Goal: Task Accomplishment & Management: Use online tool/utility

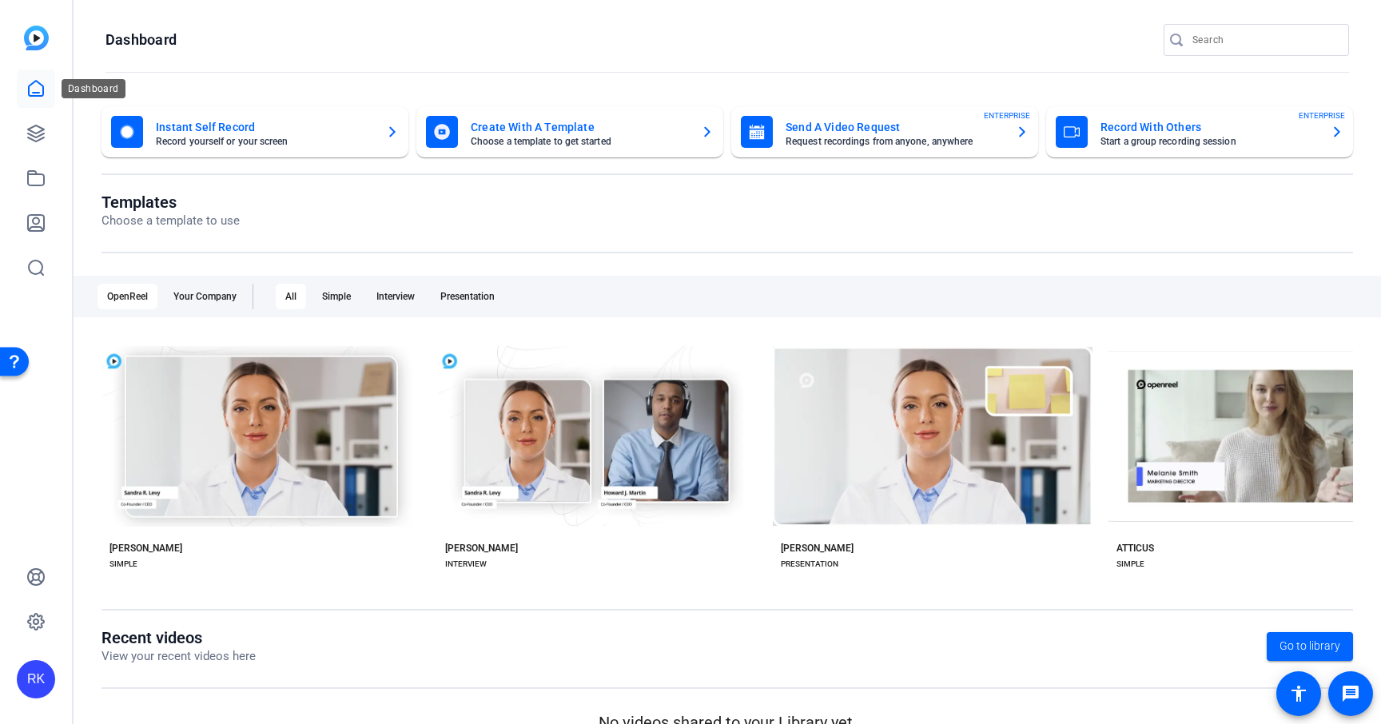
click at [39, 82] on icon at bounding box center [35, 88] width 19 height 19
click at [42, 143] on link at bounding box center [36, 133] width 38 height 38
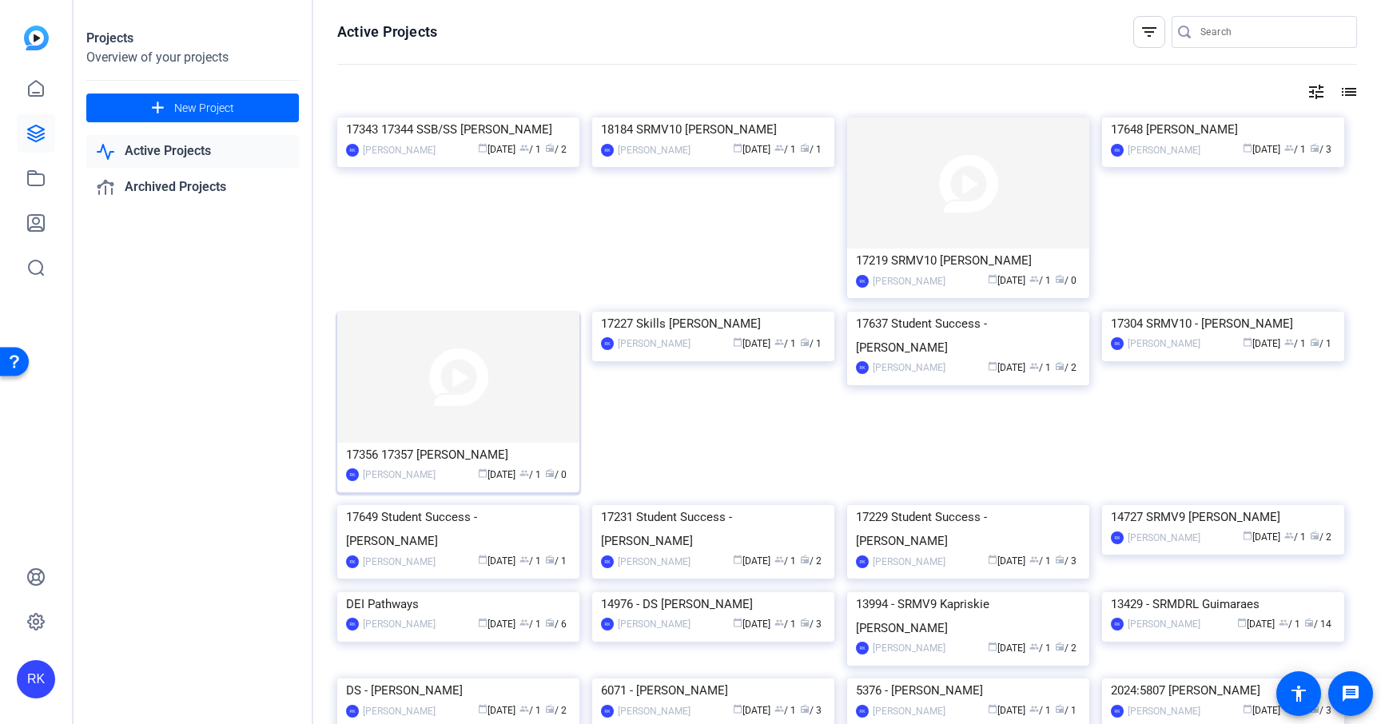
click at [481, 368] on img at bounding box center [458, 377] width 242 height 131
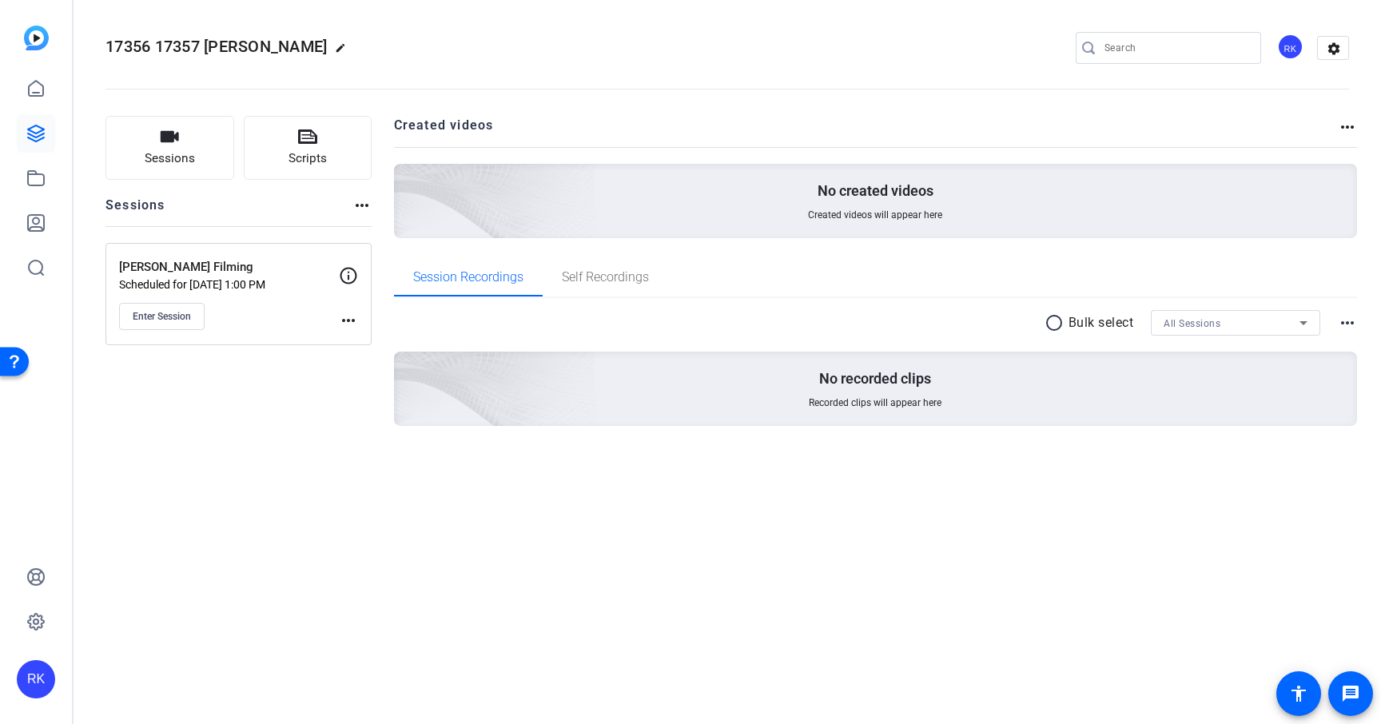
click at [346, 321] on mat-icon "more_horiz" at bounding box center [348, 320] width 19 height 19
click at [365, 340] on span "Edit Session" at bounding box center [388, 343] width 73 height 19
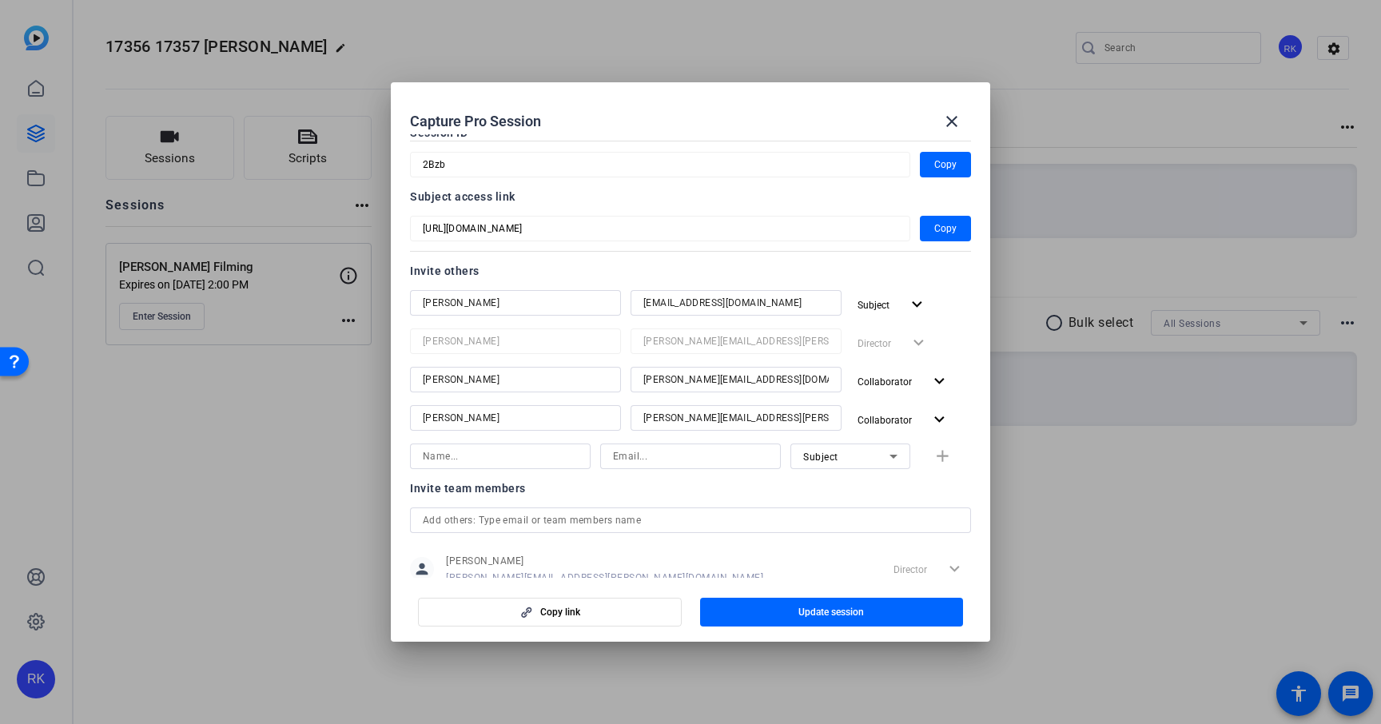
scroll to position [94, 0]
click at [937, 459] on div "Subject add" at bounding box center [690, 453] width 561 height 26
click at [944, 452] on div "Subject add" at bounding box center [690, 453] width 561 height 26
click at [941, 410] on mat-icon "expand_more" at bounding box center [939, 417] width 20 height 20
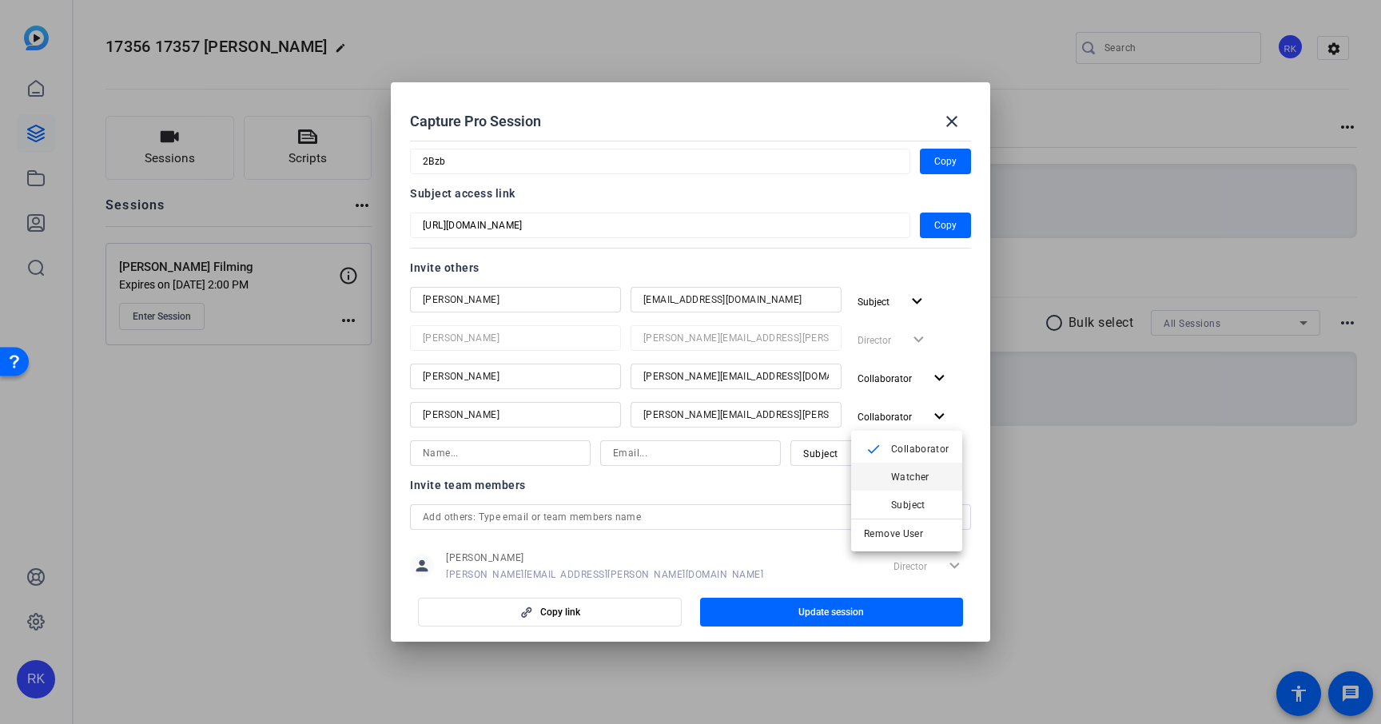
click at [914, 475] on span "Watcher" at bounding box center [910, 476] width 38 height 11
click at [919, 409] on mat-icon "expand_more" at bounding box center [921, 417] width 20 height 20
click at [909, 451] on span "Collaborator" at bounding box center [920, 448] width 58 height 11
click at [974, 564] on mat-dialog-content "Session name Advanced settings Craig Seidlson Filming Session ID 2Bzb Copy Subj…" at bounding box center [690, 355] width 599 height 443
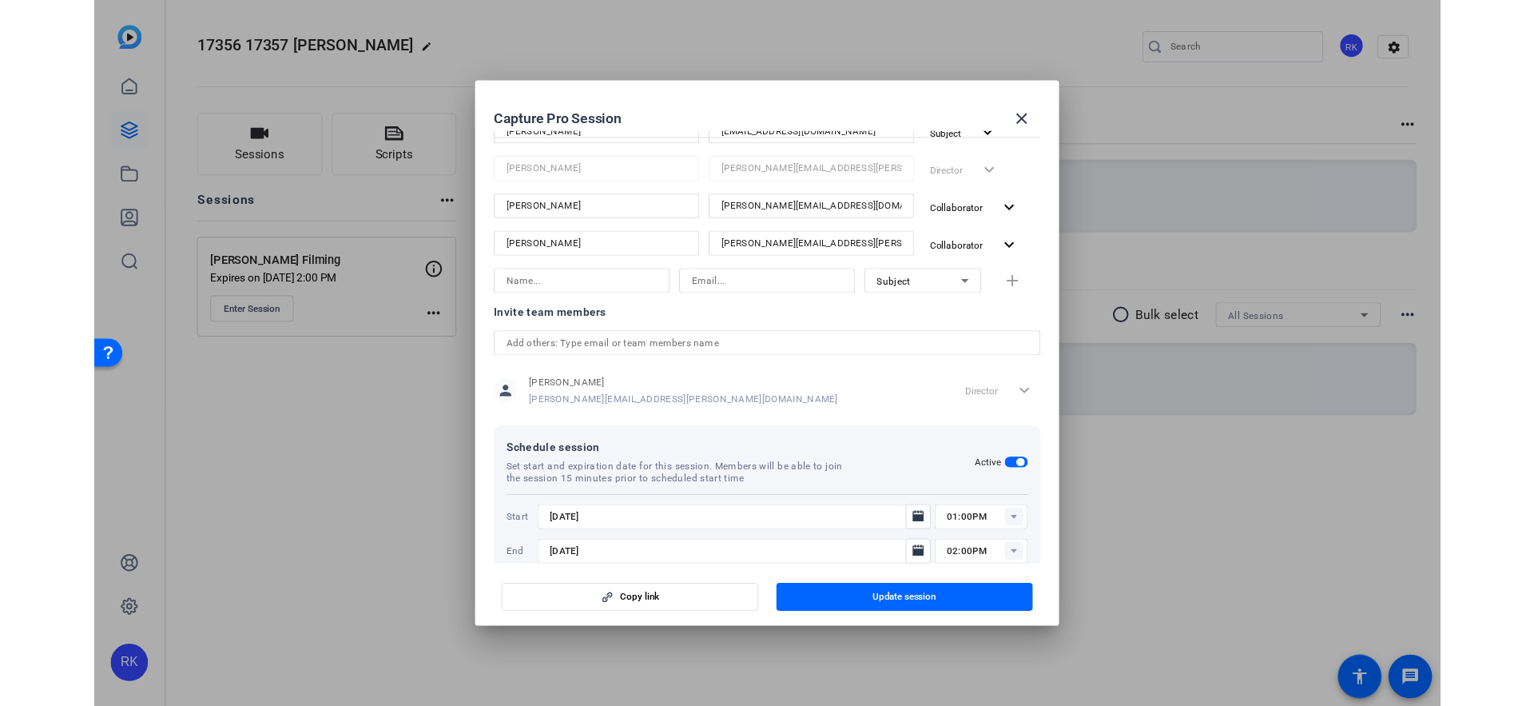
scroll to position [290, 0]
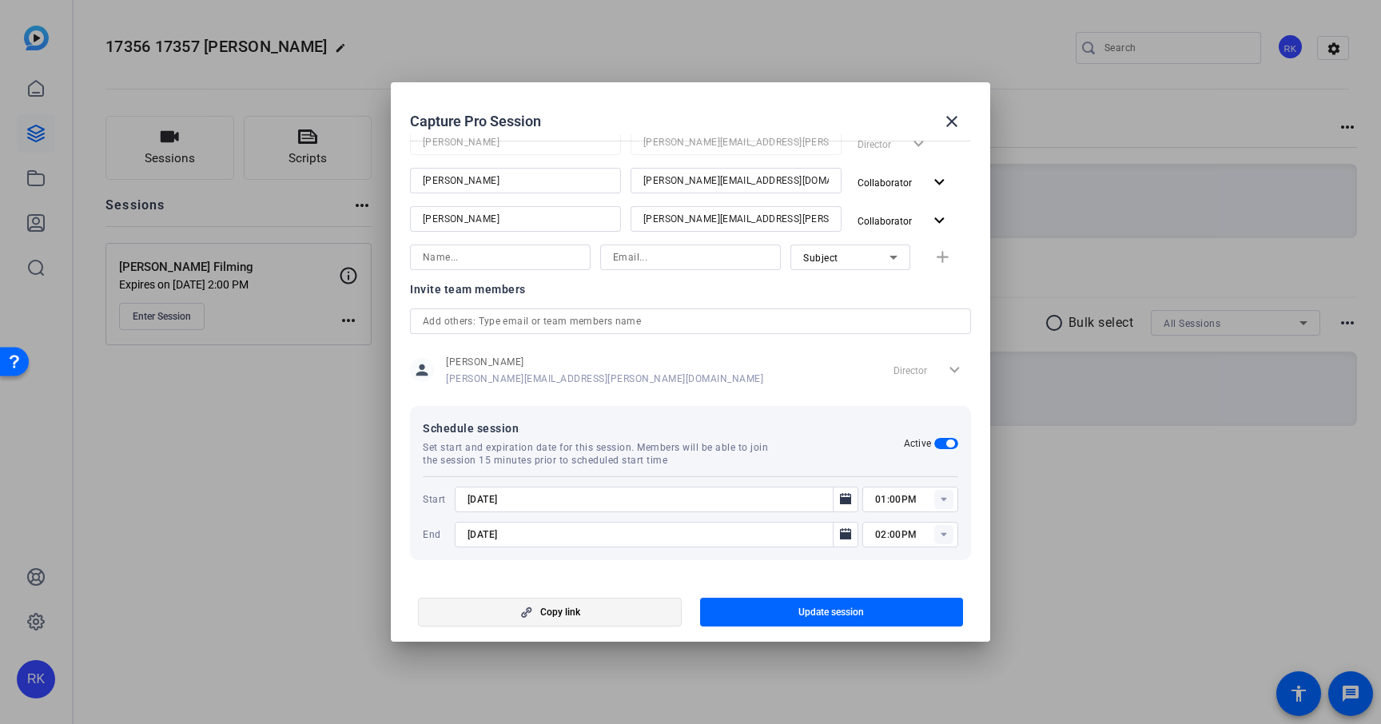
click at [632, 614] on span "button" at bounding box center [550, 612] width 262 height 38
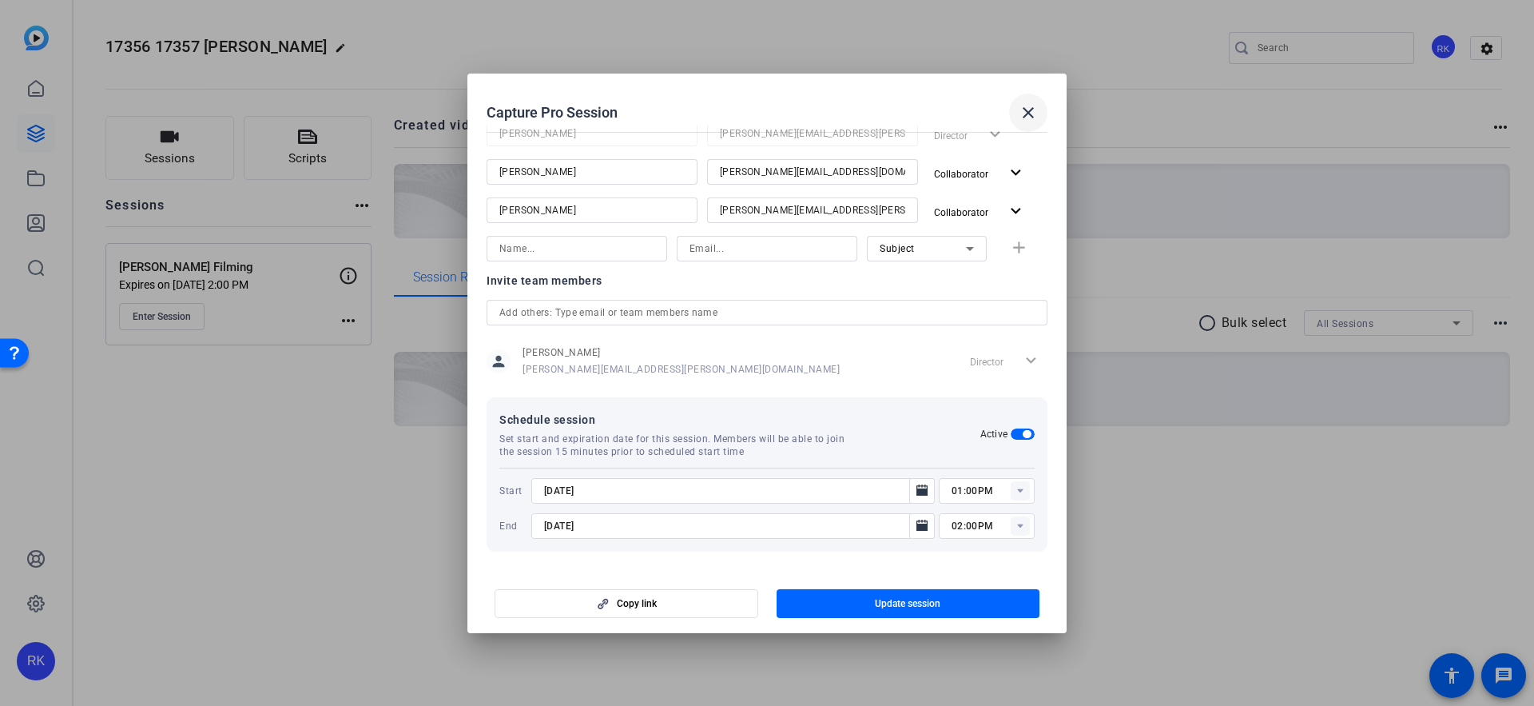
click at [1024, 113] on mat-icon "close" at bounding box center [1028, 112] width 19 height 19
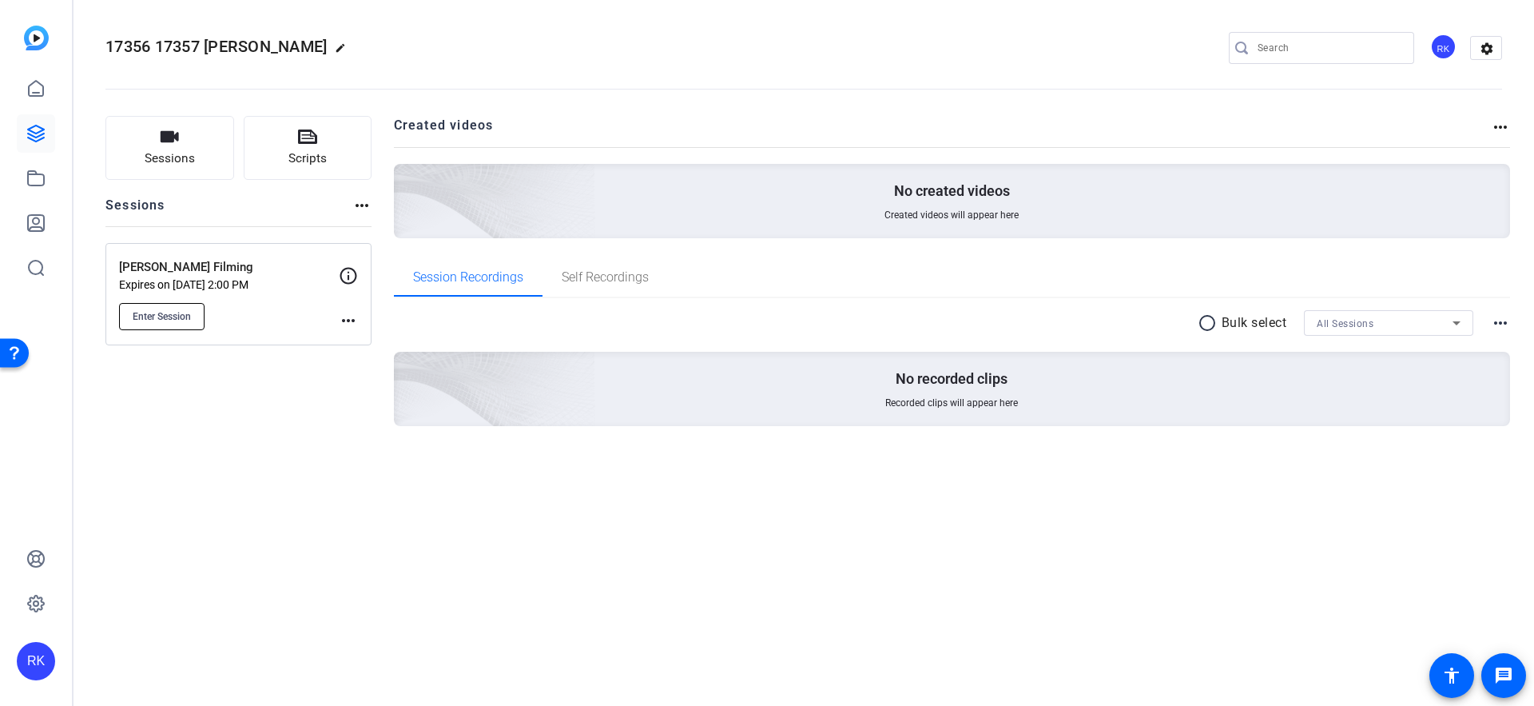
click at [169, 319] on span "Enter Session" at bounding box center [162, 316] width 58 height 13
click at [349, 321] on mat-icon "more_horiz" at bounding box center [348, 320] width 19 height 19
click at [367, 345] on span "Edit Session" at bounding box center [388, 343] width 73 height 19
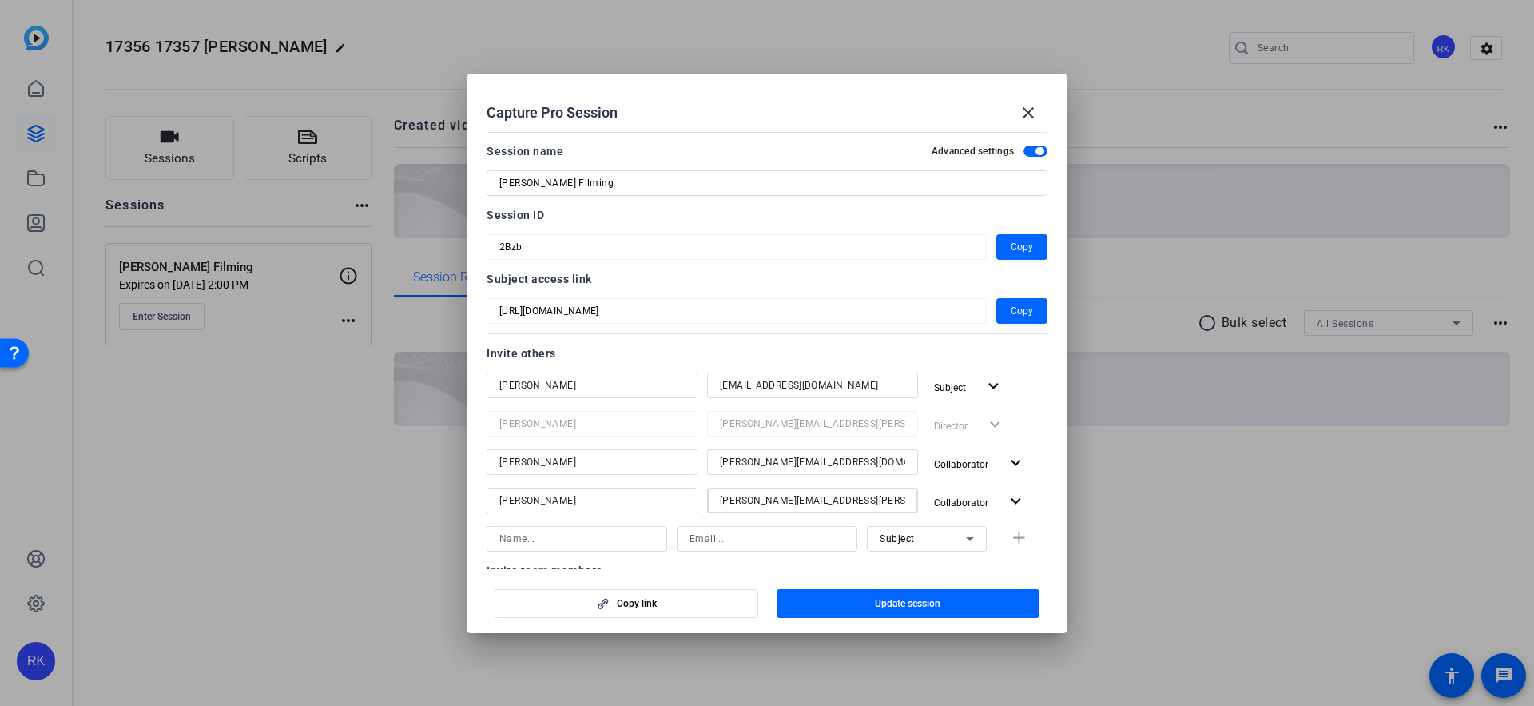
drag, startPoint x: 845, startPoint y: 499, endPoint x: 707, endPoint y: 499, distance: 138.2
click at [707, 499] on div "juan.reyna@sagepub.com" at bounding box center [812, 500] width 211 height 26
click at [619, 506] on input "[PERSON_NAME]" at bounding box center [591, 500] width 185 height 19
click at [867, 496] on input "juan.reyna@sagepub.com" at bounding box center [812, 500] width 185 height 19
drag, startPoint x: 867, startPoint y: 496, endPoint x: 713, endPoint y: 494, distance: 154.2
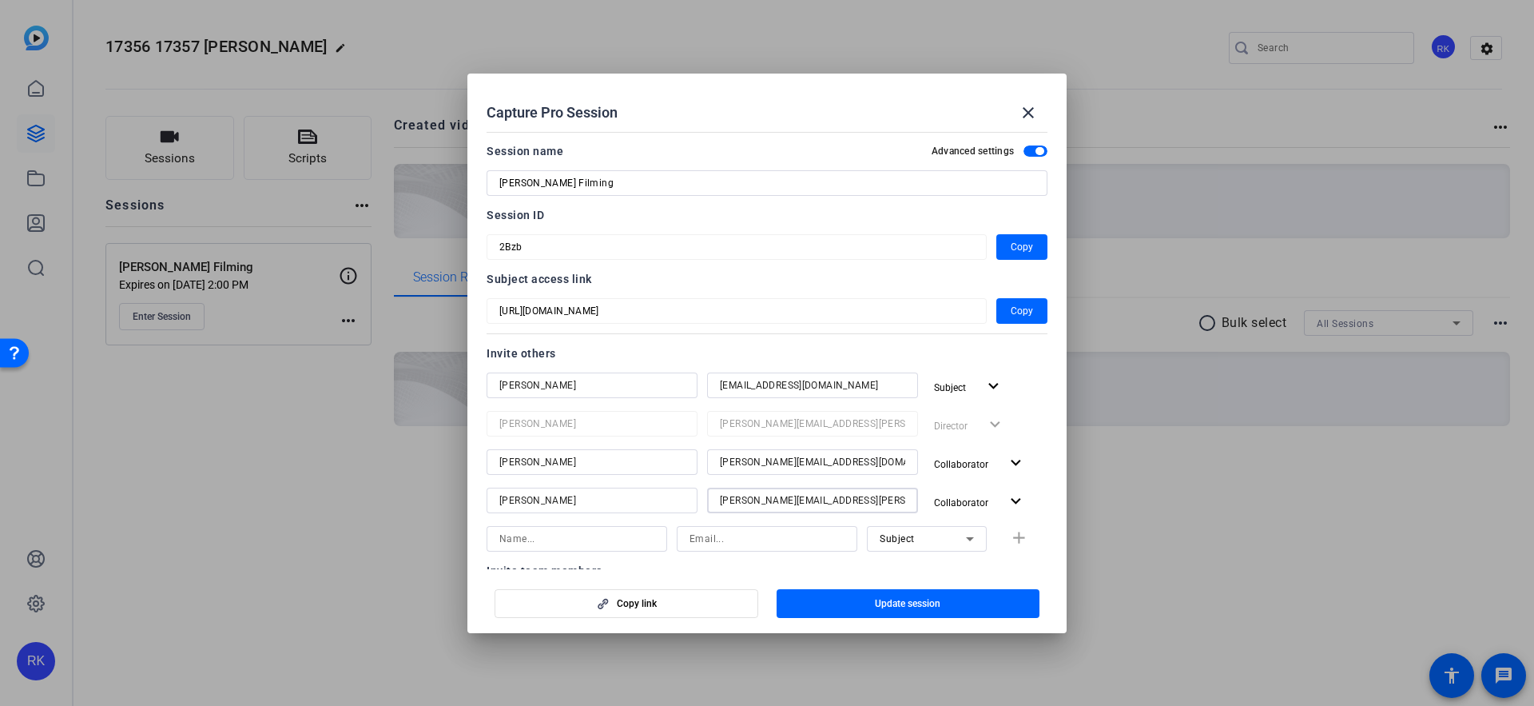
click at [713, 494] on div "juan.reyna@sagepub.com" at bounding box center [812, 500] width 211 height 26
click at [758, 502] on input at bounding box center [812, 500] width 185 height 19
click at [1030, 534] on div "Subject add" at bounding box center [767, 539] width 561 height 26
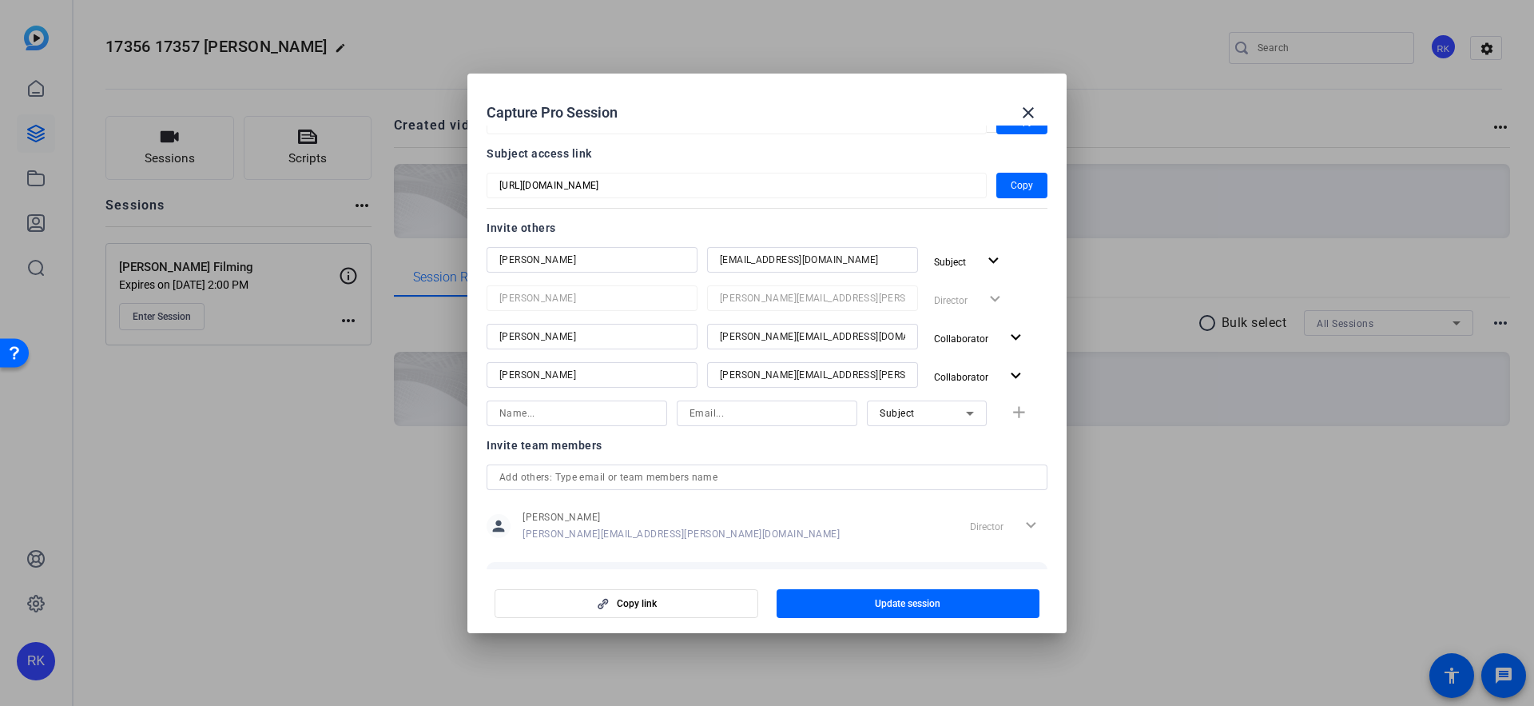
scroll to position [125, 0]
click at [1049, 392] on mat-dialog-content "Session name Advanced settings Craig Seidlson Filming Session ID 2Bzb Copy Subj…" at bounding box center [766, 346] width 599 height 443
click at [972, 607] on span "button" at bounding box center [909, 603] width 264 height 38
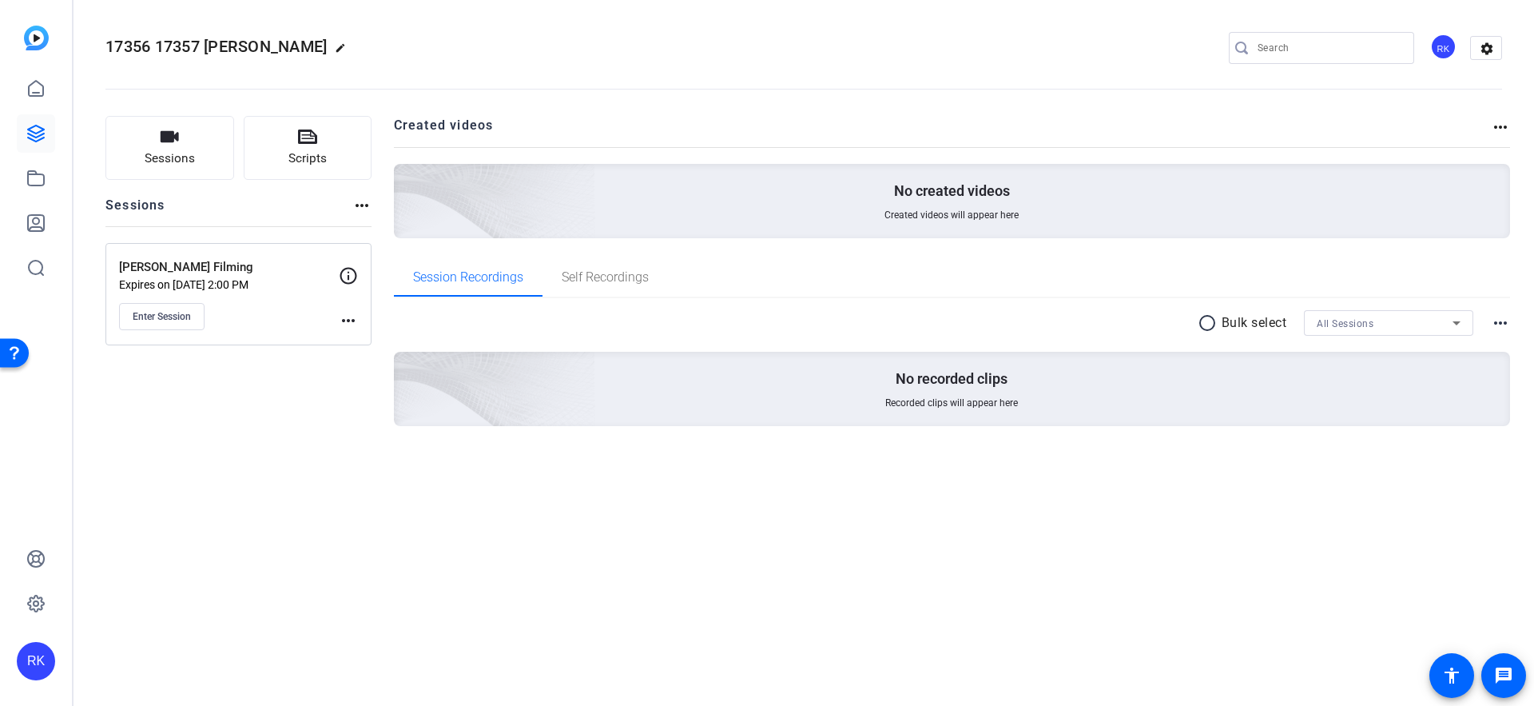
click at [349, 323] on mat-icon "more_horiz" at bounding box center [348, 320] width 19 height 19
click at [373, 344] on span "Edit Session" at bounding box center [388, 343] width 73 height 19
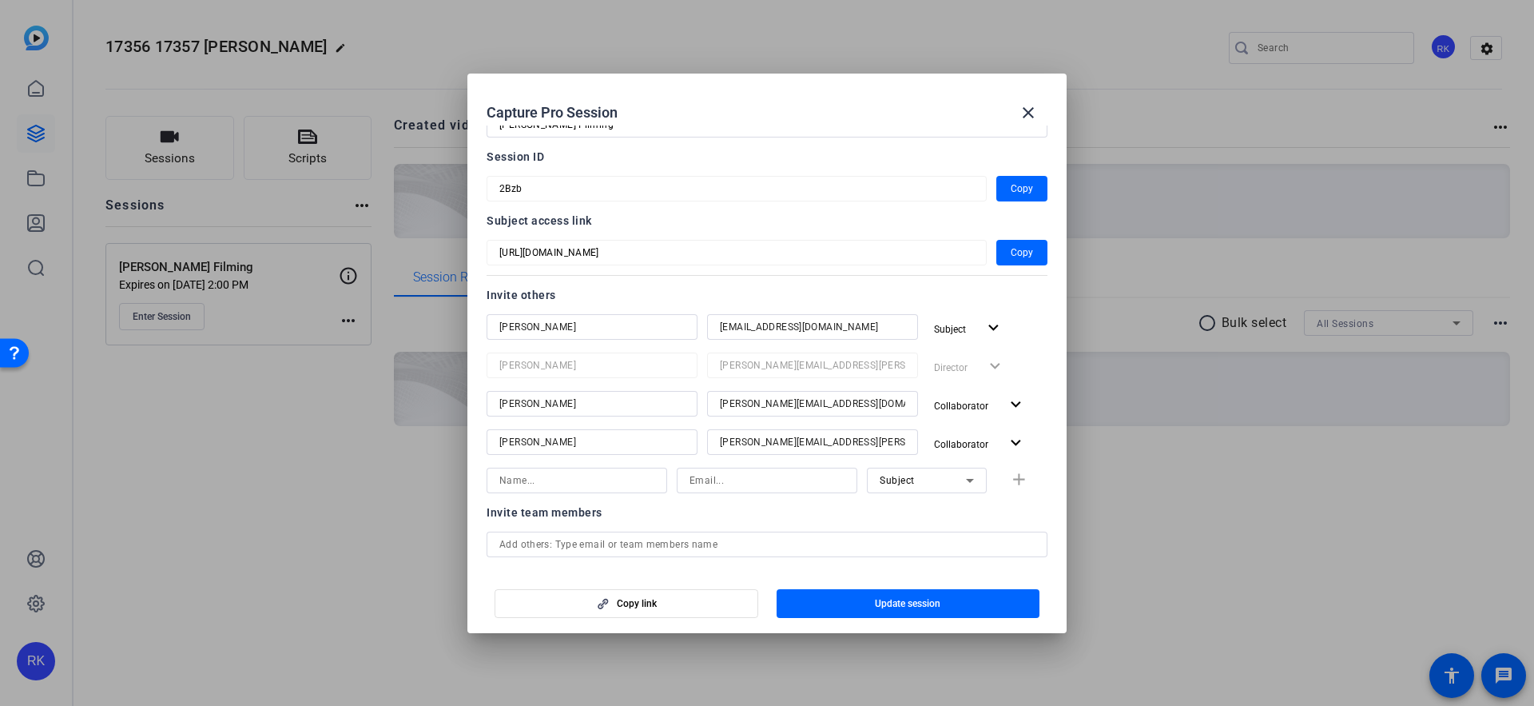
scroll to position [57, 0]
click at [1011, 256] on span "Copy" at bounding box center [1022, 254] width 22 height 19
click at [1032, 190] on span "Copy" at bounding box center [1022, 190] width 22 height 19
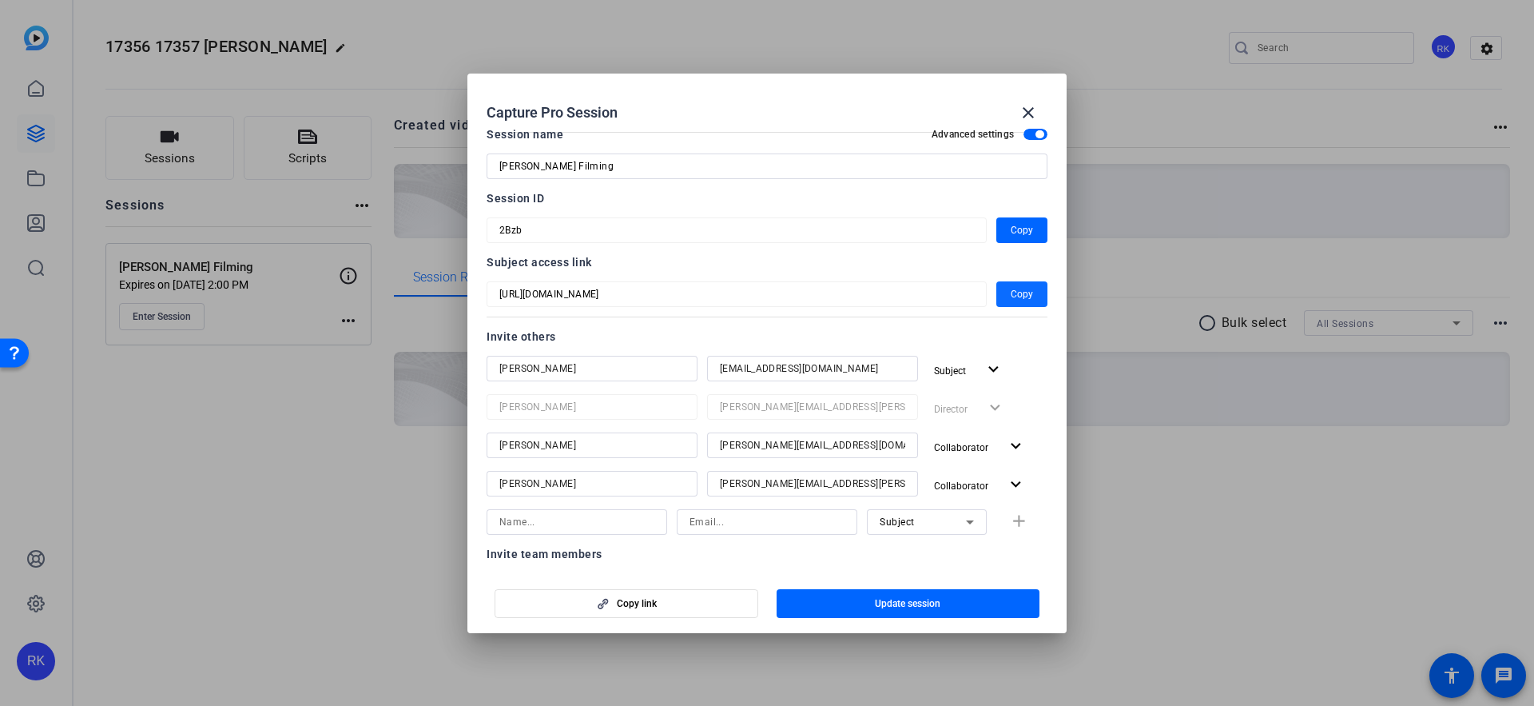
click at [1023, 297] on span "Copy" at bounding box center [1022, 293] width 22 height 19
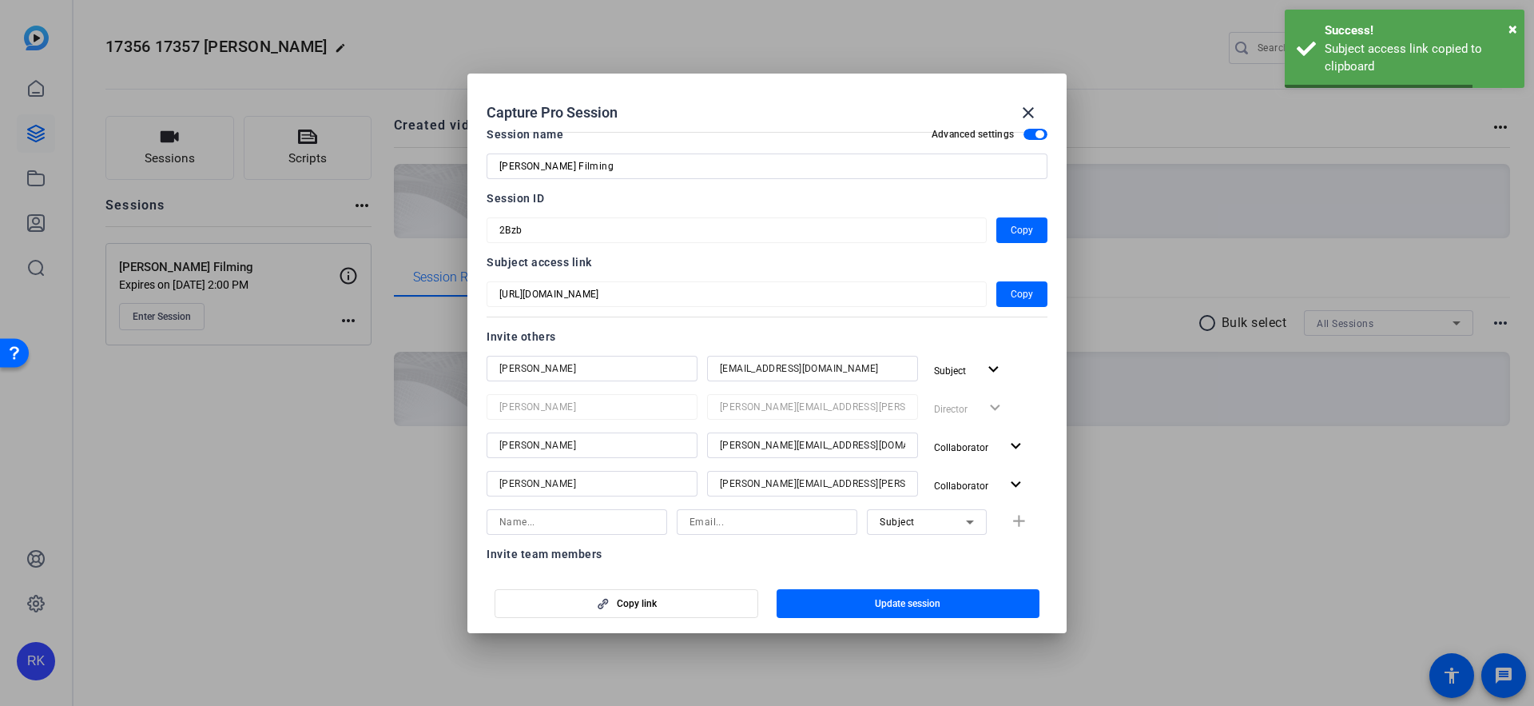
scroll to position [0, 0]
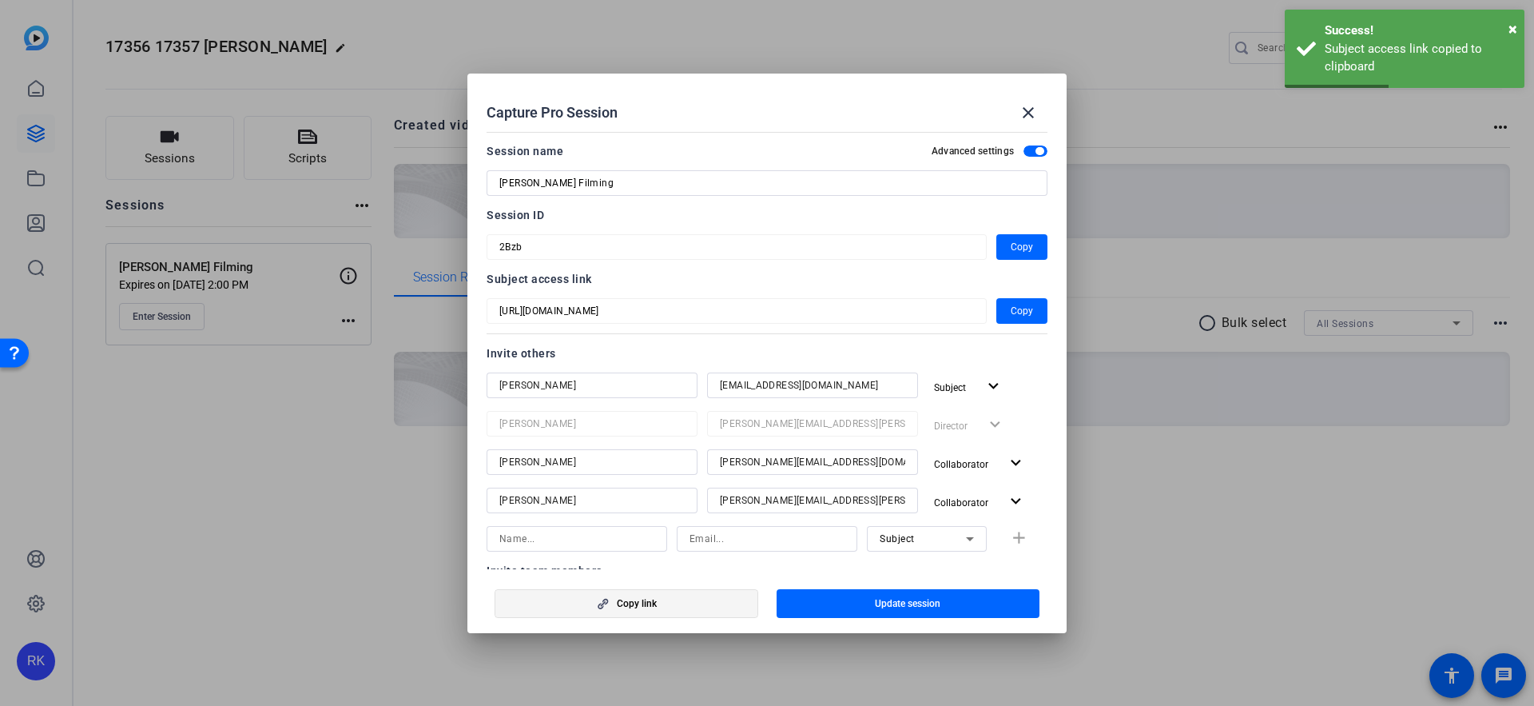
click at [687, 604] on span "button" at bounding box center [626, 603] width 262 height 38
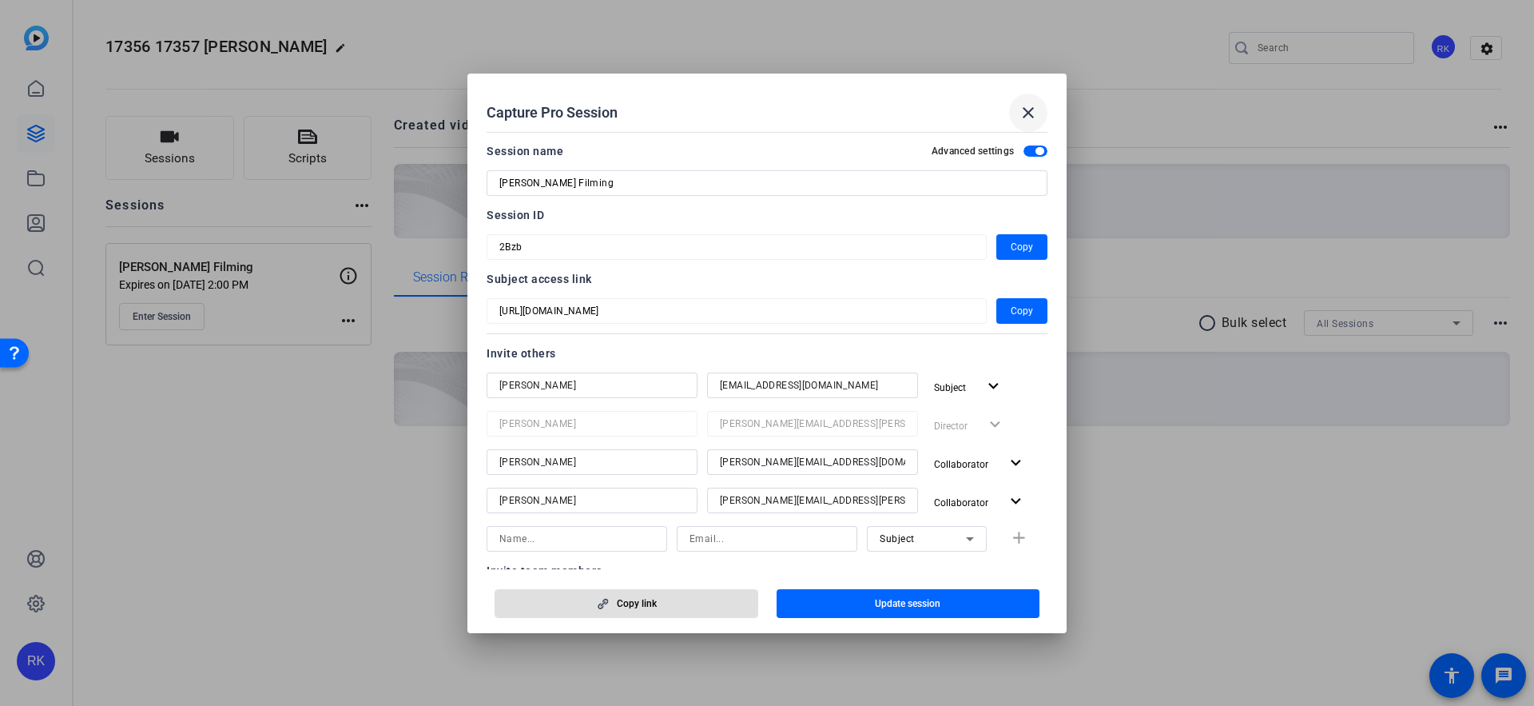
click at [1029, 112] on mat-icon "close" at bounding box center [1028, 112] width 19 height 19
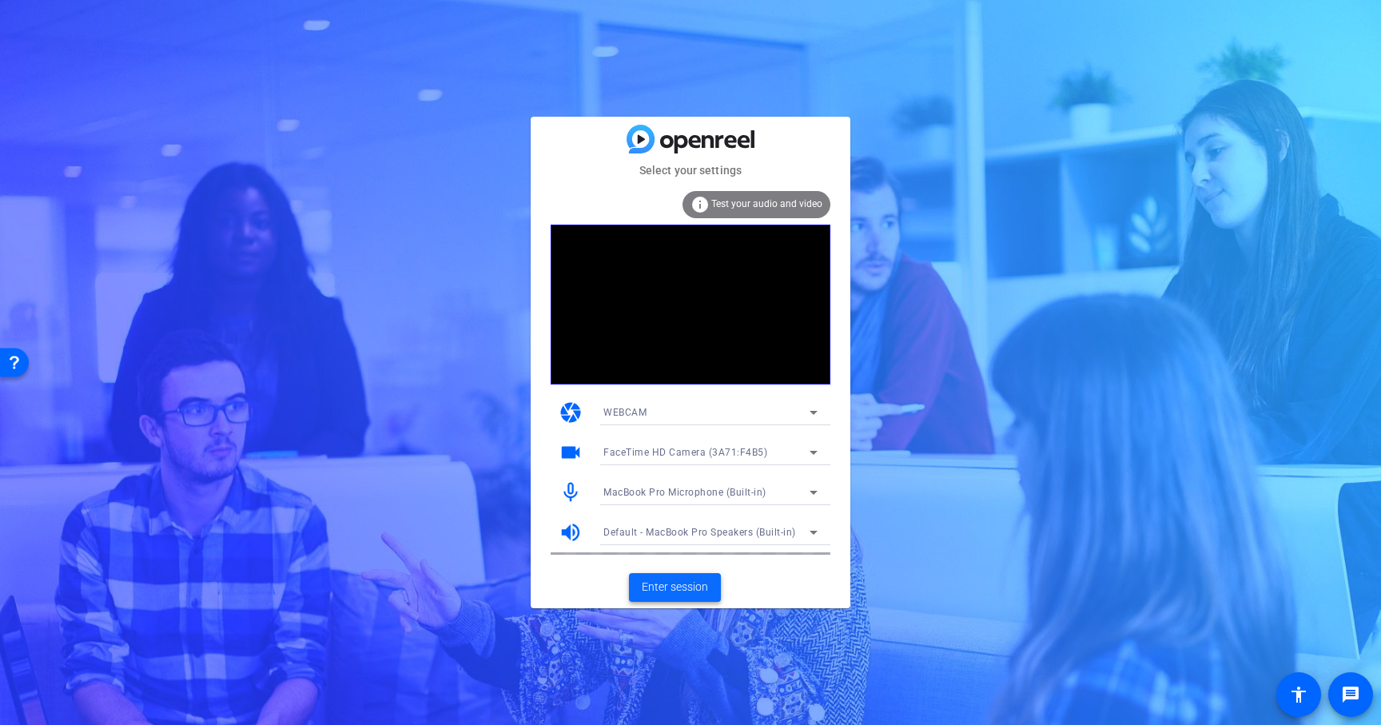
click at [661, 579] on span "Enter session" at bounding box center [675, 587] width 66 height 17
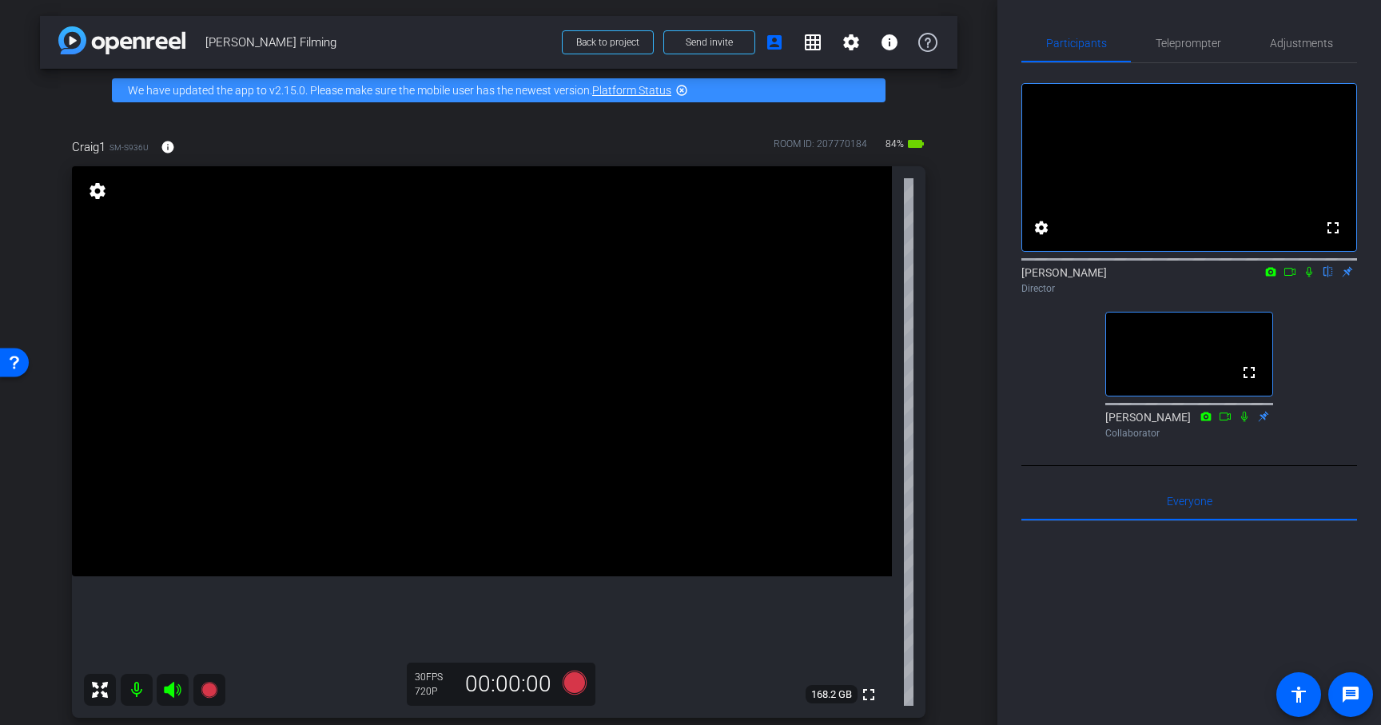
click at [1307, 277] on icon at bounding box center [1309, 272] width 6 height 10
click at [137, 687] on mat-icon at bounding box center [137, 690] width 32 height 32
click at [130, 689] on mat-icon at bounding box center [137, 690] width 32 height 32
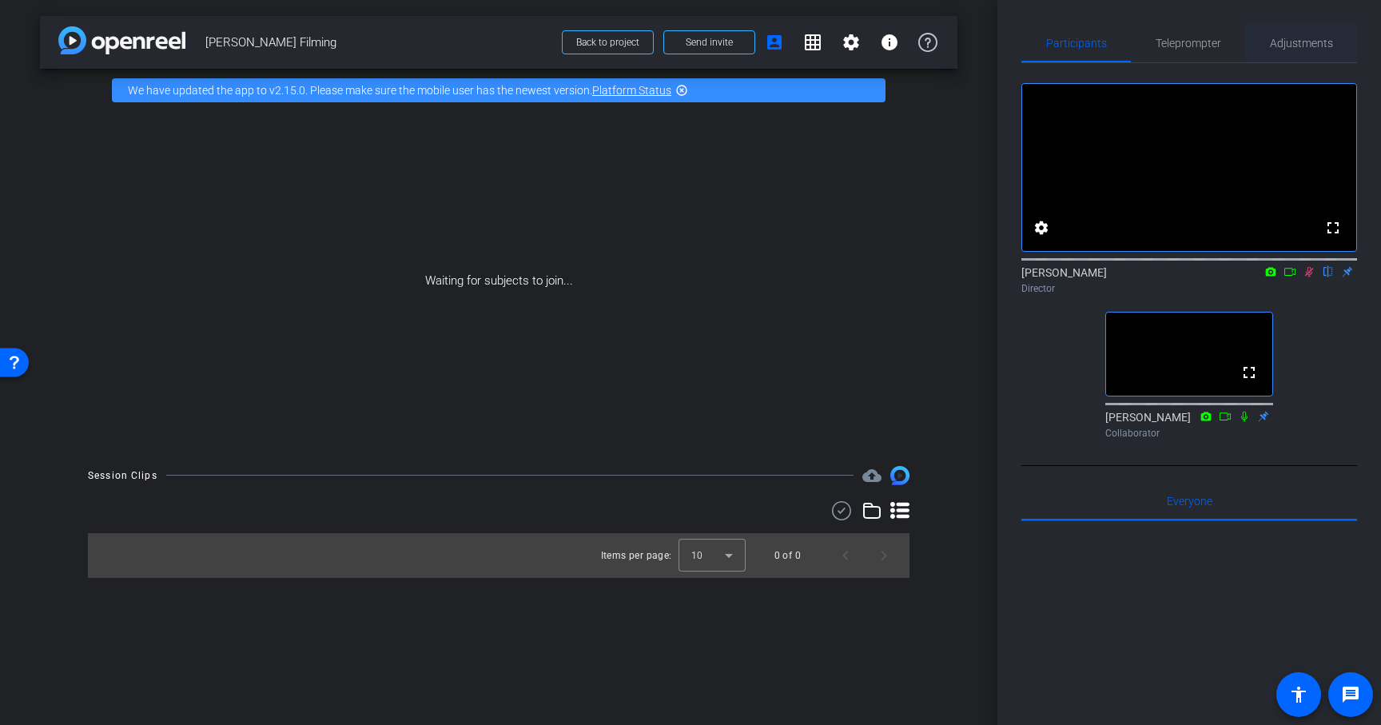
click at [1318, 38] on span "Adjustments" at bounding box center [1301, 43] width 63 height 11
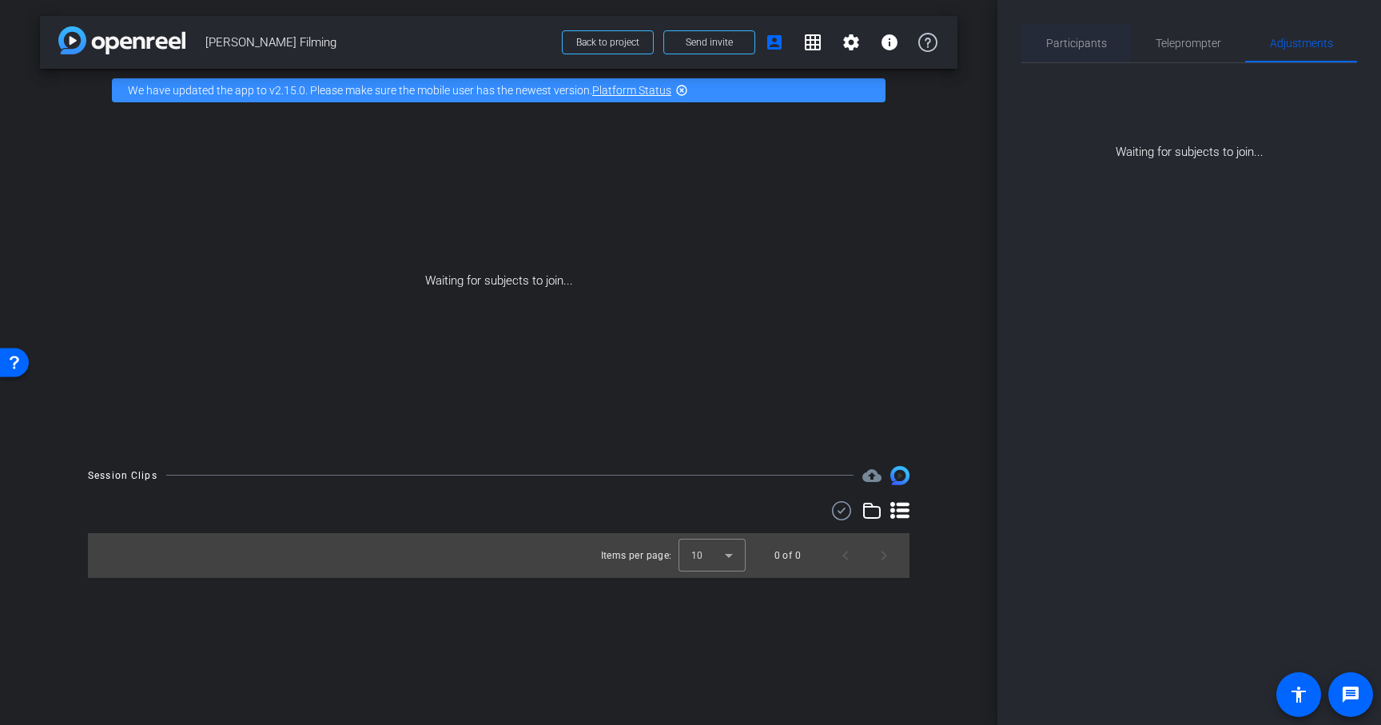
click at [1084, 40] on span "Participants" at bounding box center [1076, 43] width 61 height 11
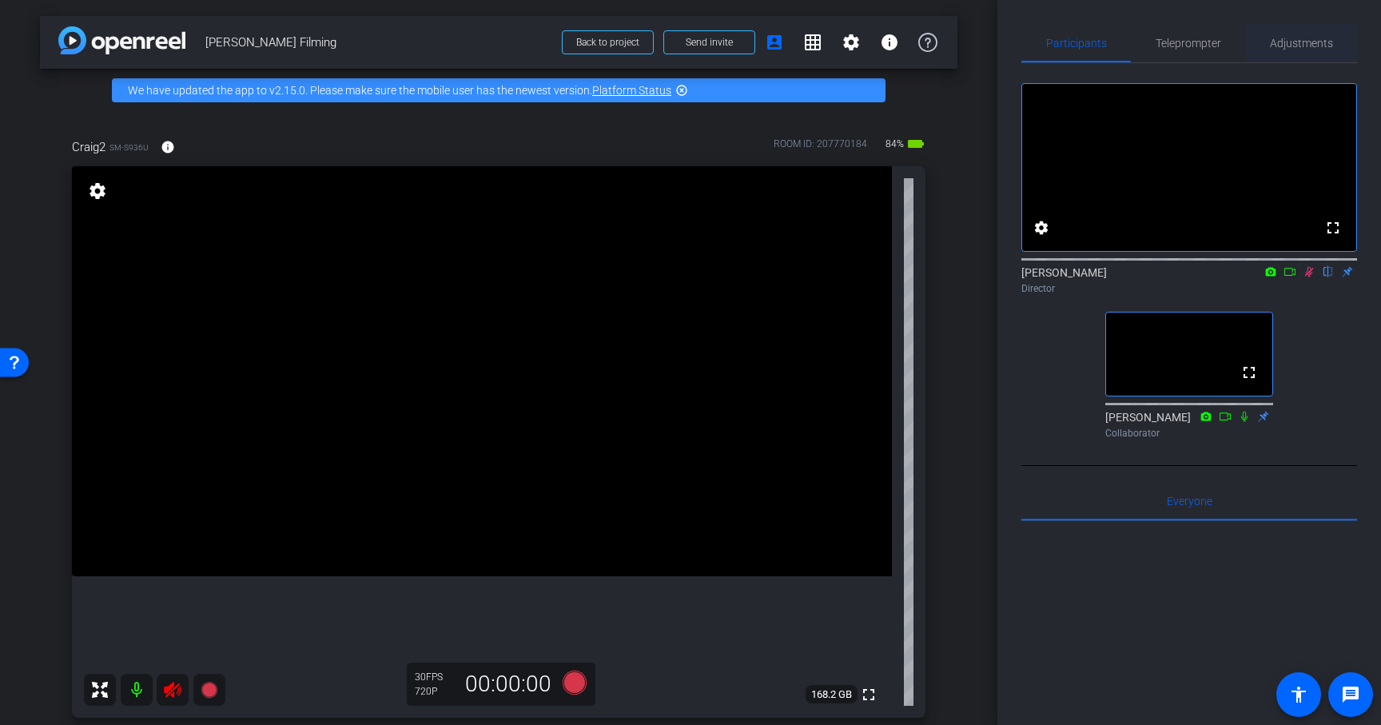
click at [1306, 46] on span "Adjustments" at bounding box center [1301, 43] width 63 height 11
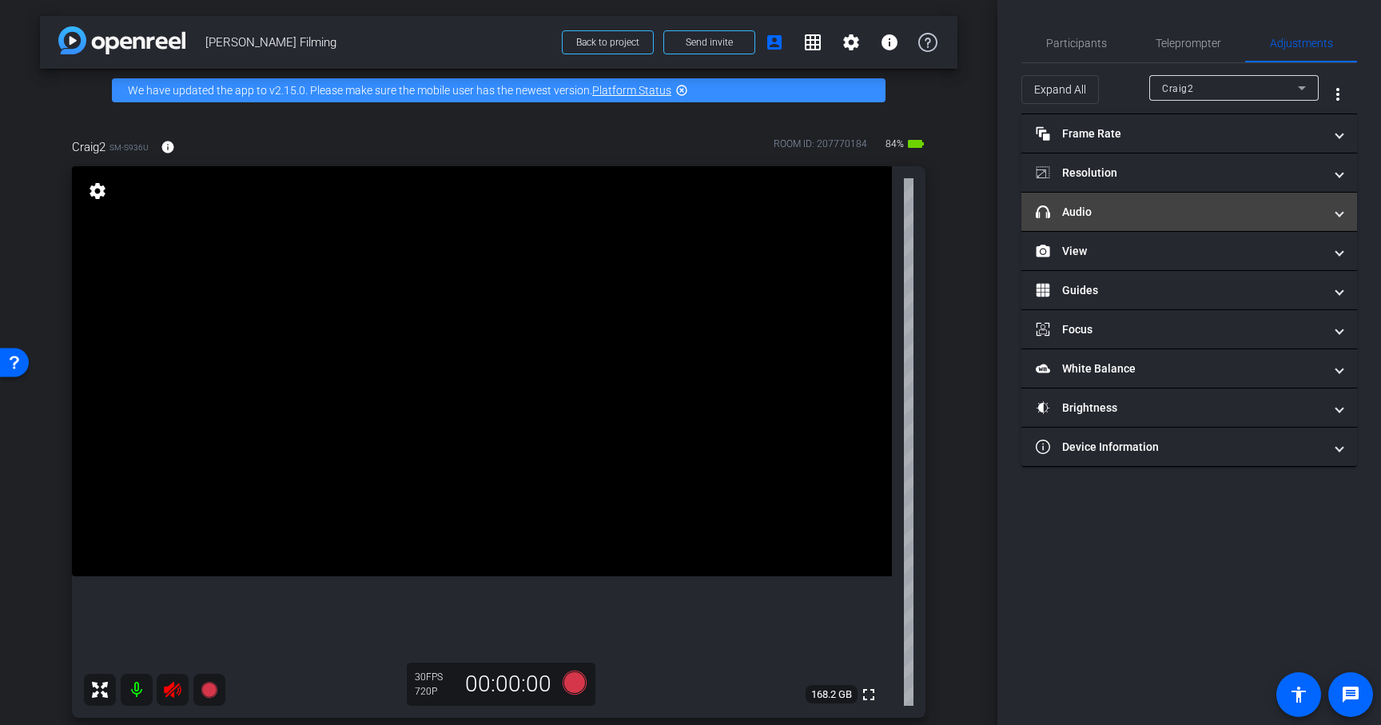
click at [1205, 213] on mat-panel-title "headphone icon Audio" at bounding box center [1180, 212] width 288 height 17
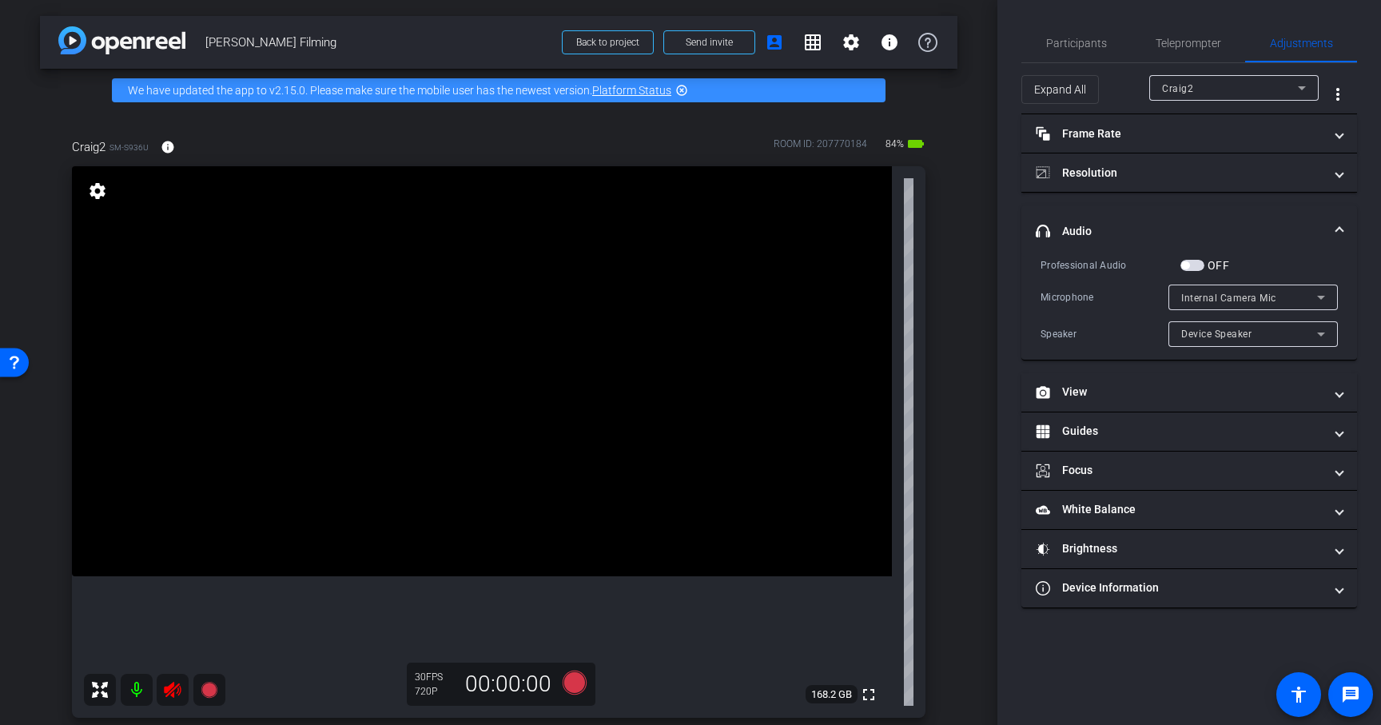
click at [1186, 270] on span "button" at bounding box center [1192, 265] width 24 height 11
click at [166, 690] on icon at bounding box center [172, 690] width 17 height 16
click at [191, 576] on video at bounding box center [482, 371] width 820 height 410
click at [173, 690] on div at bounding box center [154, 690] width 141 height 32
click at [551, 428] on video at bounding box center [482, 371] width 820 height 410
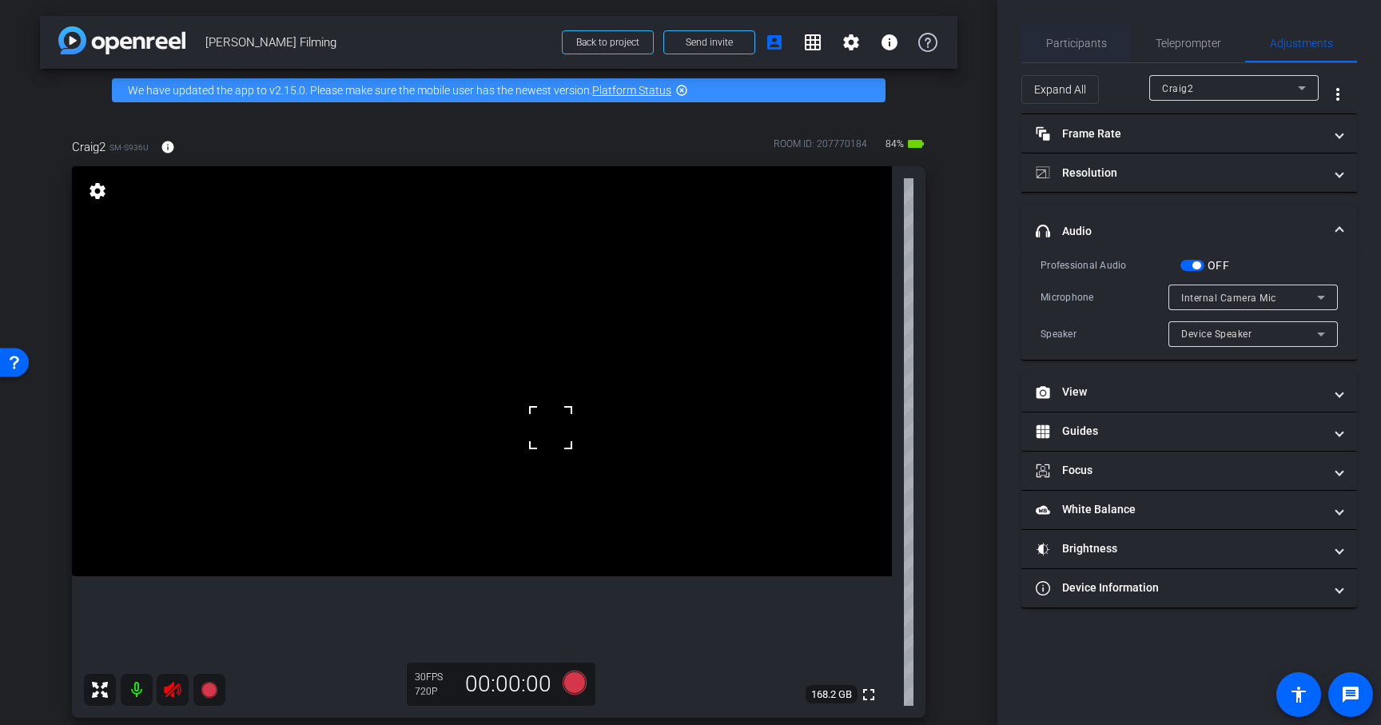
click at [1077, 54] on span "Participants" at bounding box center [1076, 43] width 61 height 38
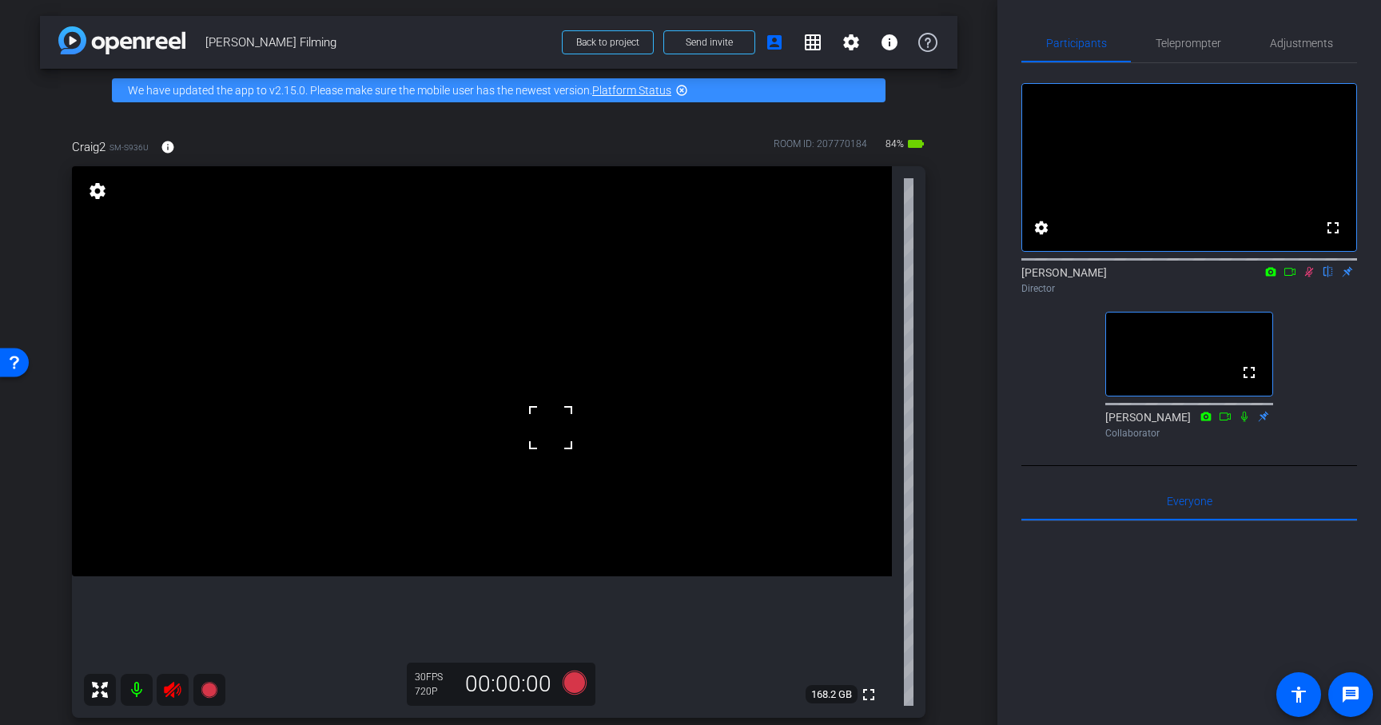
click at [178, 690] on div at bounding box center [154, 690] width 141 height 32
click at [172, 690] on icon at bounding box center [172, 690] width 17 height 16
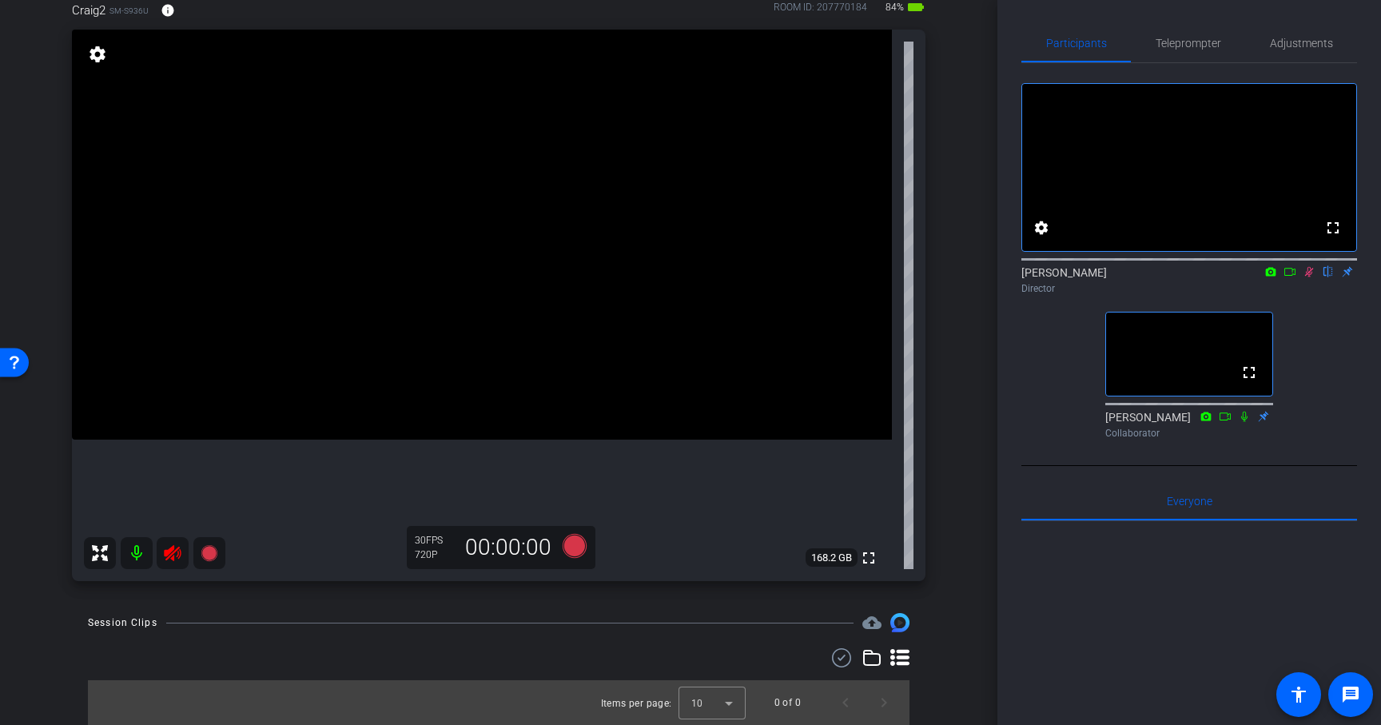
click at [173, 555] on div at bounding box center [154, 553] width 141 height 32
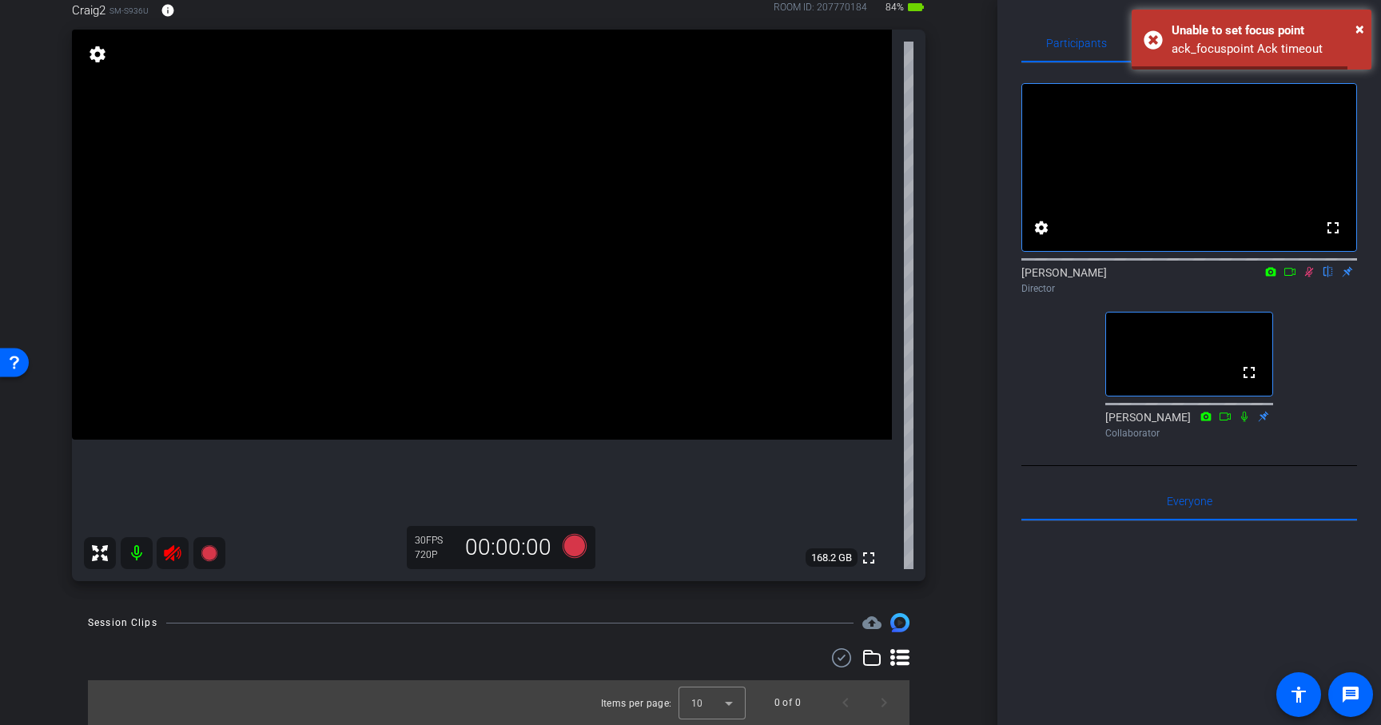
click at [175, 553] on div at bounding box center [154, 553] width 141 height 32
click at [1359, 26] on span "×" at bounding box center [1359, 28] width 9 height 19
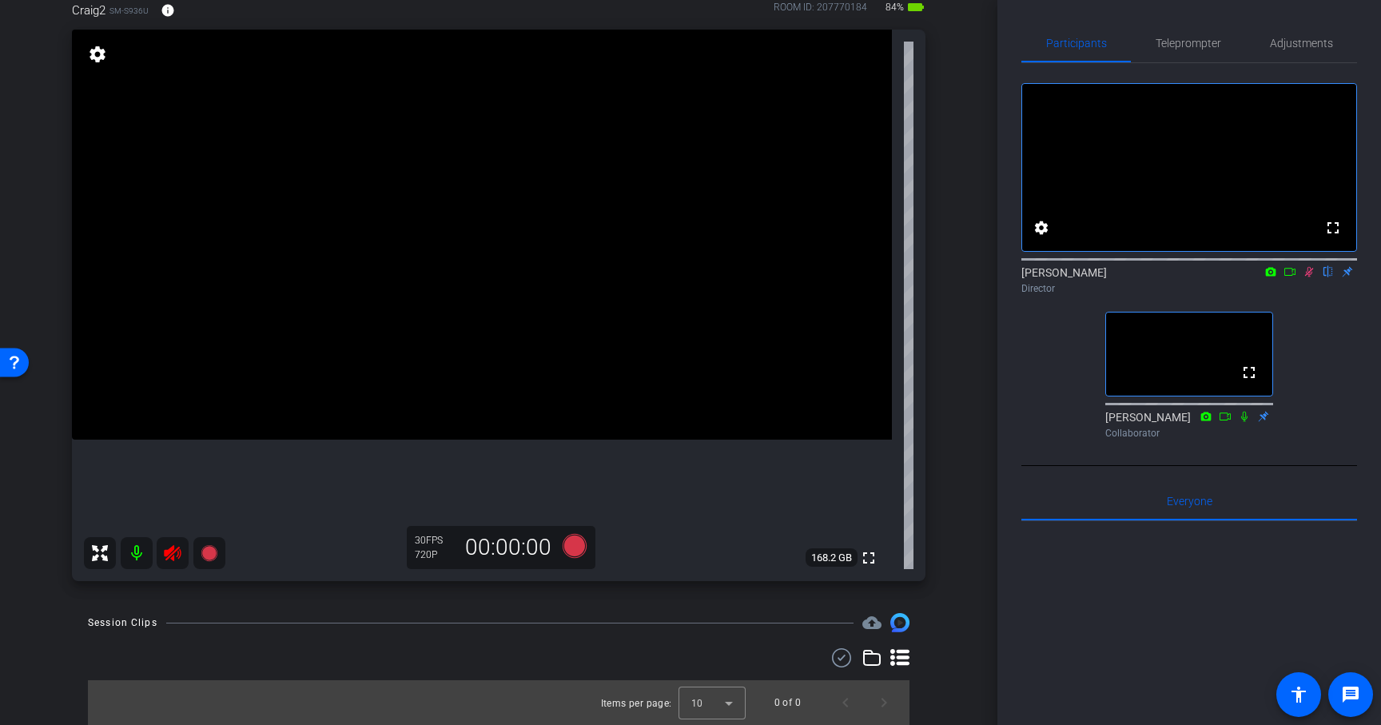
scroll to position [0, 0]
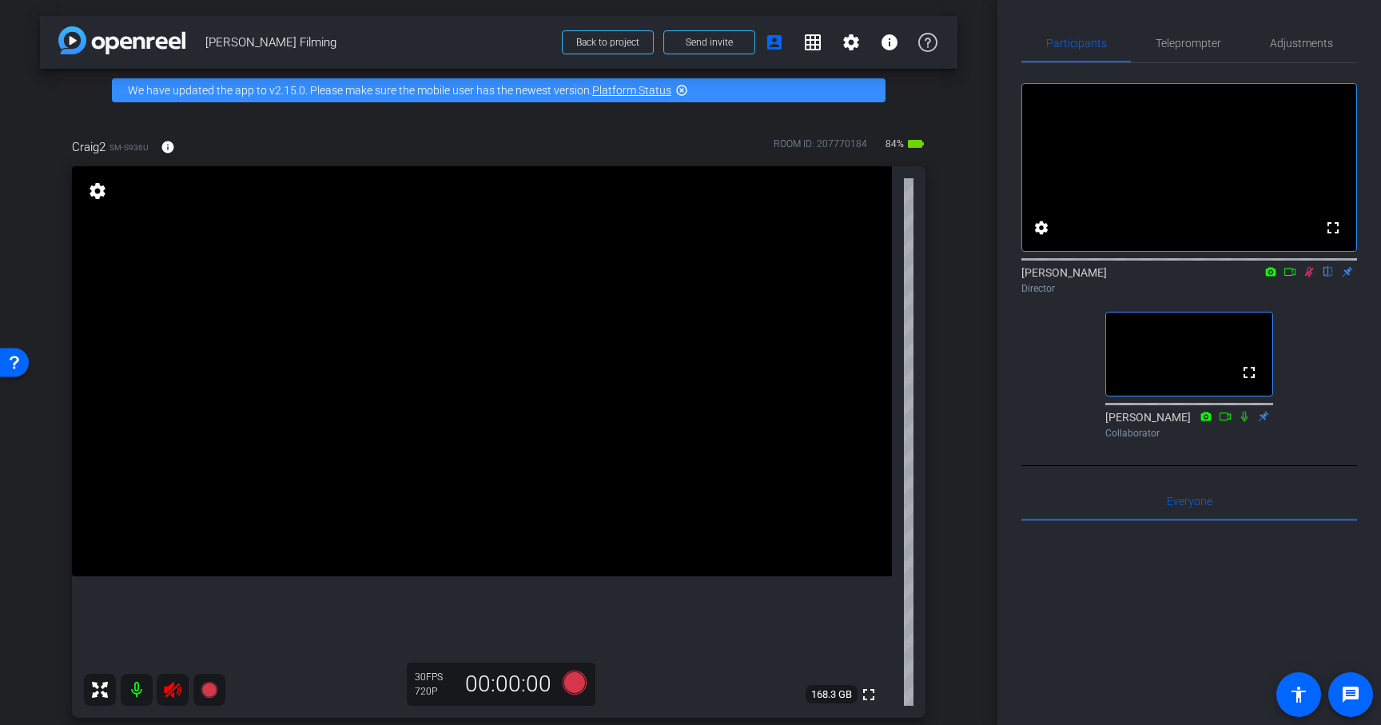
click at [175, 689] on icon at bounding box center [172, 689] width 19 height 19
click at [1314, 50] on span "Adjustments" at bounding box center [1301, 43] width 63 height 38
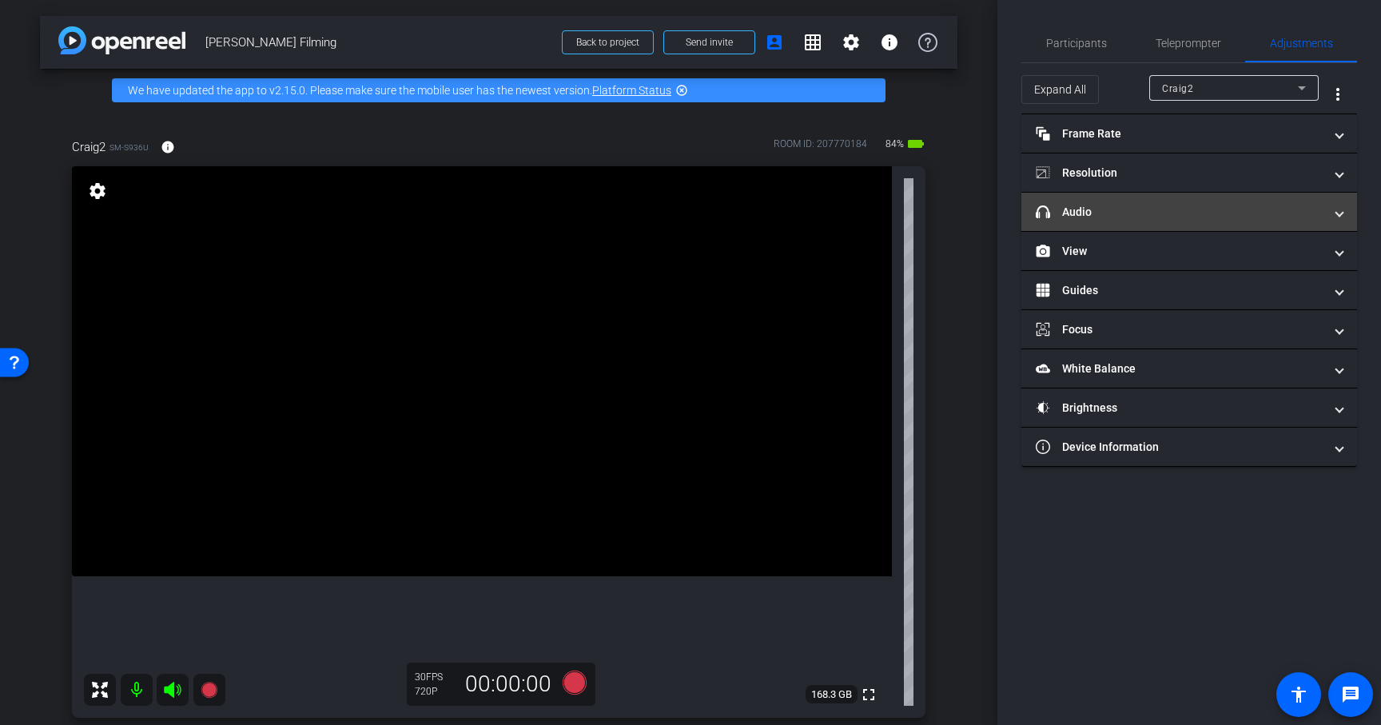
click at [1202, 217] on mat-panel-title "headphone icon Audio" at bounding box center [1180, 212] width 288 height 17
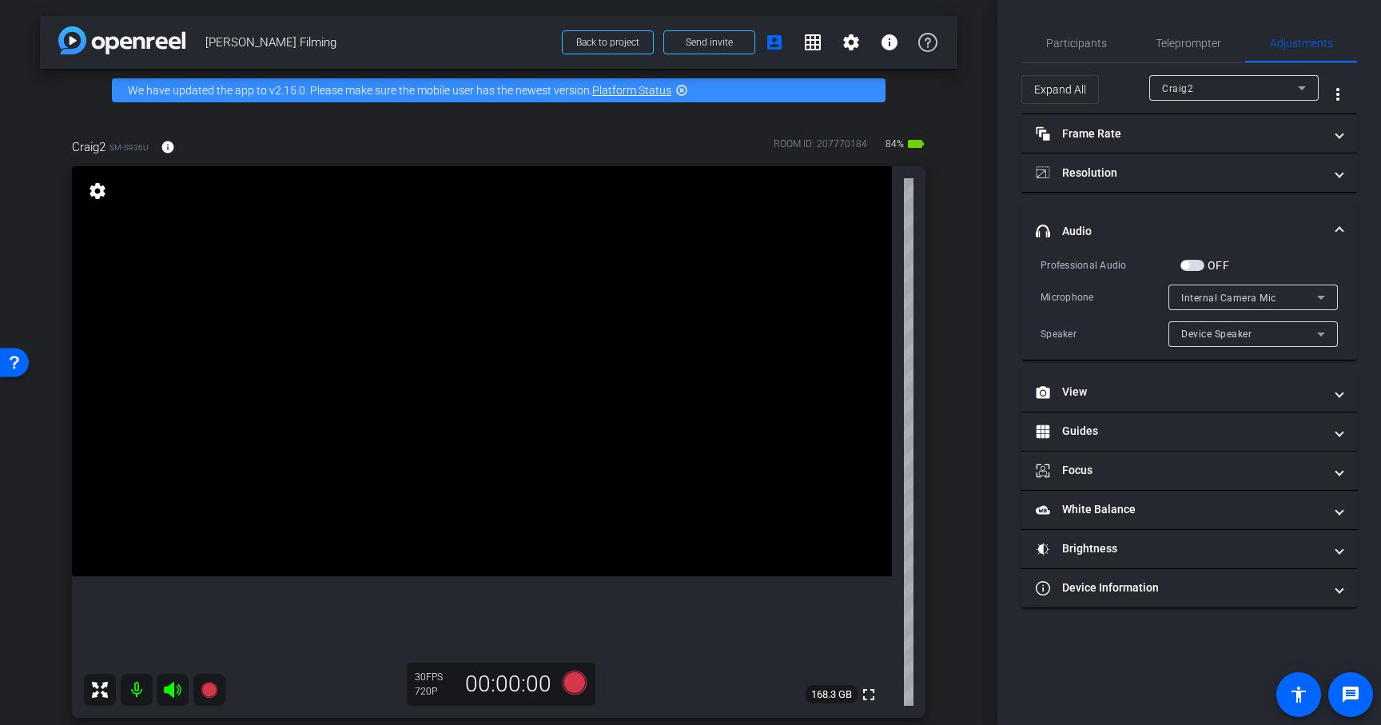
click at [1191, 263] on span "button" at bounding box center [1192, 265] width 24 height 11
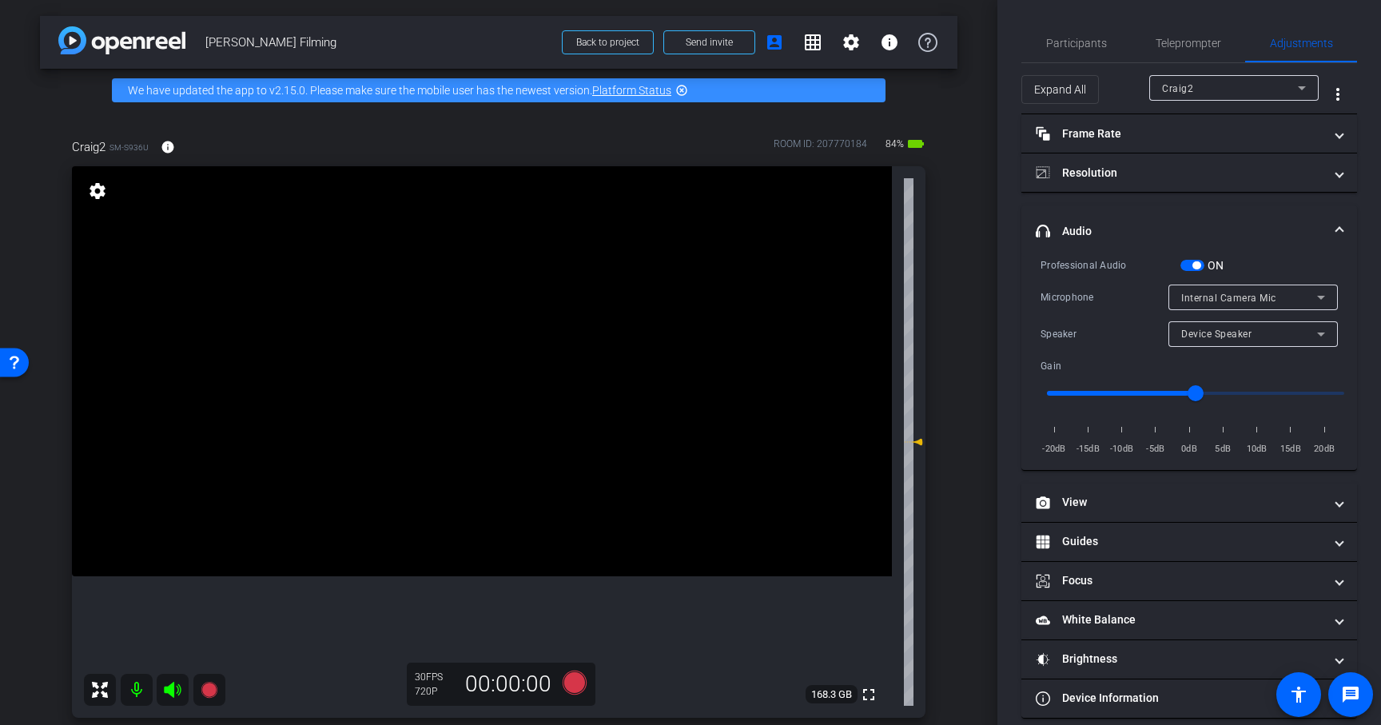
click at [1321, 301] on icon at bounding box center [1320, 297] width 19 height 19
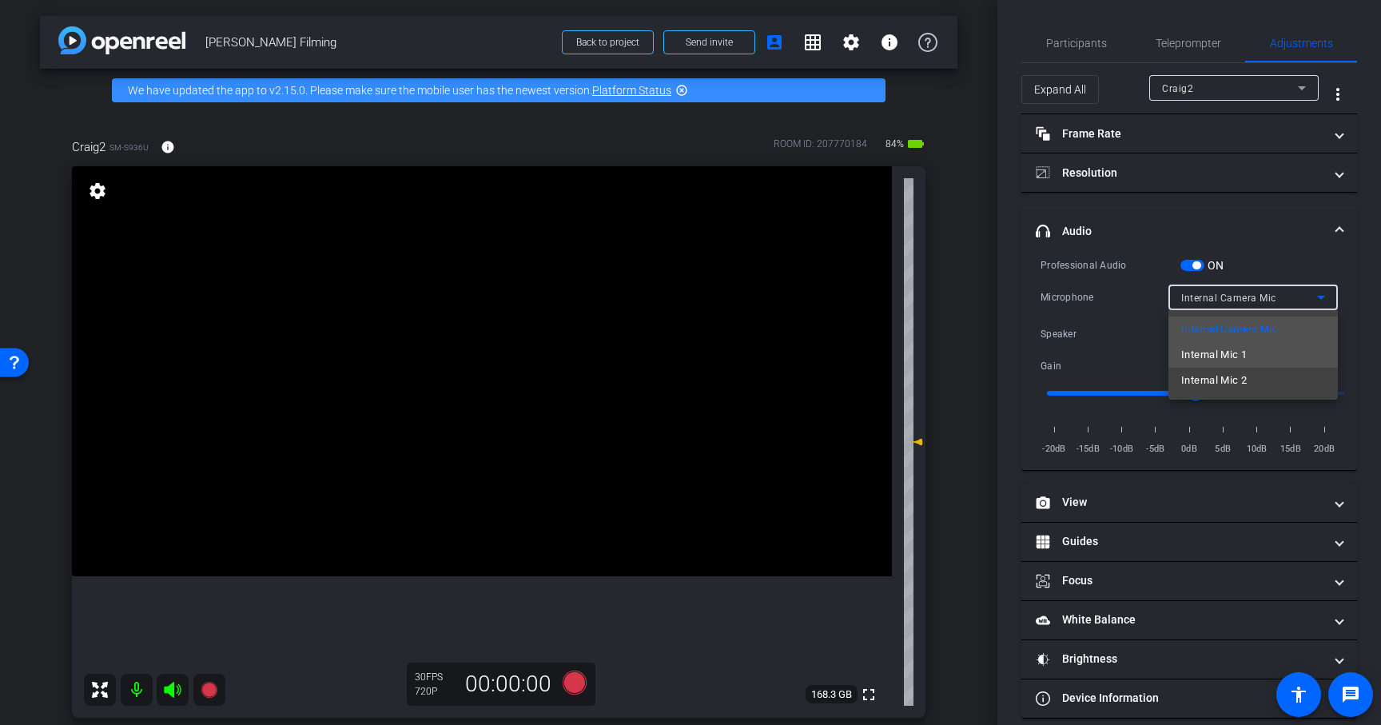
click at [1293, 353] on mat-option "Internal Mic 1" at bounding box center [1252, 355] width 169 height 26
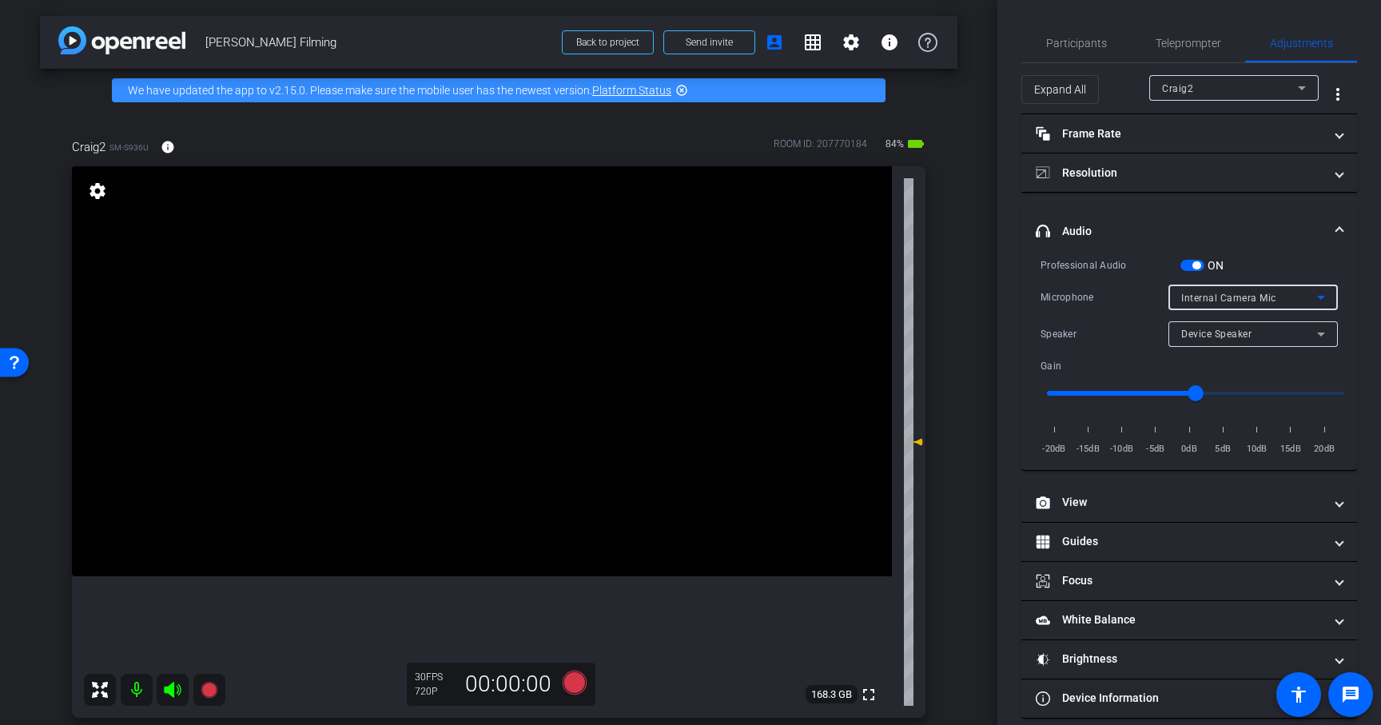
click at [1326, 333] on icon at bounding box center [1320, 333] width 19 height 19
click at [1350, 332] on div at bounding box center [690, 362] width 1381 height 725
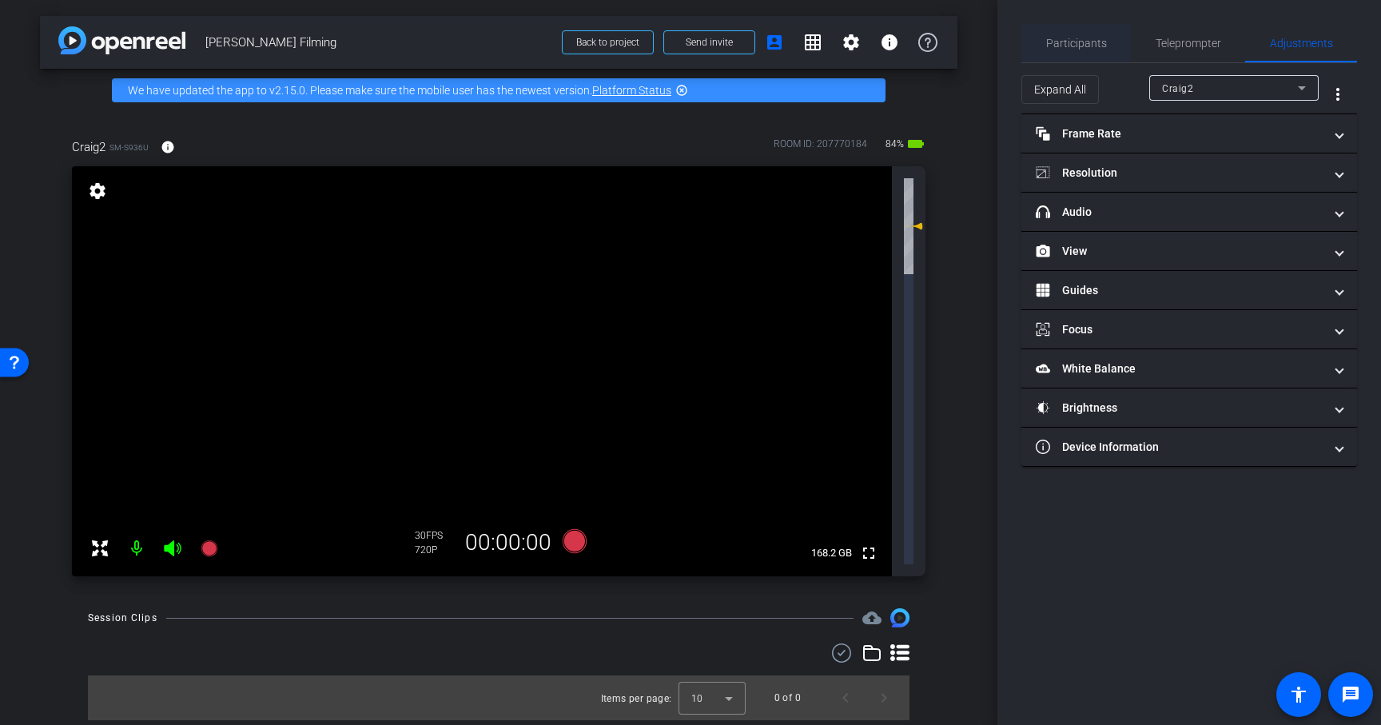
click at [1080, 48] on span "Participants" at bounding box center [1076, 43] width 61 height 11
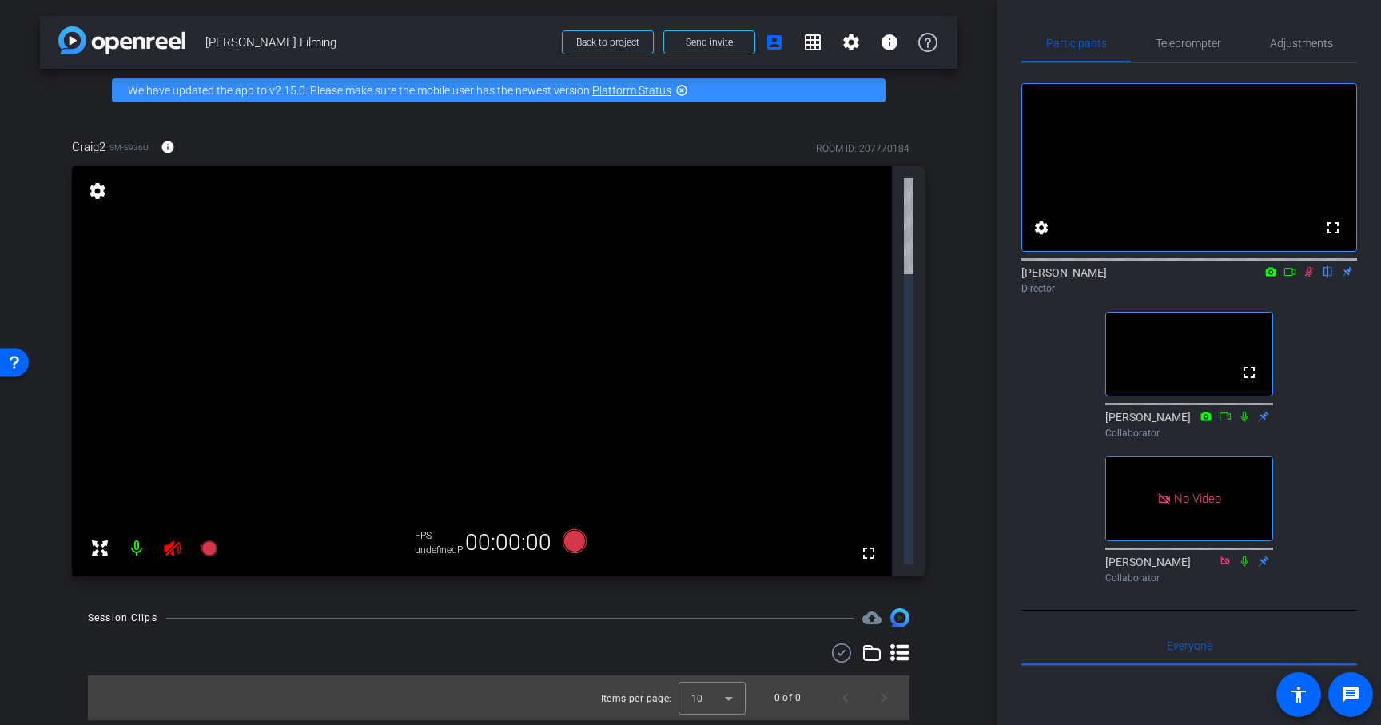
click at [1312, 277] on icon at bounding box center [1308, 271] width 13 height 11
click at [1292, 51] on span "Adjustments" at bounding box center [1301, 43] width 63 height 38
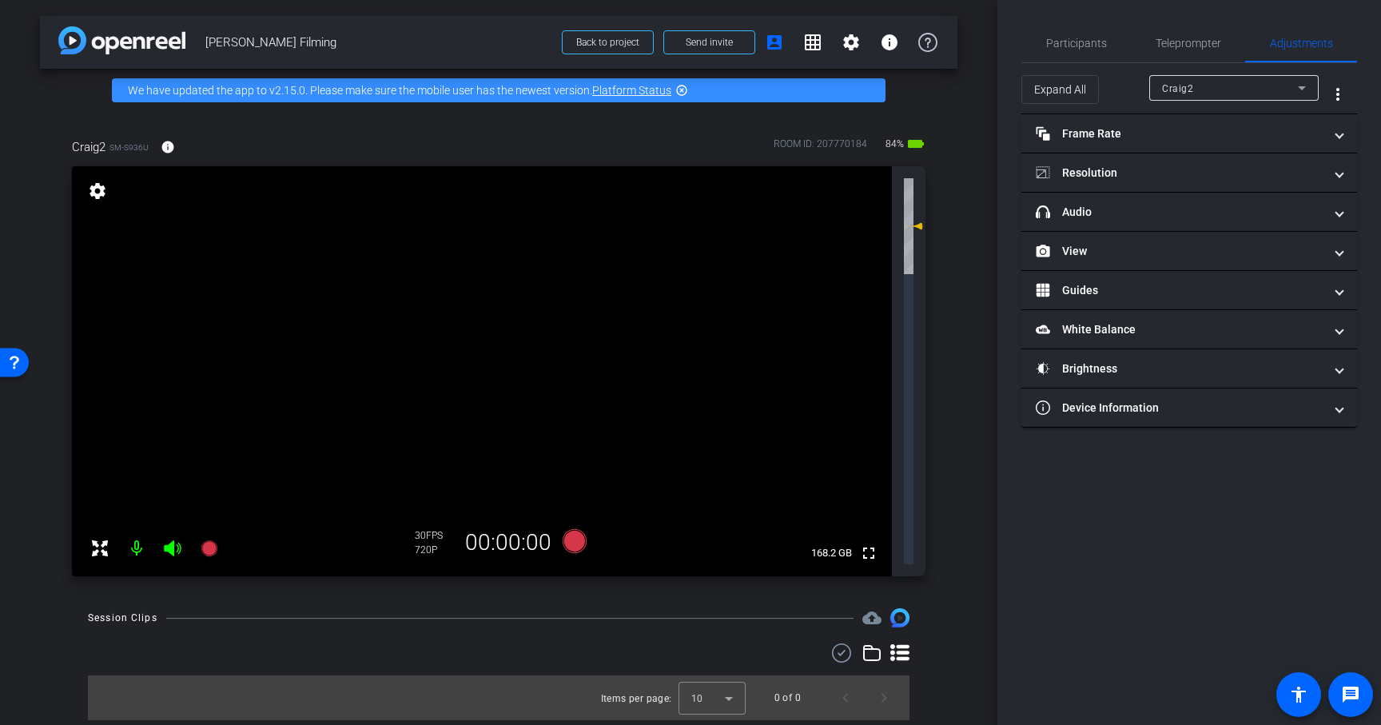
click at [1303, 87] on icon at bounding box center [1302, 88] width 8 height 4
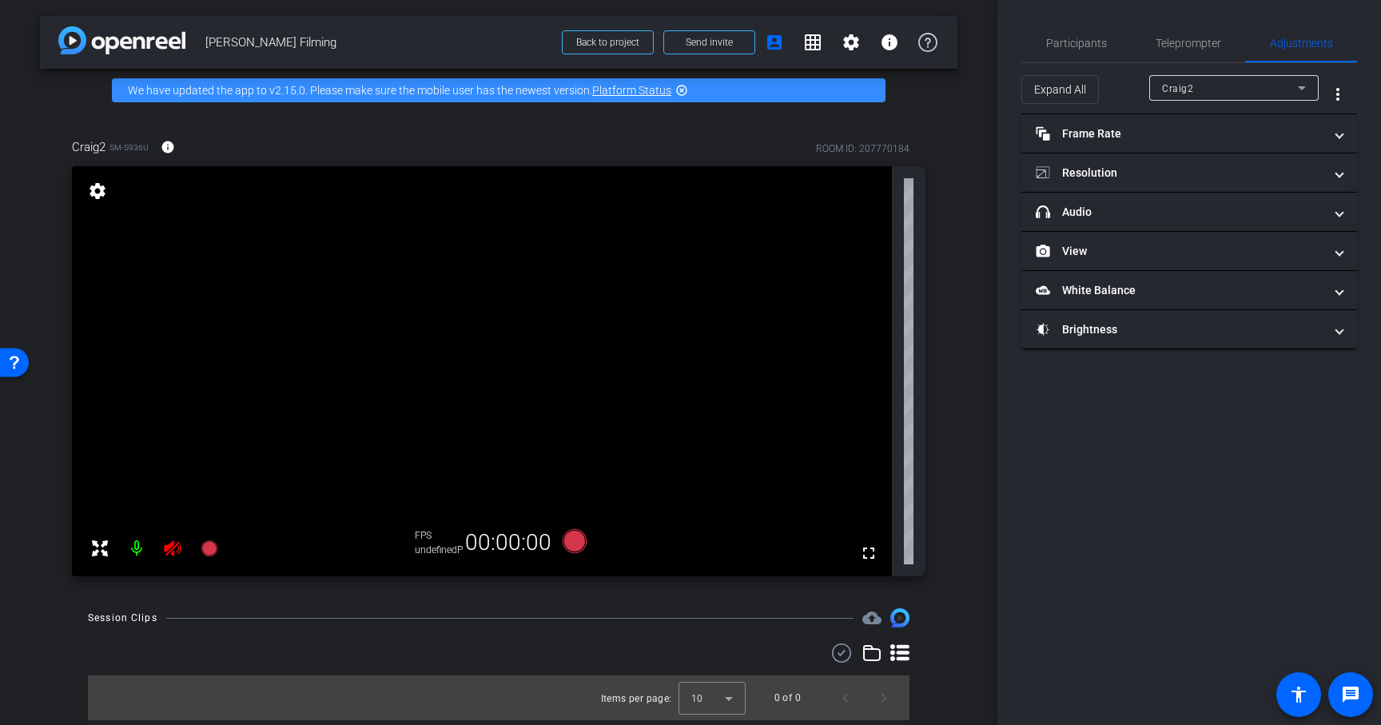
click at [1303, 87] on icon at bounding box center [1302, 88] width 8 height 4
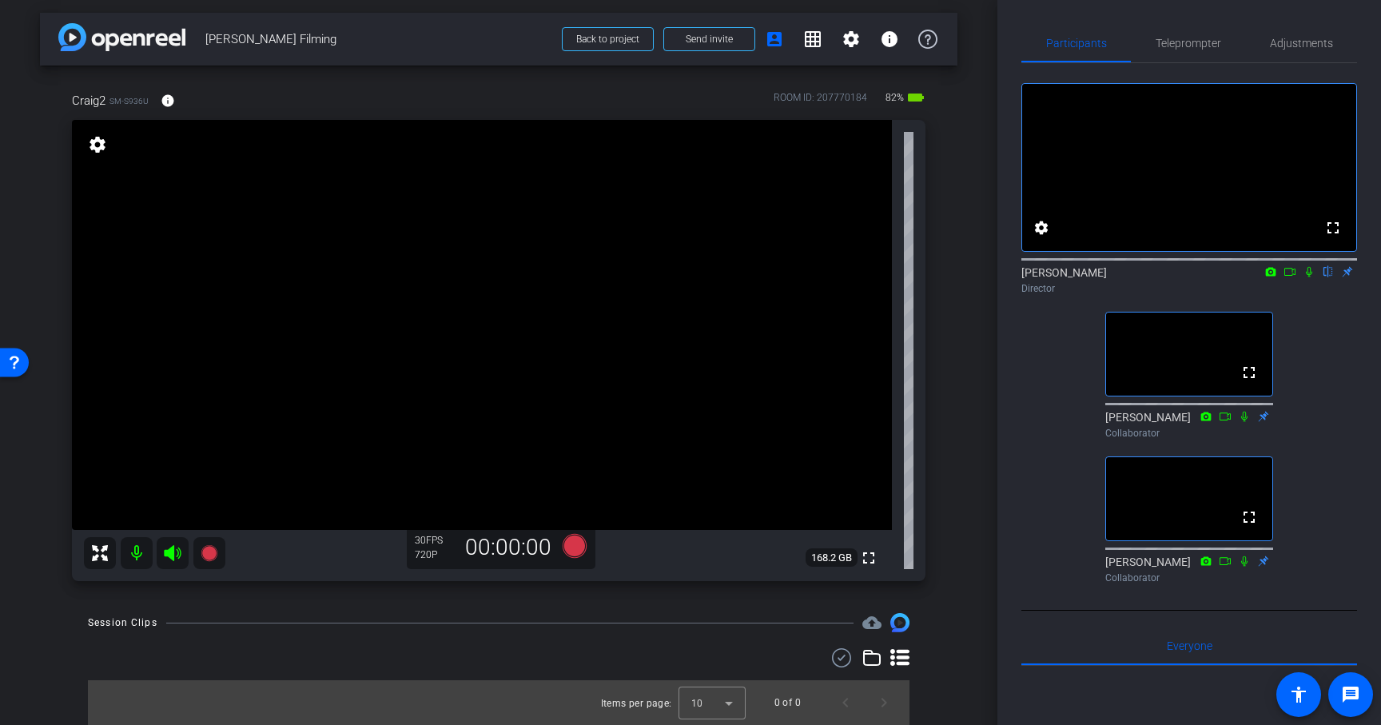
scroll to position [2, 0]
click at [1290, 42] on span "Adjustments" at bounding box center [1301, 43] width 63 height 11
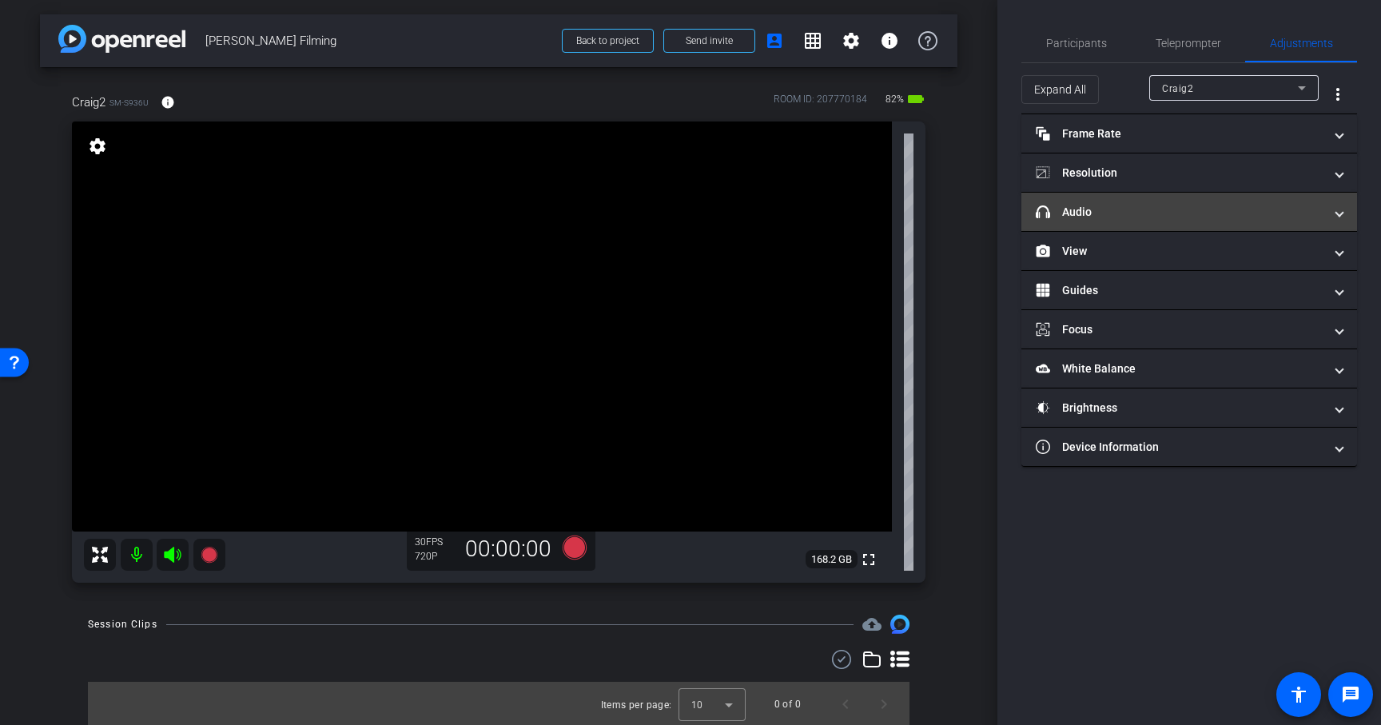
click at [1342, 214] on span at bounding box center [1339, 212] width 6 height 17
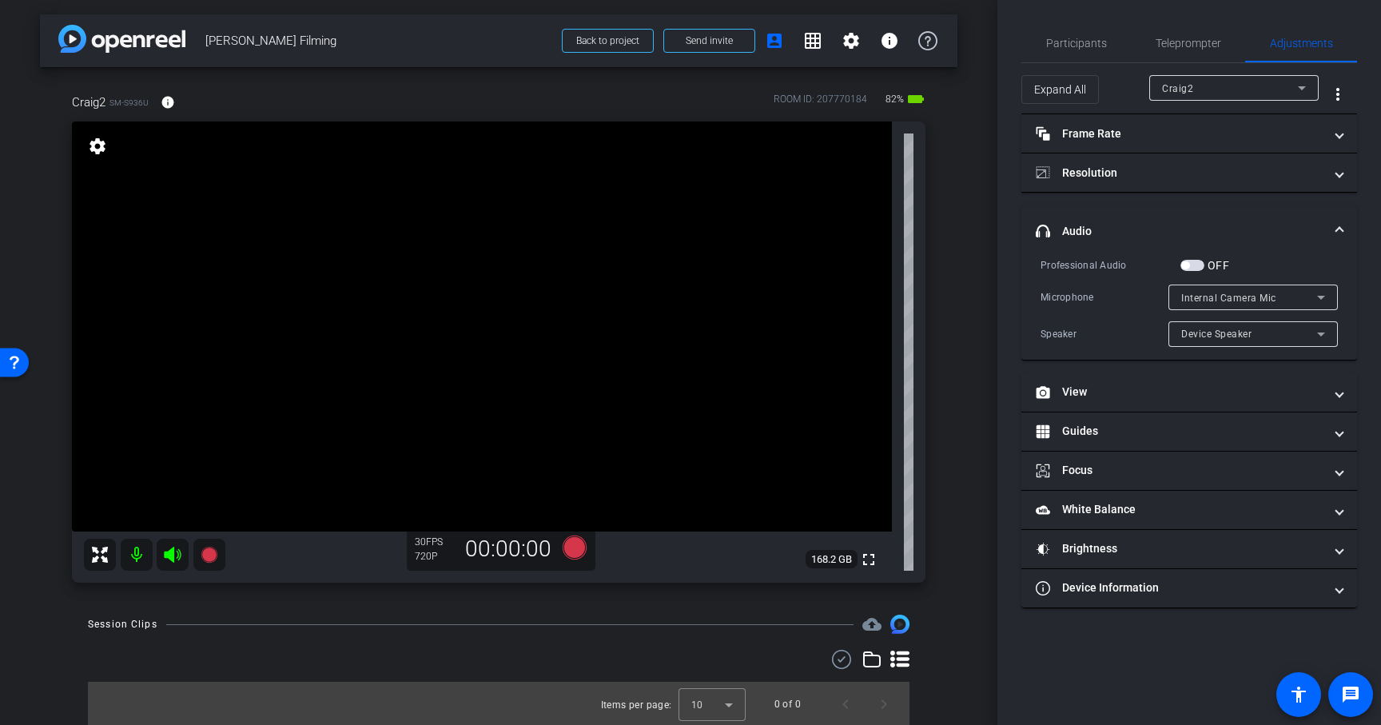
click at [1196, 263] on span "button" at bounding box center [1192, 265] width 24 height 11
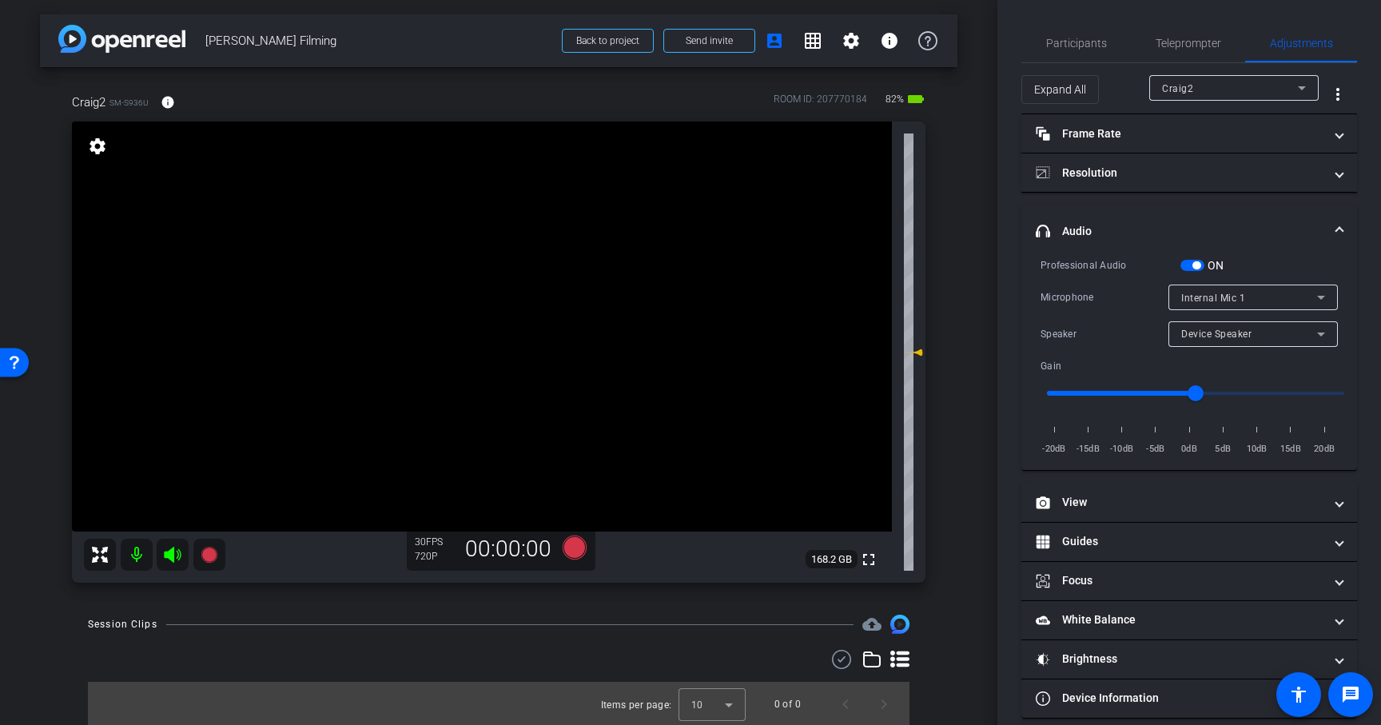
click at [1322, 300] on icon at bounding box center [1320, 297] width 19 height 19
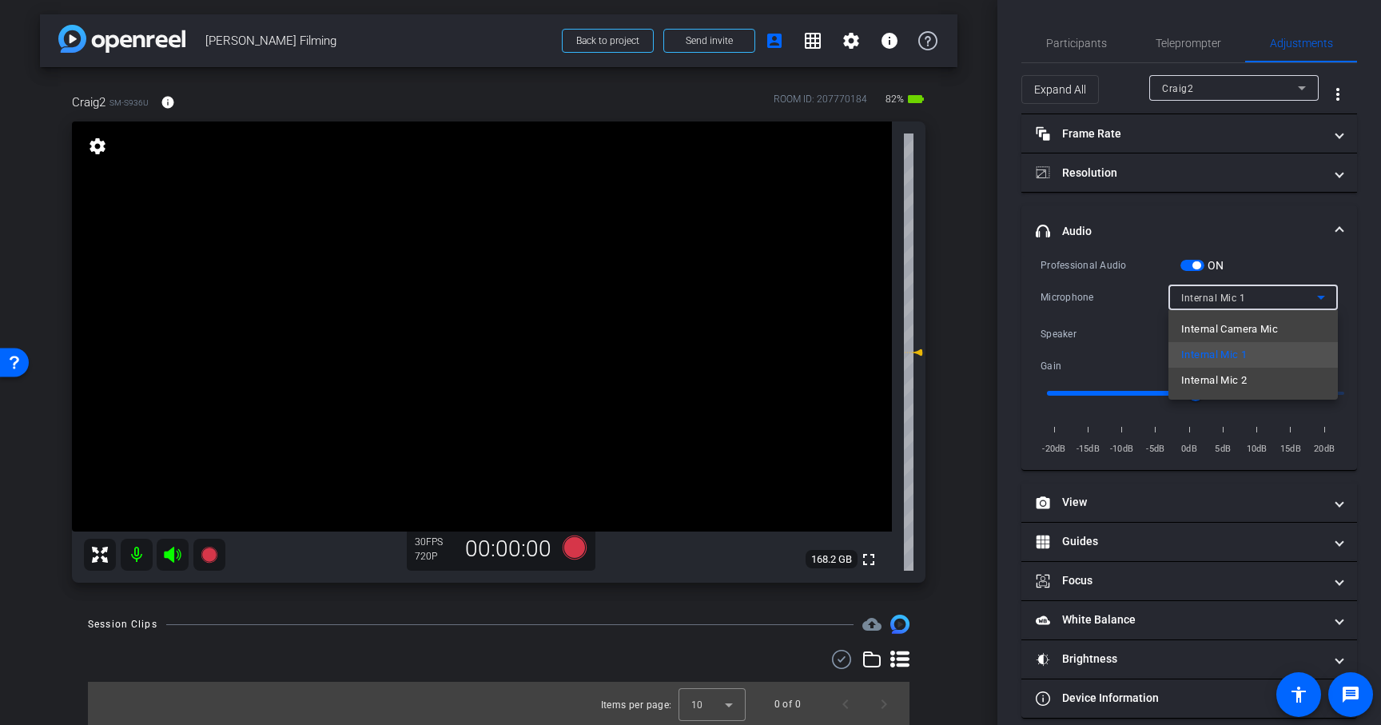
click at [1089, 44] on div at bounding box center [690, 362] width 1381 height 725
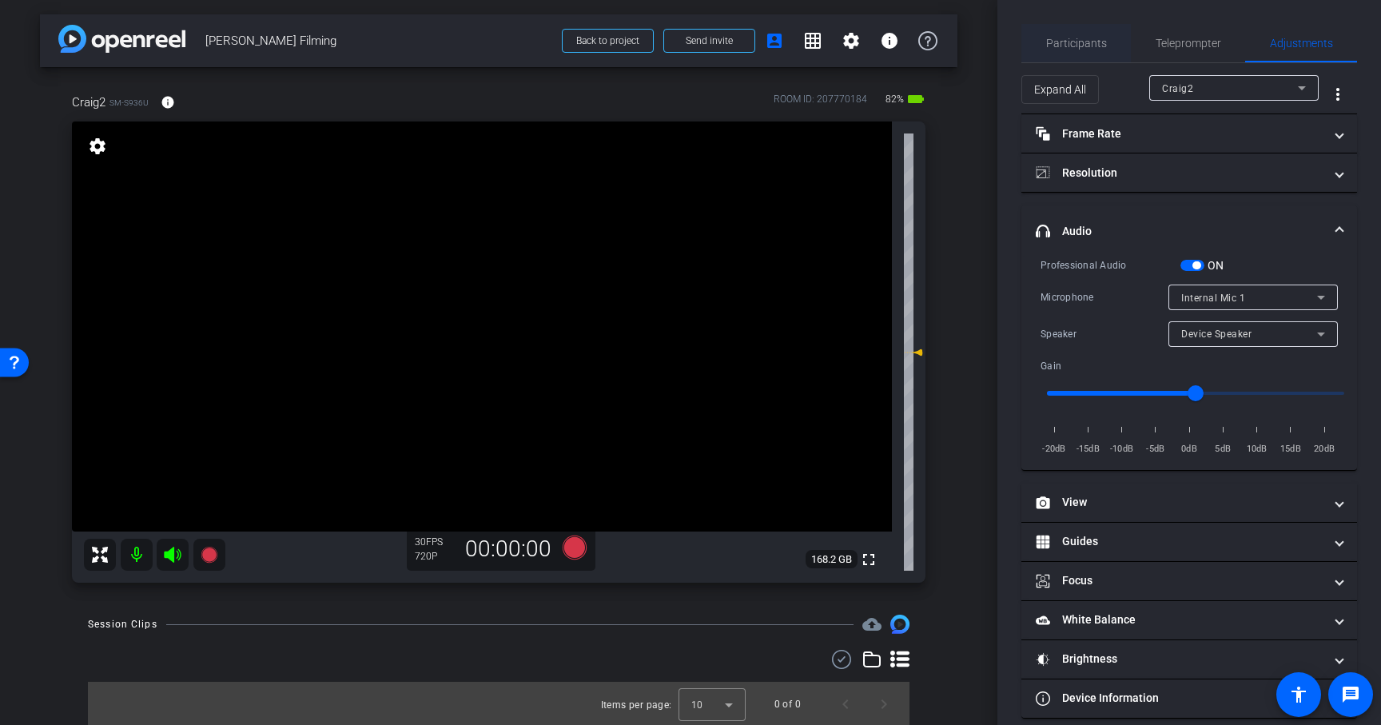
click at [1093, 46] on span "Participants" at bounding box center [1076, 43] width 61 height 11
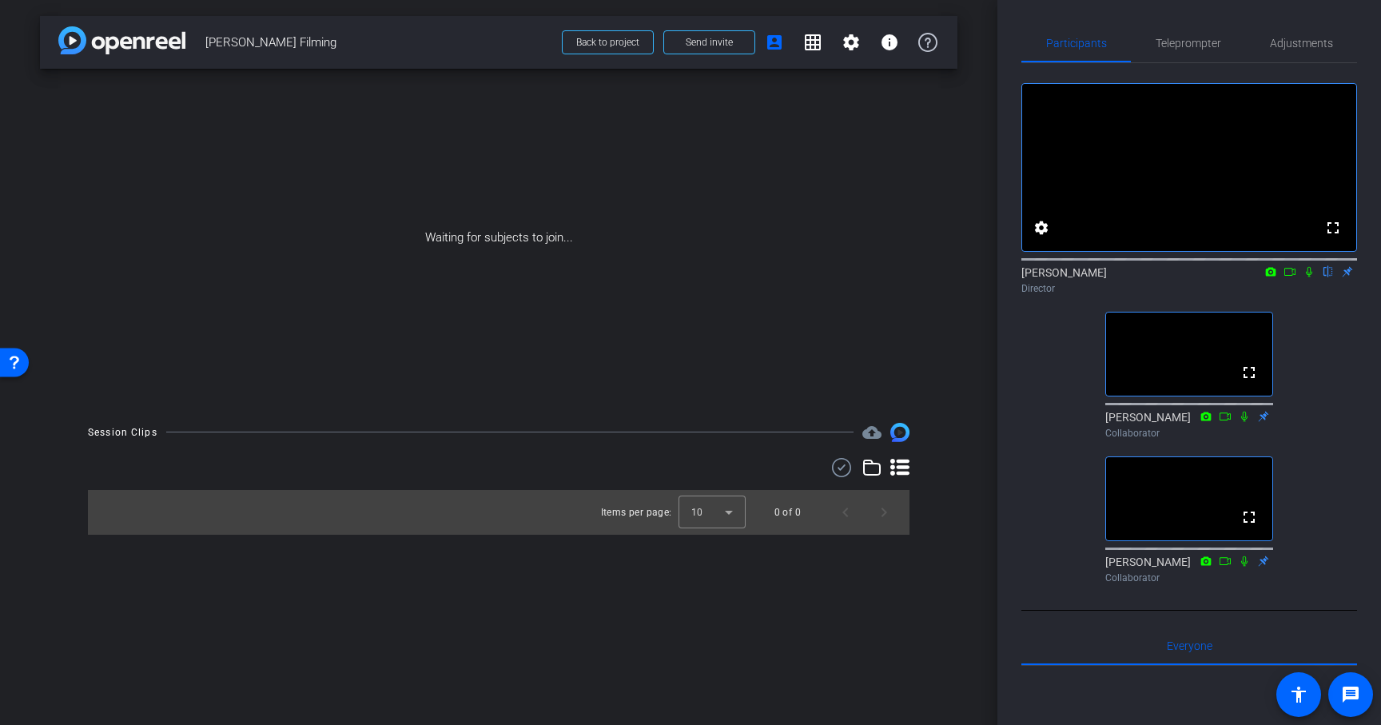
scroll to position [0, 0]
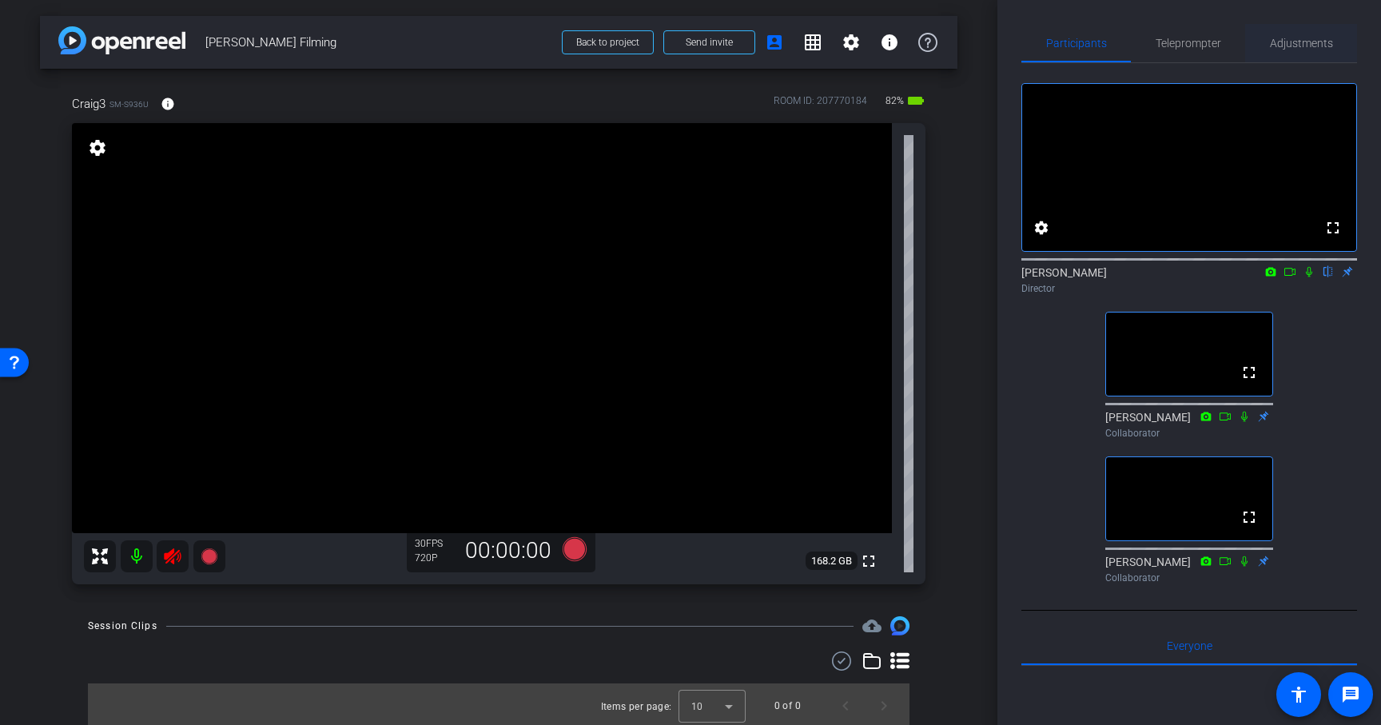
click at [1306, 41] on span "Adjustments" at bounding box center [1301, 43] width 63 height 11
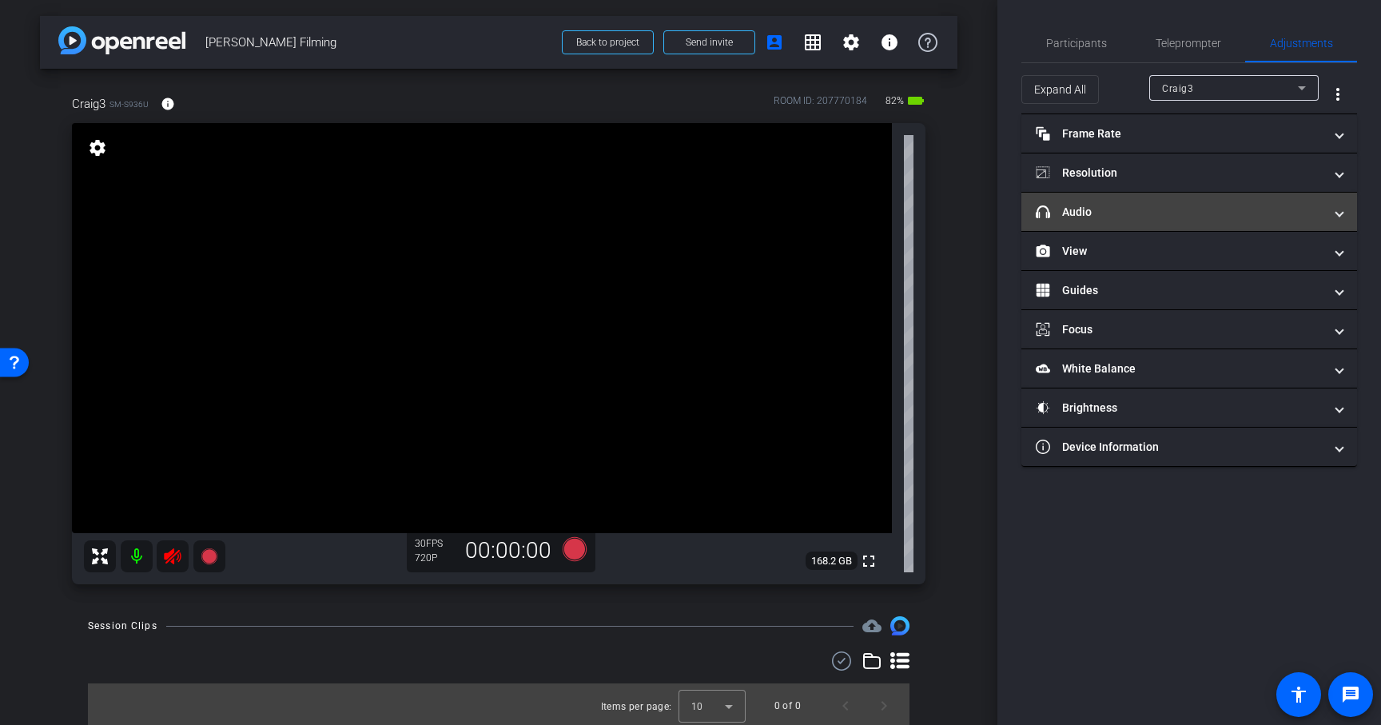
click at [1163, 210] on mat-panel-title "headphone icon Audio" at bounding box center [1180, 212] width 288 height 17
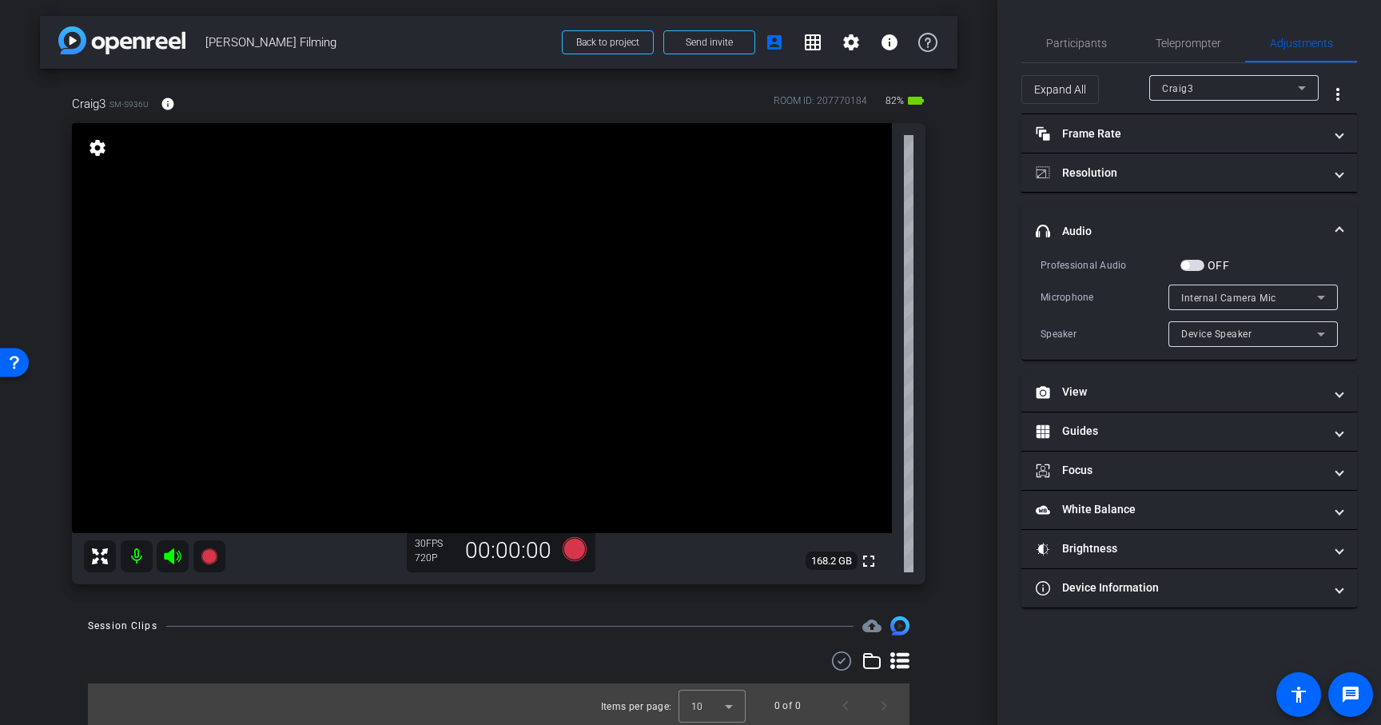
click at [1304, 87] on icon at bounding box center [1302, 88] width 8 height 4
click at [1304, 87] on div at bounding box center [690, 362] width 1381 height 725
click at [1325, 330] on icon at bounding box center [1320, 333] width 19 height 19
click at [1324, 296] on div at bounding box center [690, 362] width 1381 height 725
click at [1324, 296] on icon at bounding box center [1320, 297] width 19 height 19
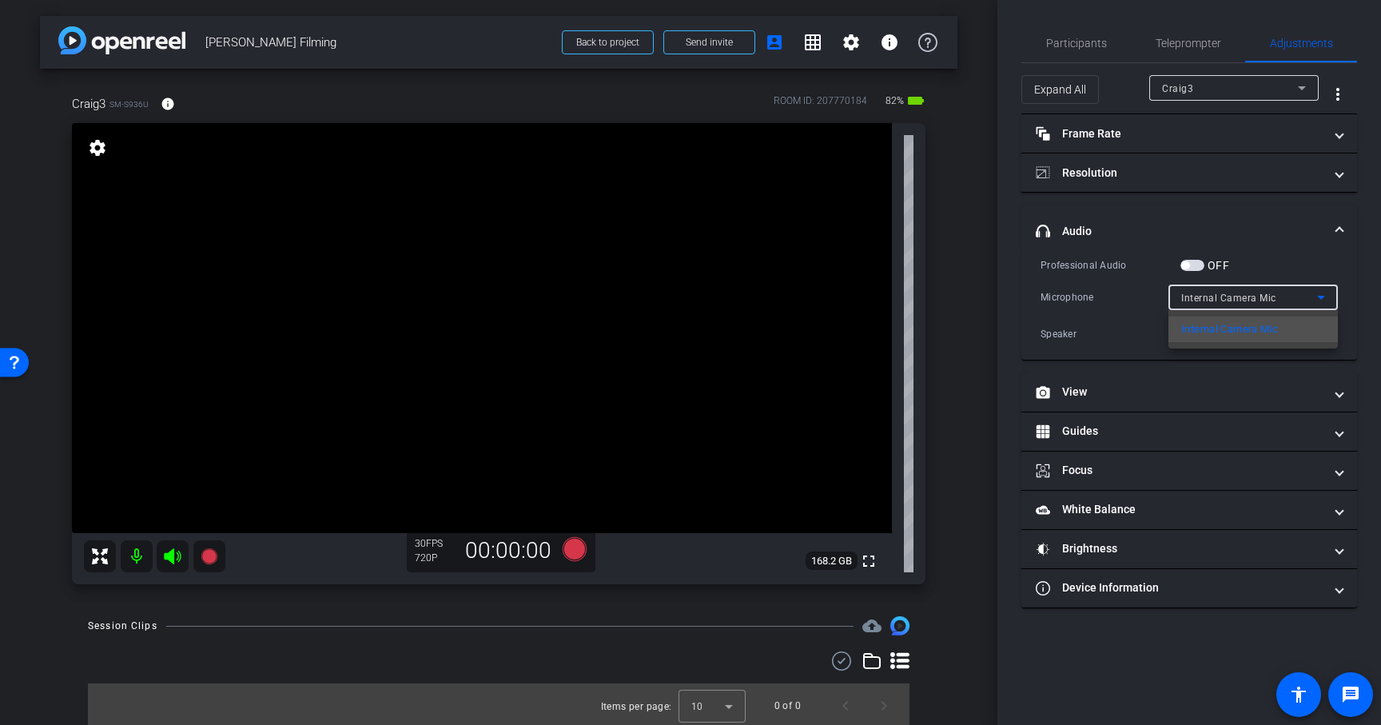
click at [1359, 308] on div at bounding box center [690, 362] width 1381 height 725
click at [1094, 50] on span "Participants" at bounding box center [1076, 43] width 61 height 38
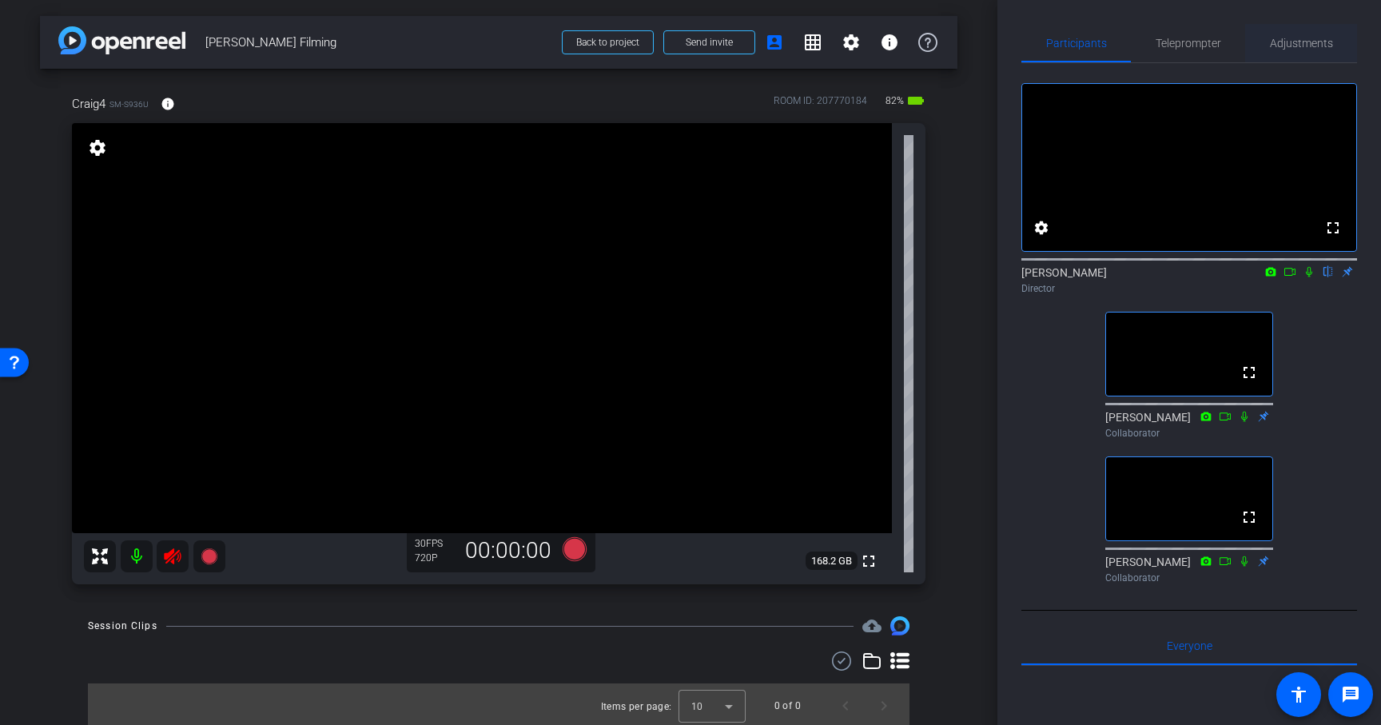
click at [1300, 42] on span "Adjustments" at bounding box center [1301, 43] width 63 height 11
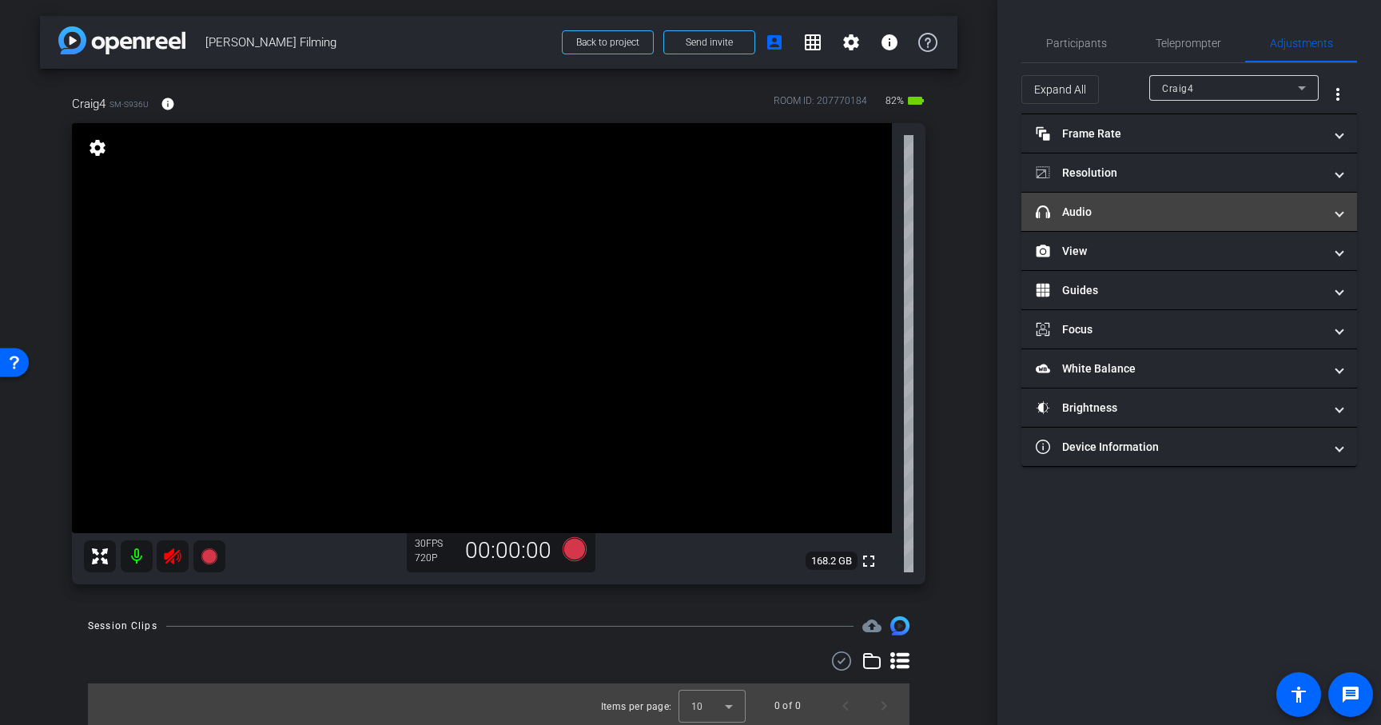
click at [1193, 219] on mat-panel-title "headphone icon Audio" at bounding box center [1180, 212] width 288 height 17
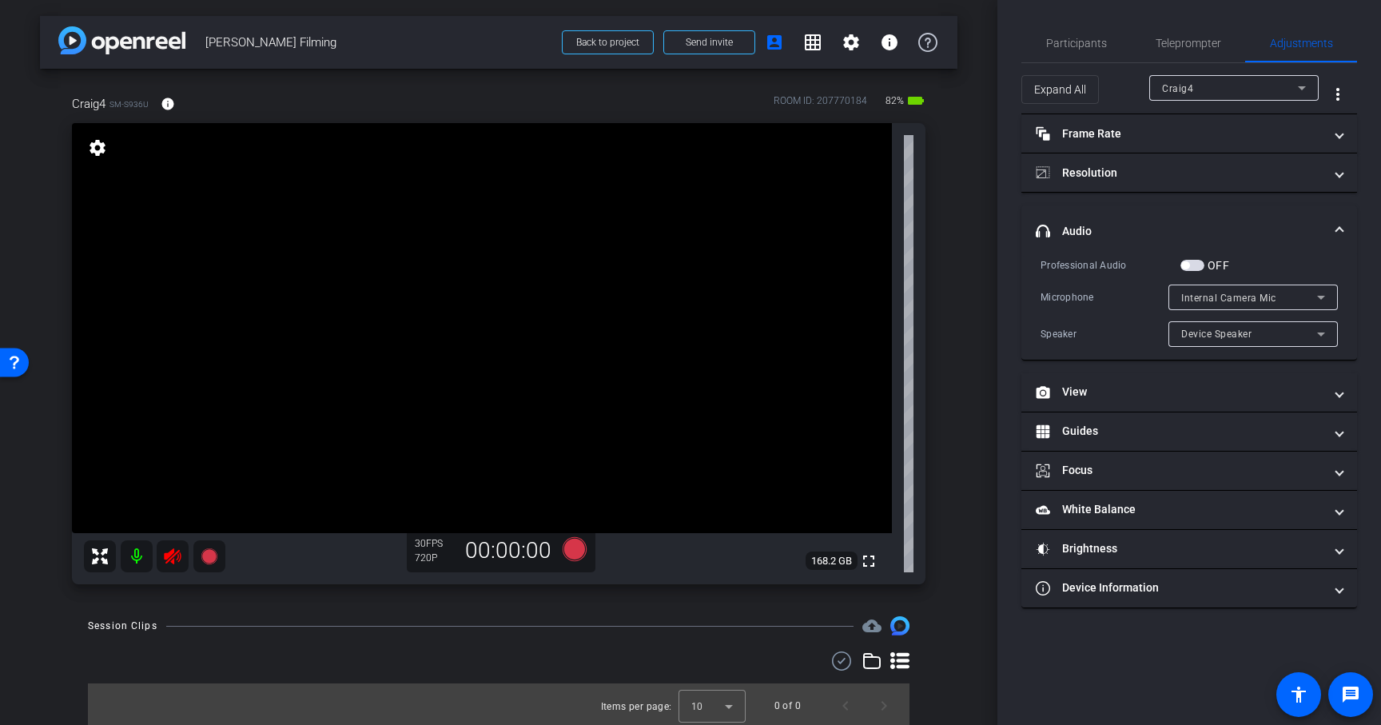
click at [1295, 292] on div "Internal Camera Mic" at bounding box center [1249, 298] width 136 height 20
click at [1199, 271] on div at bounding box center [690, 362] width 1381 height 725
click at [1191, 267] on span "button" at bounding box center [1192, 265] width 24 height 11
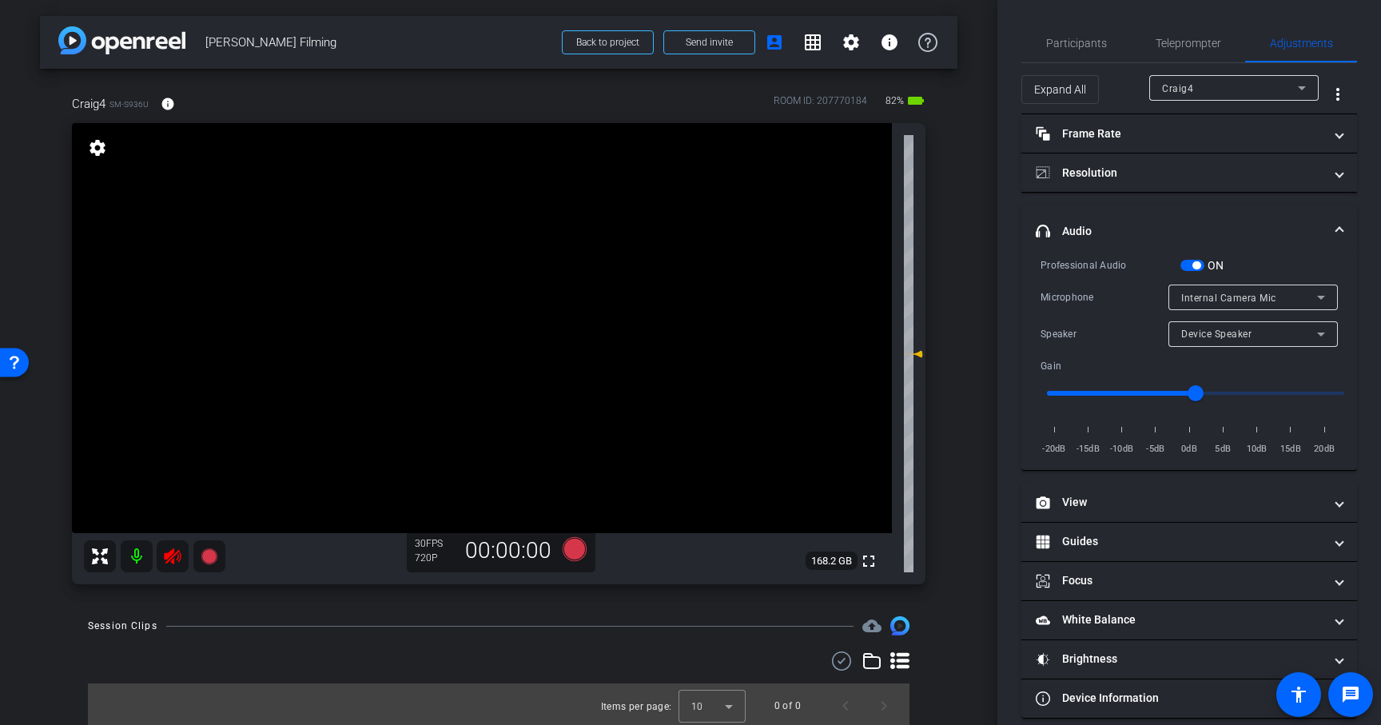
click at [1267, 292] on span "Internal Camera Mic" at bounding box center [1228, 297] width 95 height 11
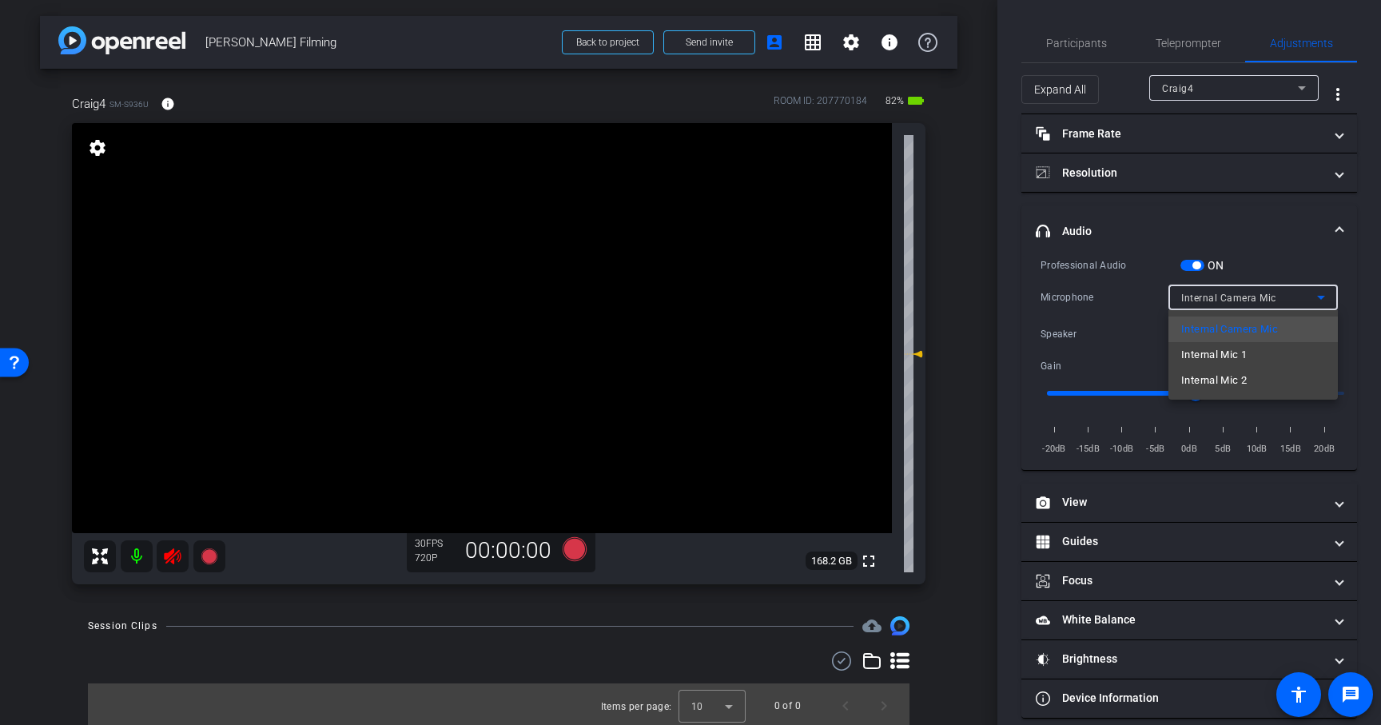
click at [1225, 357] on span "Internal Mic 1" at bounding box center [1214, 354] width 66 height 19
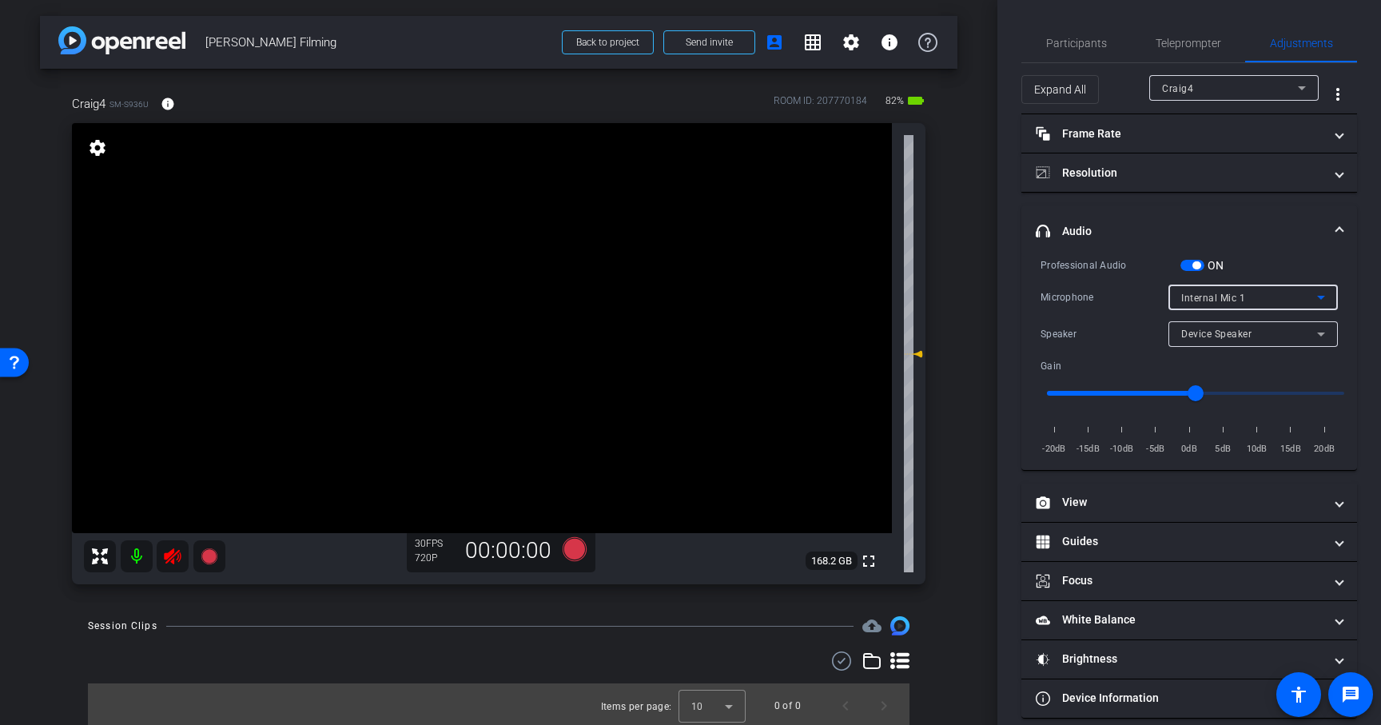
click at [1232, 300] on span "Internal Mic 1" at bounding box center [1213, 297] width 64 height 11
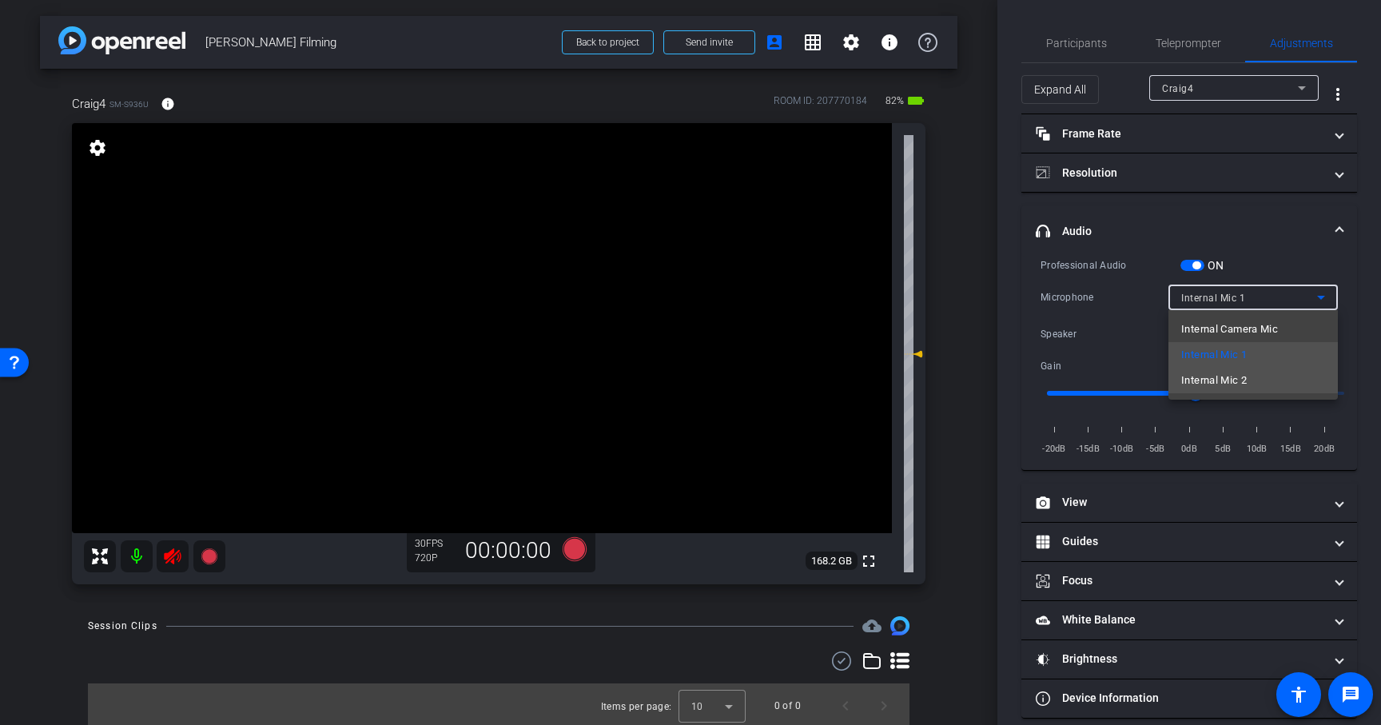
click at [1226, 383] on span "Internal Mic 2" at bounding box center [1214, 380] width 66 height 19
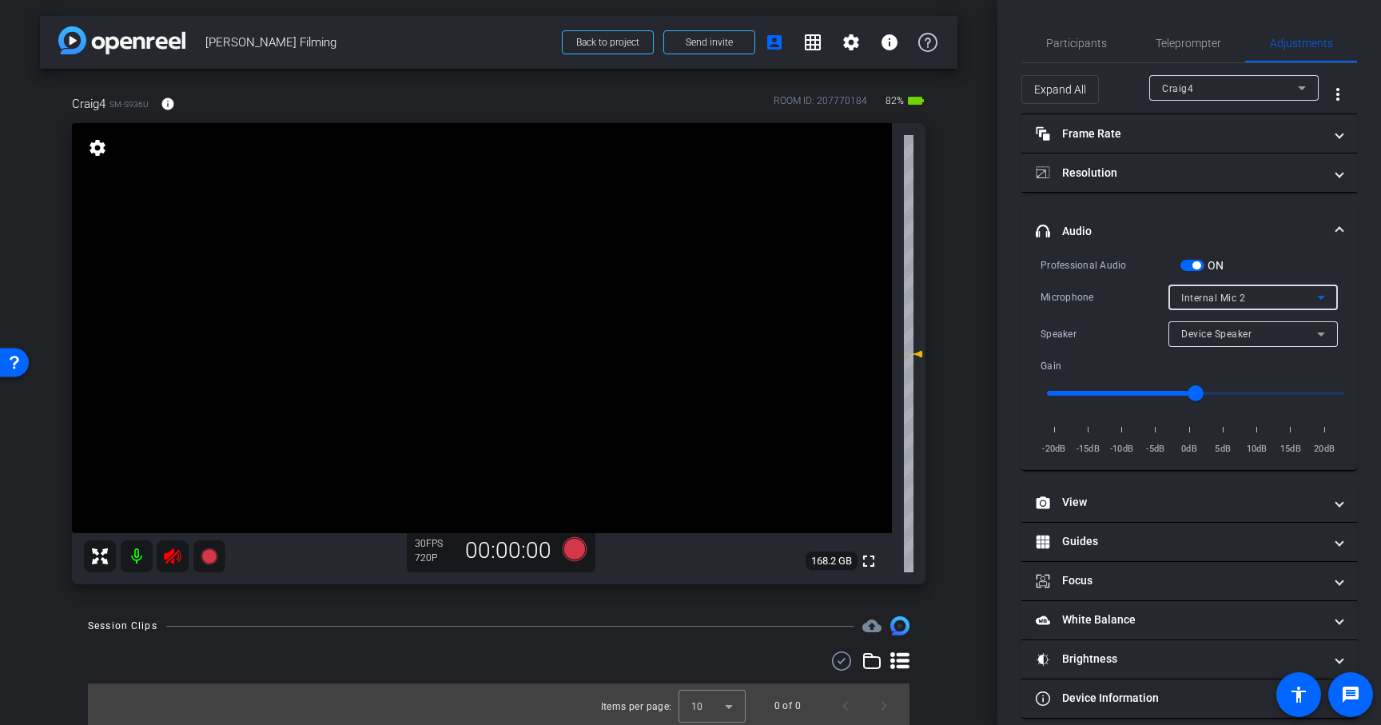
click at [175, 556] on icon at bounding box center [172, 556] width 19 height 19
click at [1226, 292] on span "Internal Mic 2" at bounding box center [1213, 297] width 64 height 11
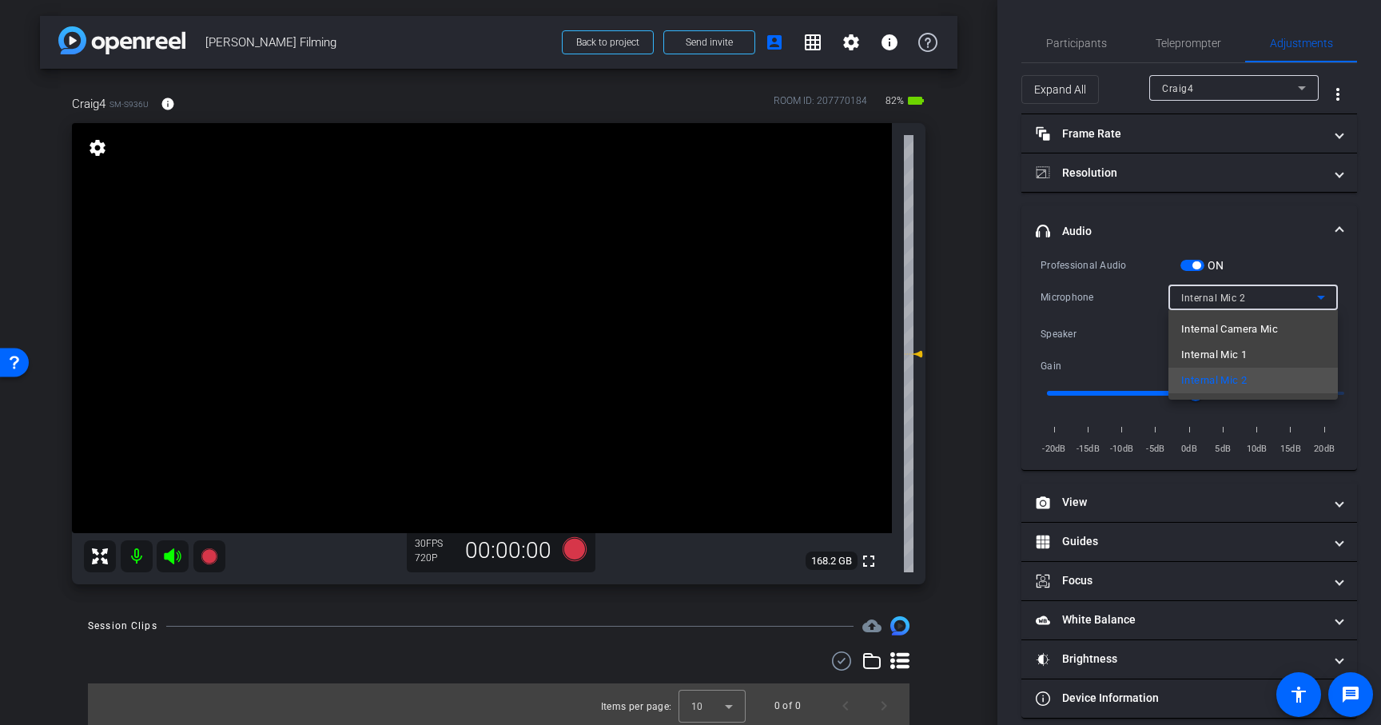
click at [1226, 348] on span "Internal Mic 1" at bounding box center [1214, 354] width 66 height 19
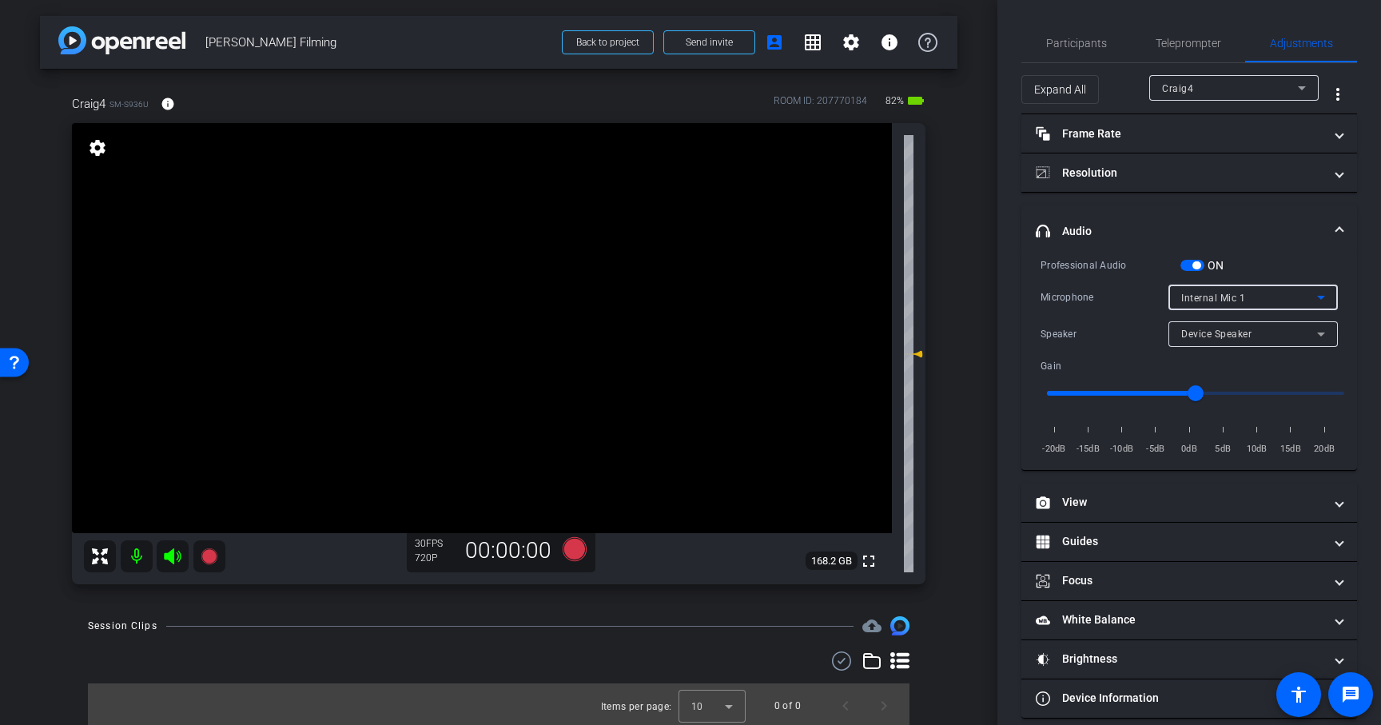
click at [1240, 300] on span "Internal Mic 1" at bounding box center [1213, 297] width 64 height 11
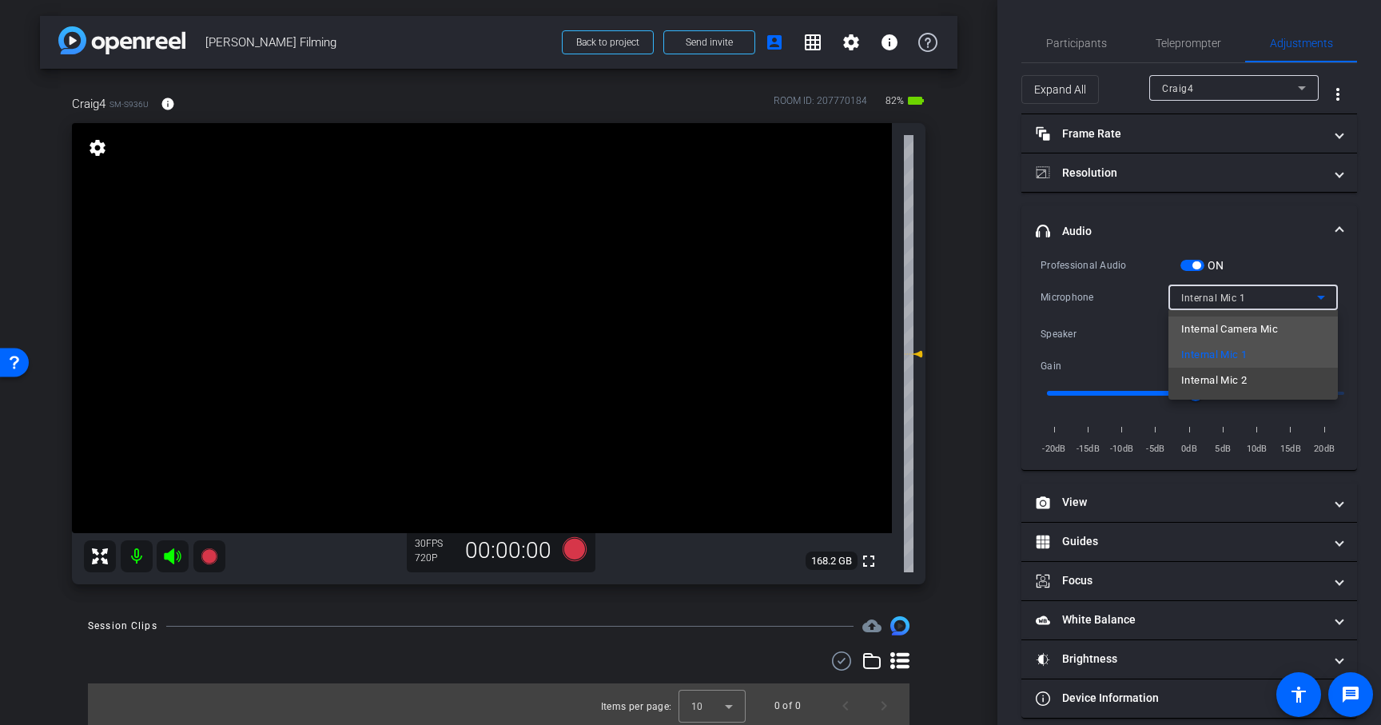
click at [1233, 324] on span "Internal Camera Mic" at bounding box center [1229, 329] width 97 height 19
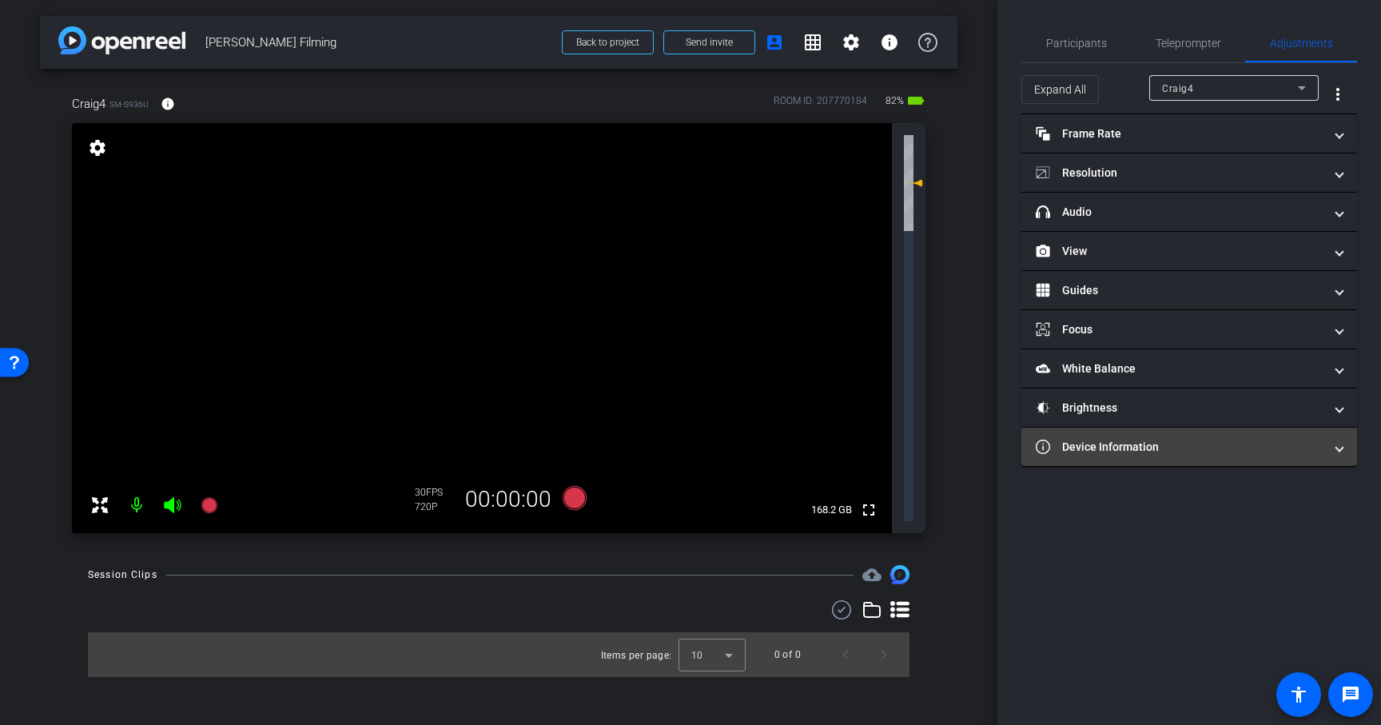
click at [1193, 446] on mat-panel-title "Device Information" at bounding box center [1180, 447] width 288 height 17
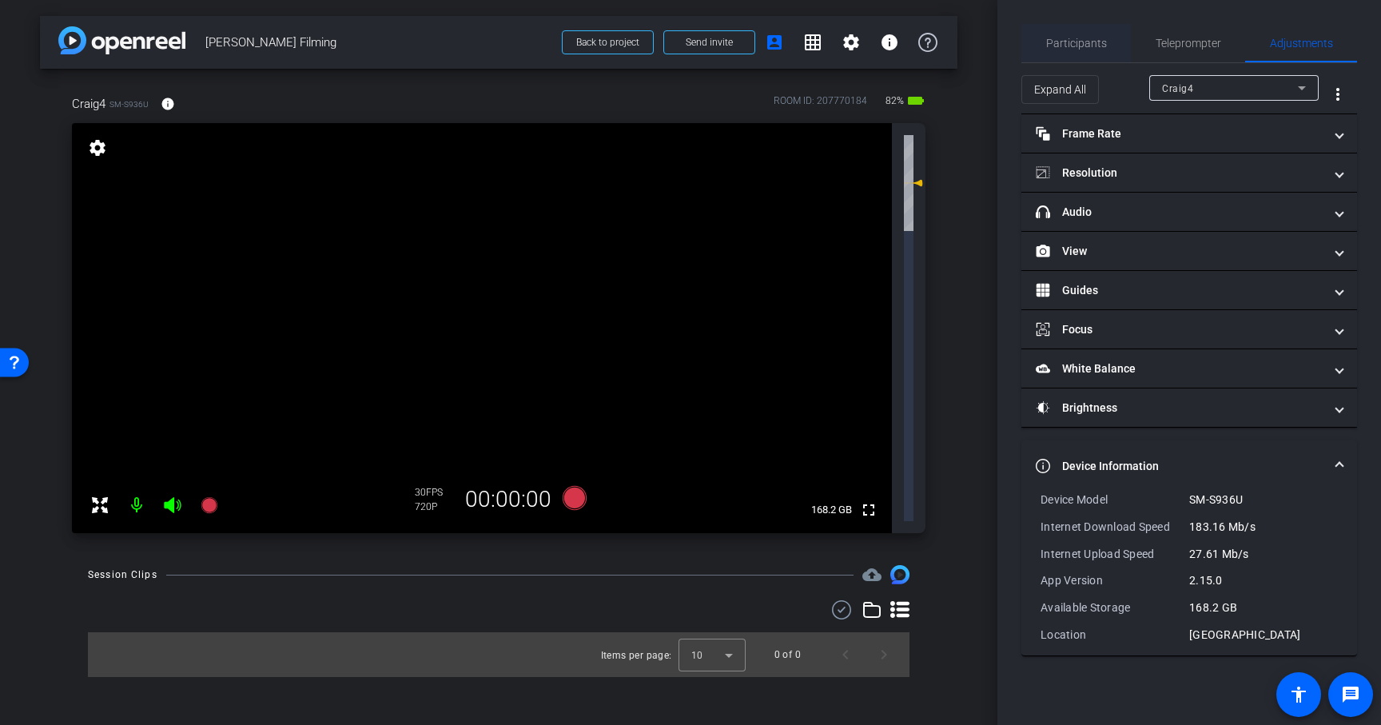
click at [1072, 31] on span "Participants" at bounding box center [1076, 43] width 61 height 38
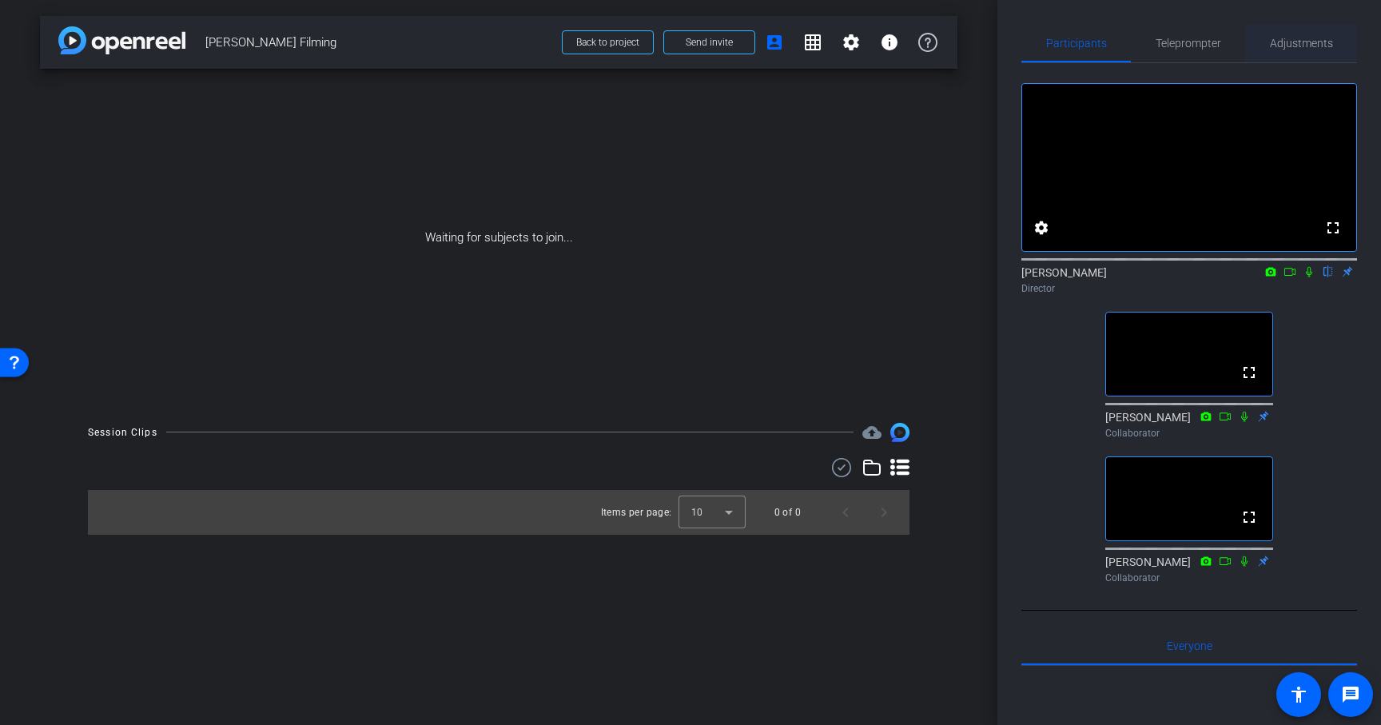
click at [1303, 48] on span "Adjustments" at bounding box center [1301, 43] width 63 height 11
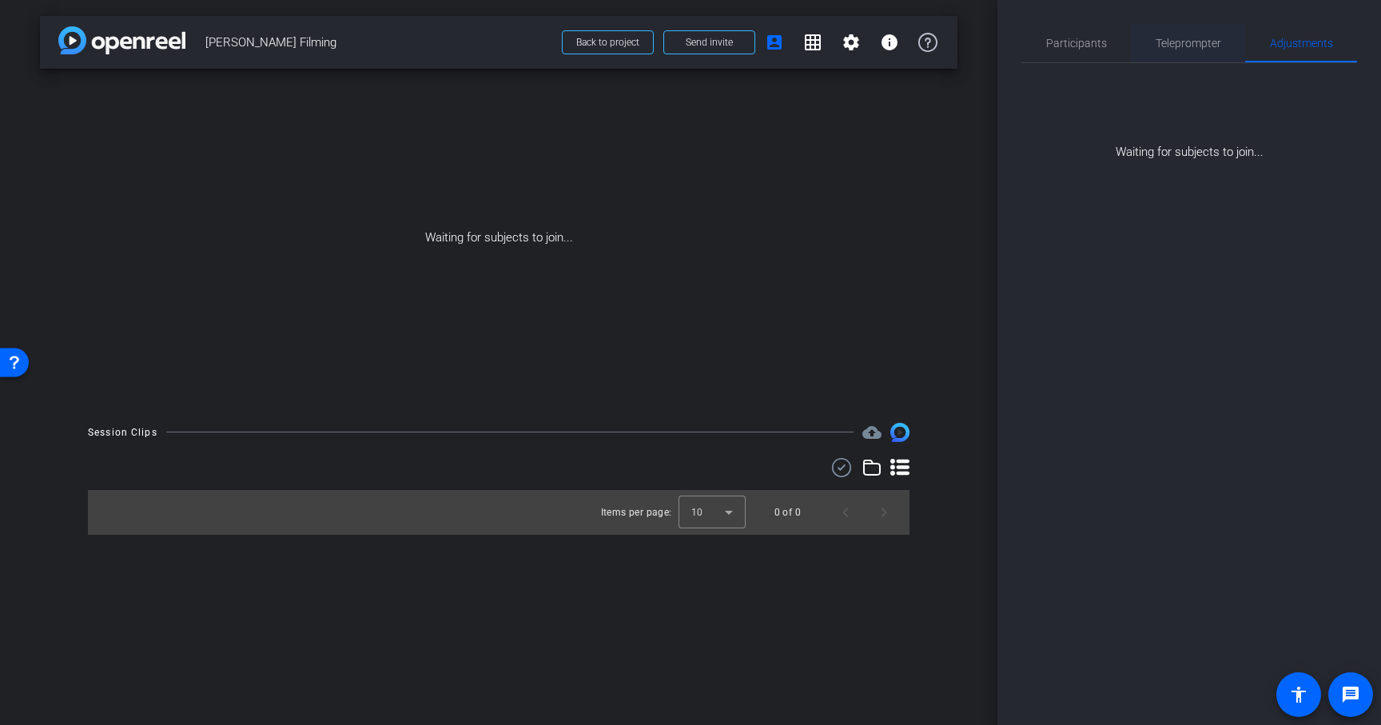
click at [1196, 50] on span "Teleprompter" at bounding box center [1188, 43] width 66 height 38
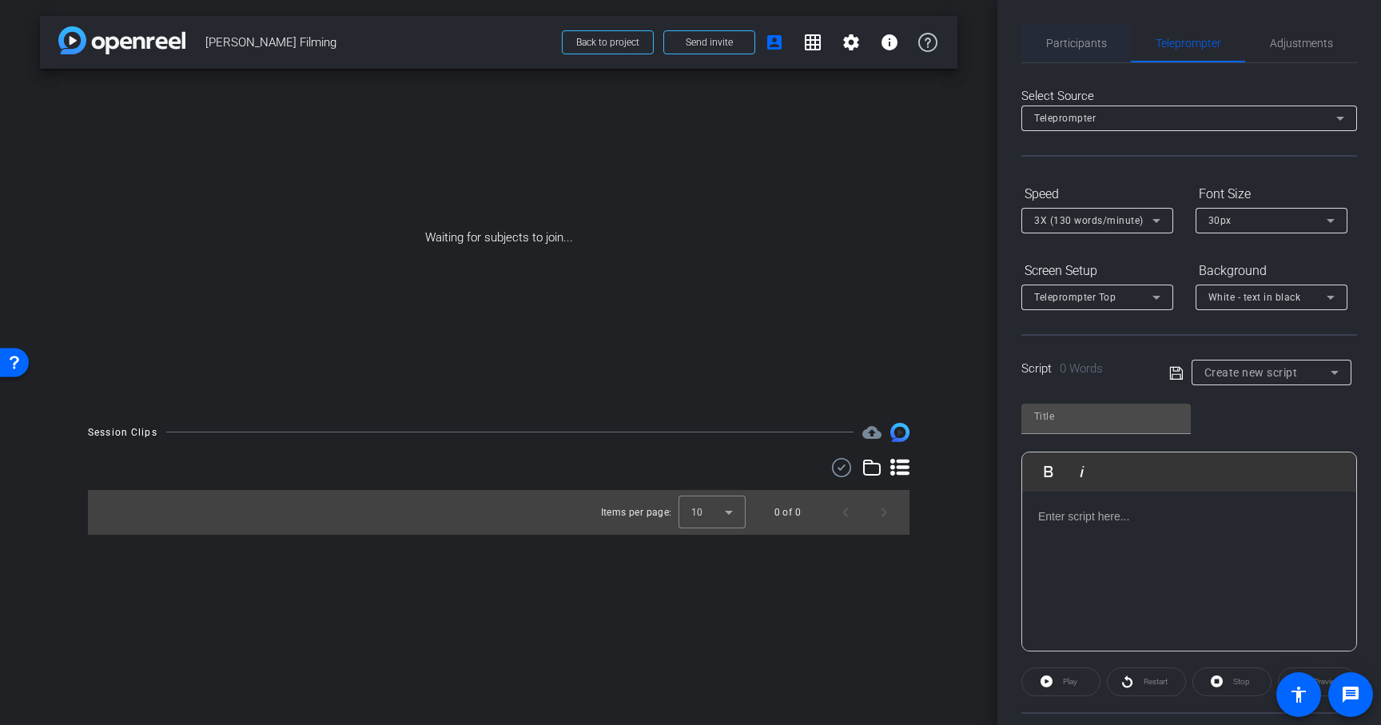
click at [1096, 47] on span "Participants" at bounding box center [1076, 43] width 61 height 11
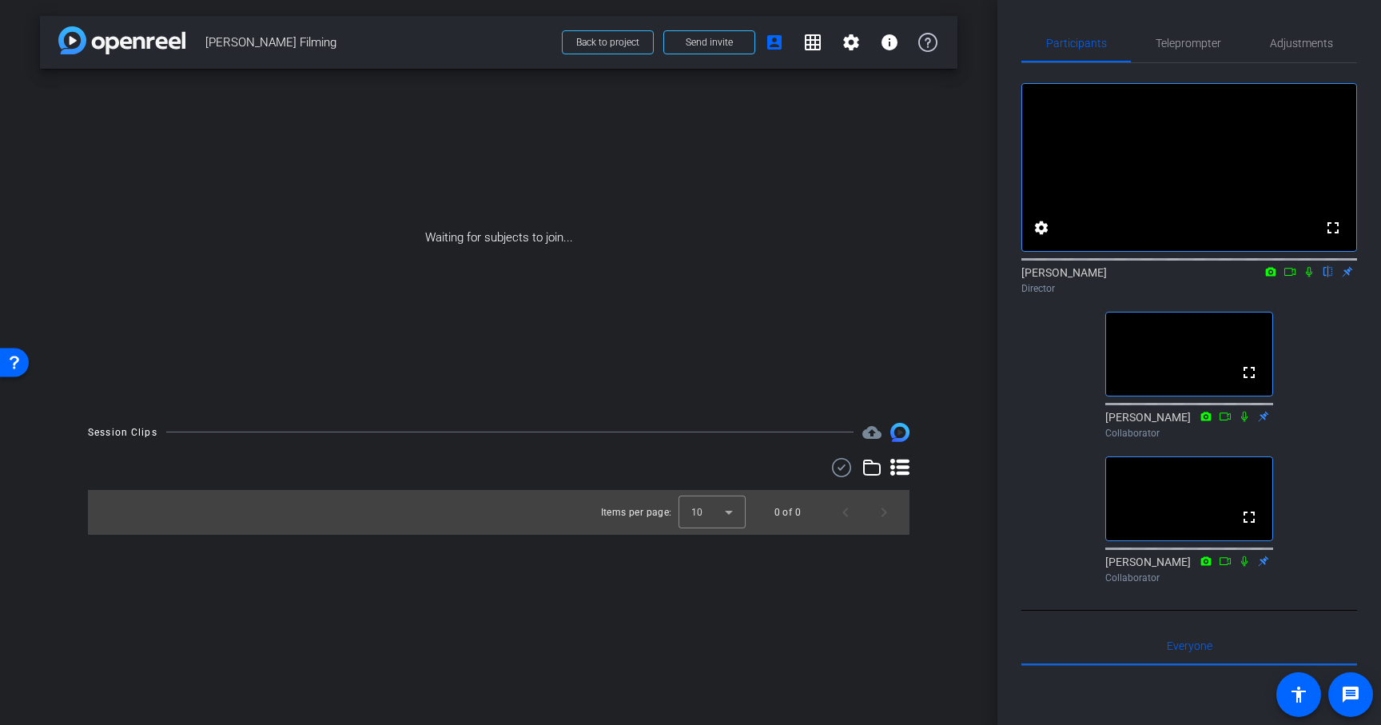
click at [1309, 277] on icon at bounding box center [1308, 271] width 13 height 11
click at [1291, 277] on icon at bounding box center [1289, 271] width 13 height 11
click at [1312, 277] on icon at bounding box center [1308, 271] width 13 height 11
click at [1309, 277] on icon at bounding box center [1308, 271] width 13 height 11
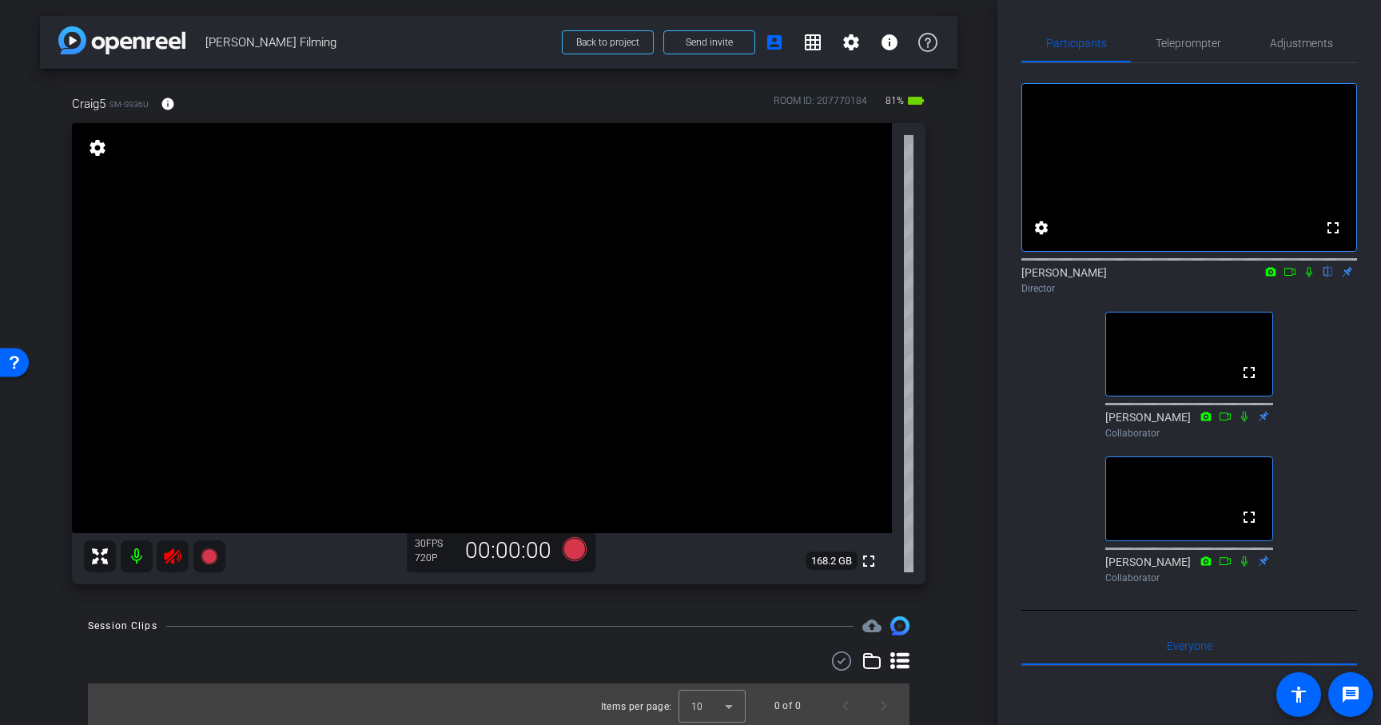
click at [173, 563] on icon at bounding box center [172, 556] width 17 height 16
click at [1310, 49] on span "Adjustments" at bounding box center [1301, 43] width 63 height 11
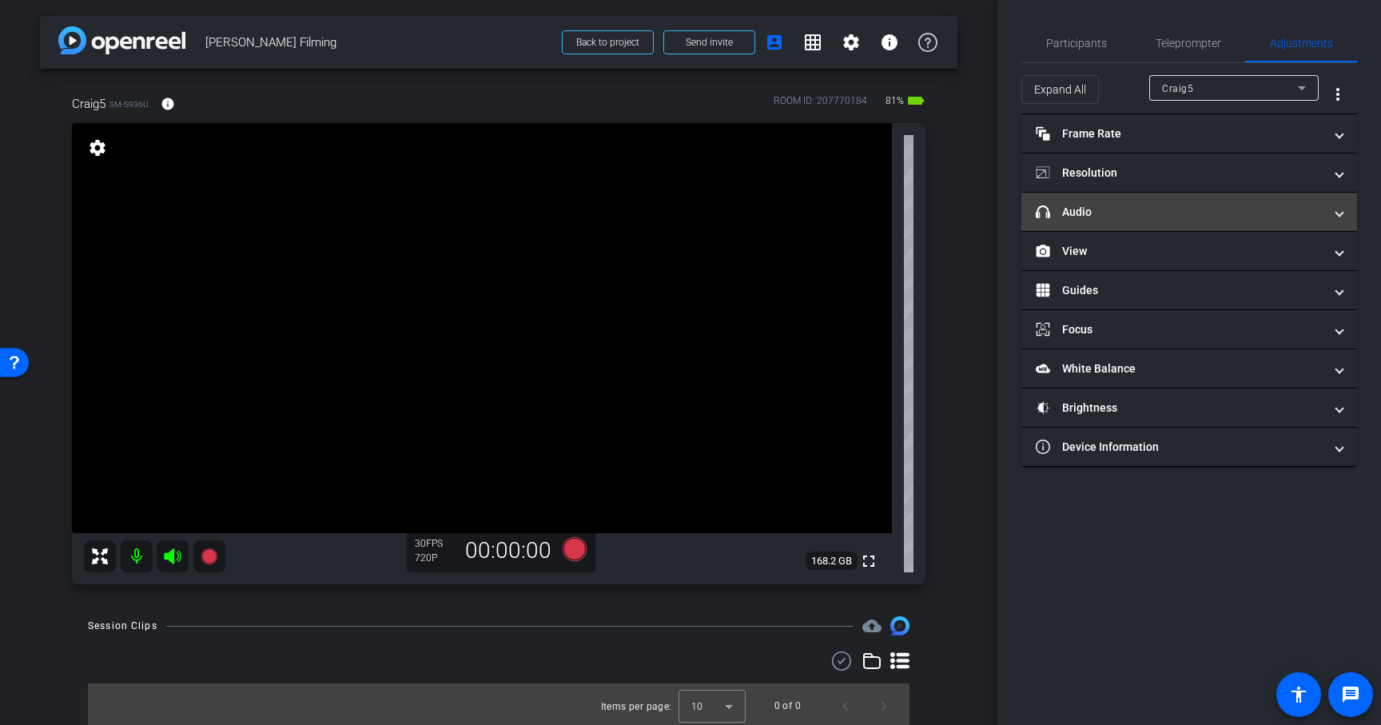
click at [1339, 211] on span at bounding box center [1339, 212] width 6 height 17
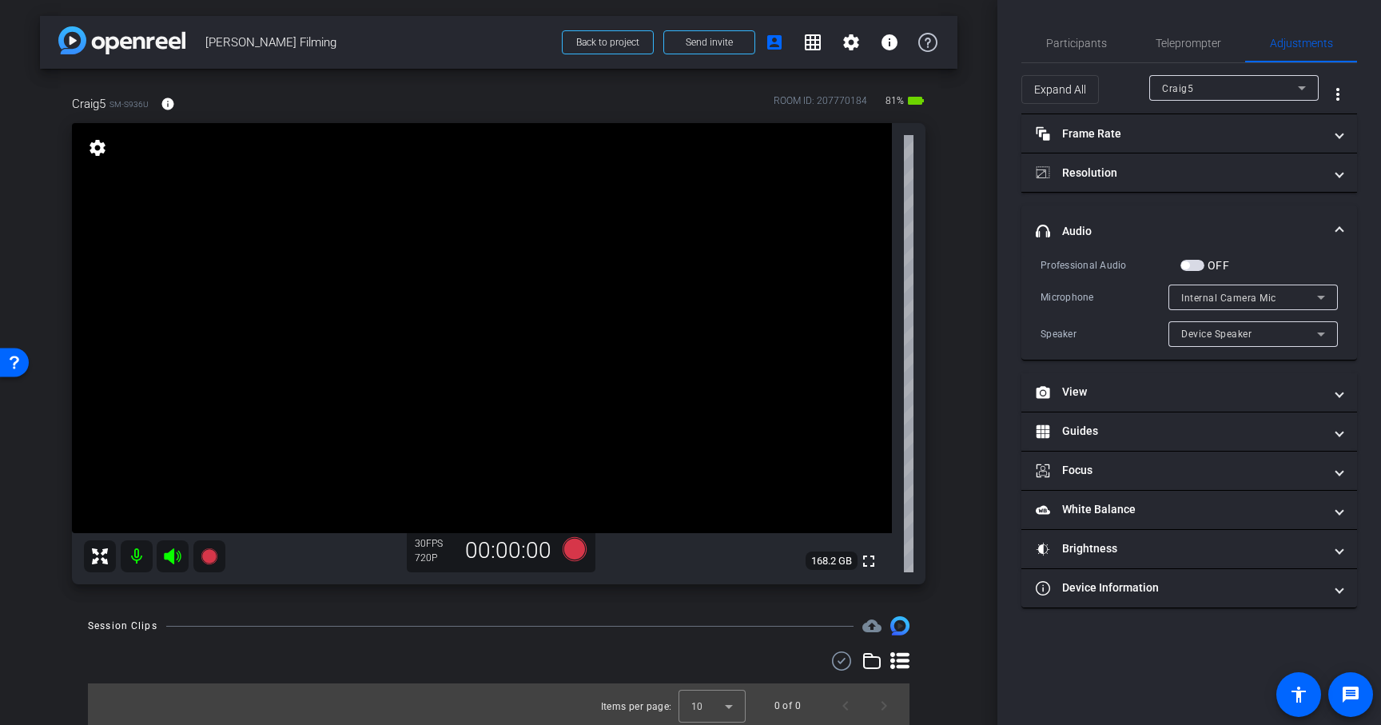
click at [1327, 297] on icon at bounding box center [1320, 297] width 19 height 19
click at [1354, 281] on div at bounding box center [690, 362] width 1381 height 725
click at [1322, 336] on icon at bounding box center [1320, 333] width 19 height 19
click at [1322, 336] on div at bounding box center [690, 362] width 1381 height 725
click at [1195, 268] on span "button" at bounding box center [1192, 265] width 24 height 11
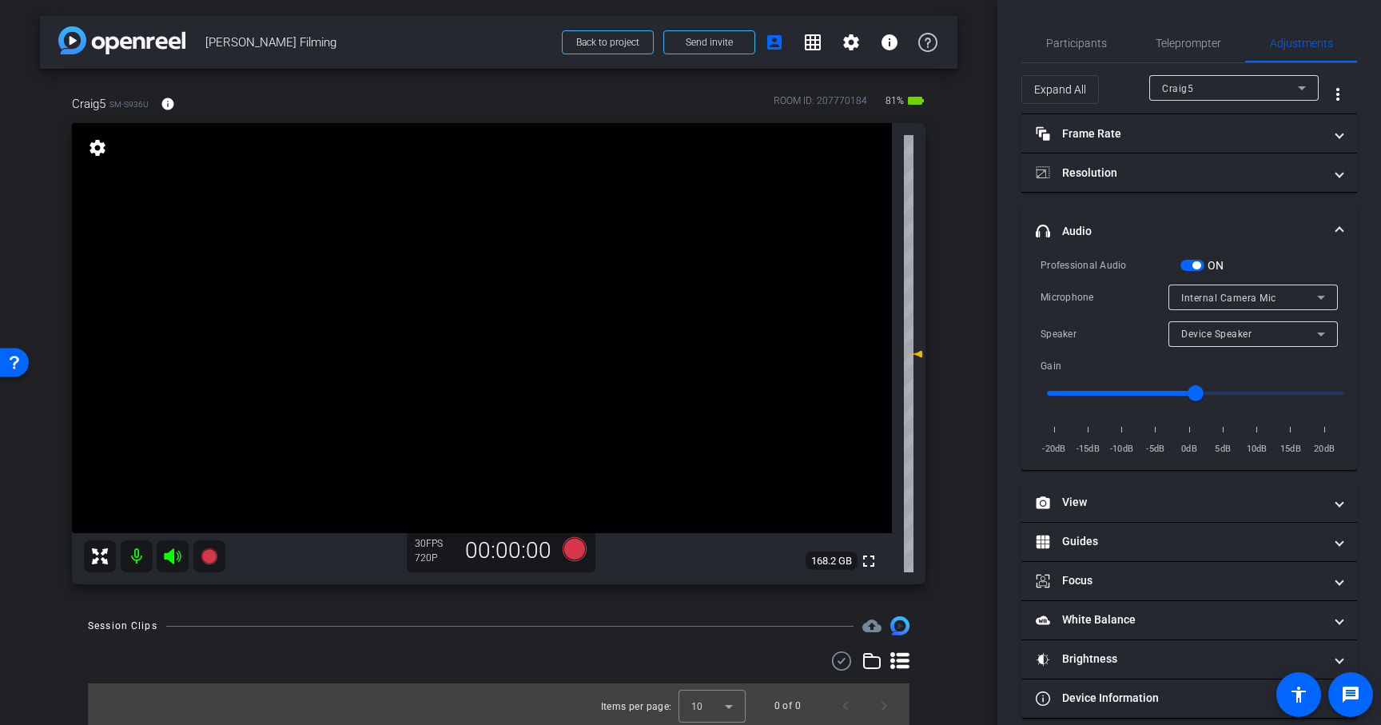
click at [1322, 300] on icon at bounding box center [1320, 297] width 19 height 19
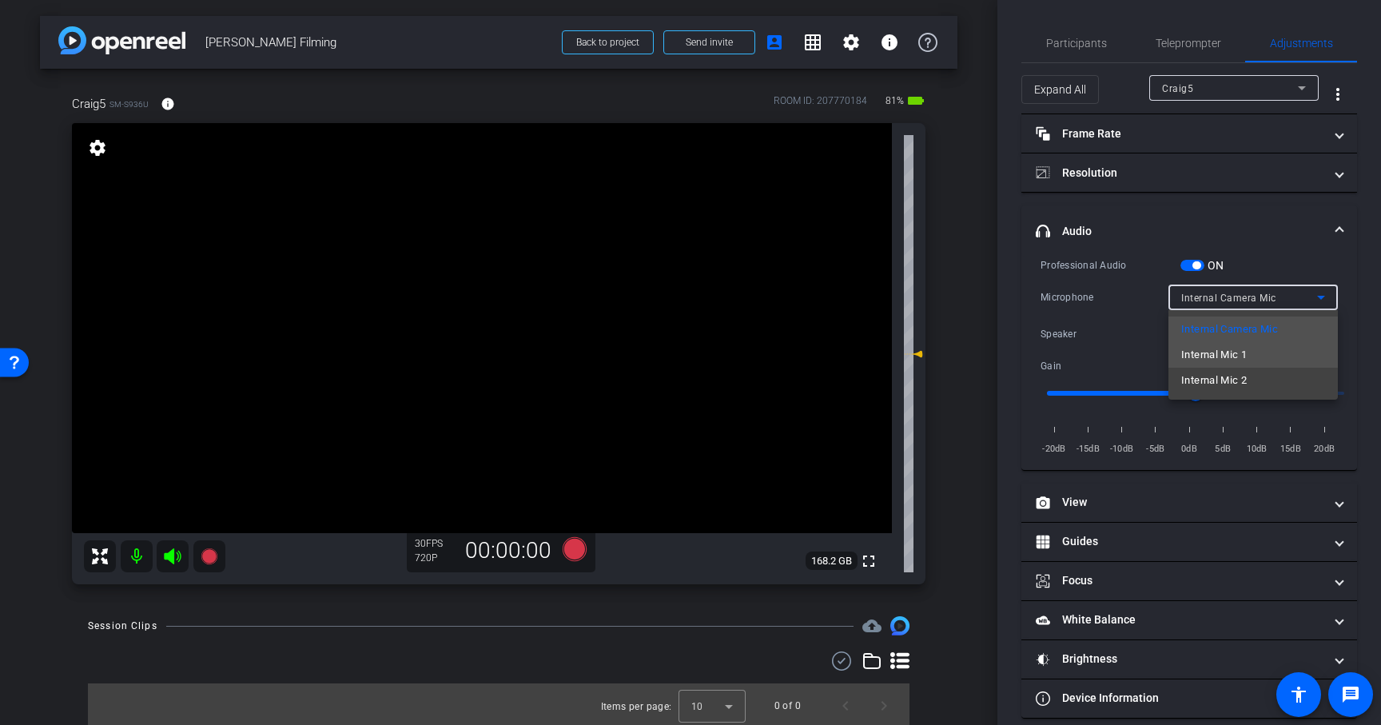
click at [1306, 356] on mat-option "Internal Mic 1" at bounding box center [1252, 355] width 169 height 26
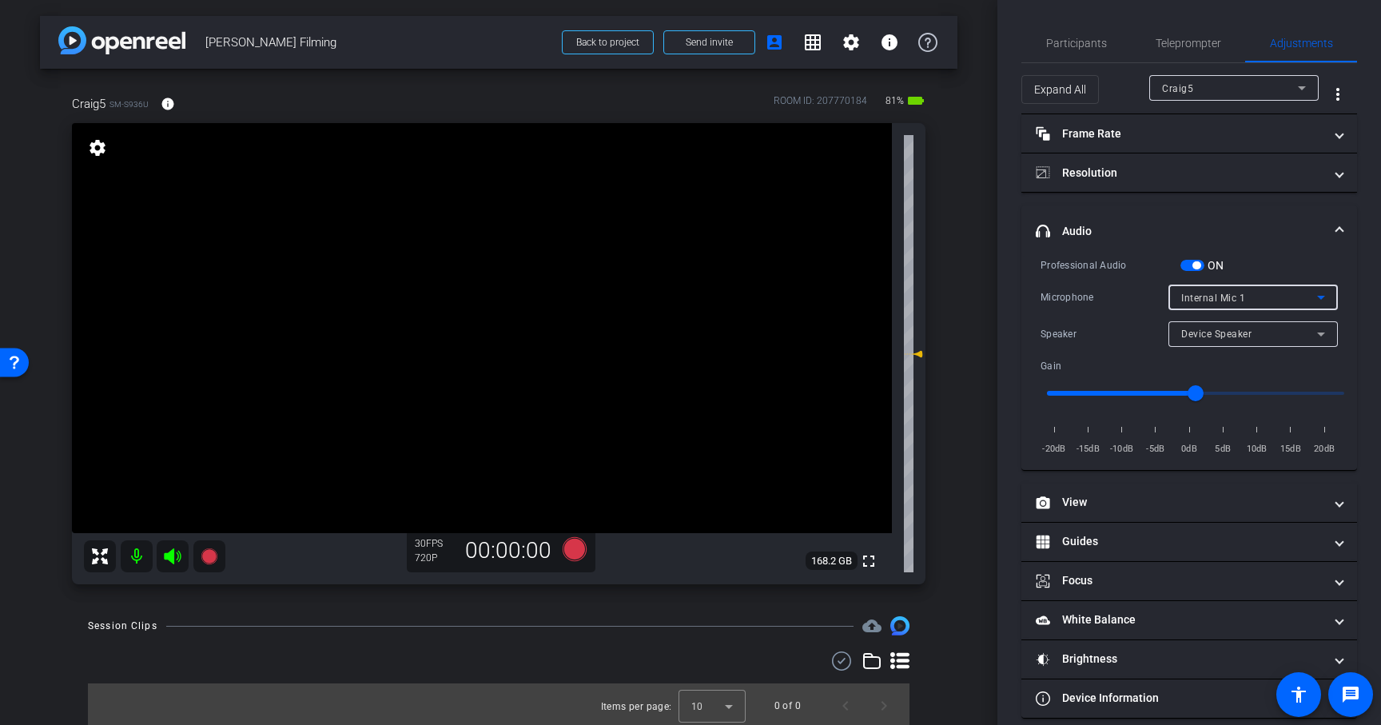
click at [1327, 300] on icon at bounding box center [1320, 297] width 19 height 19
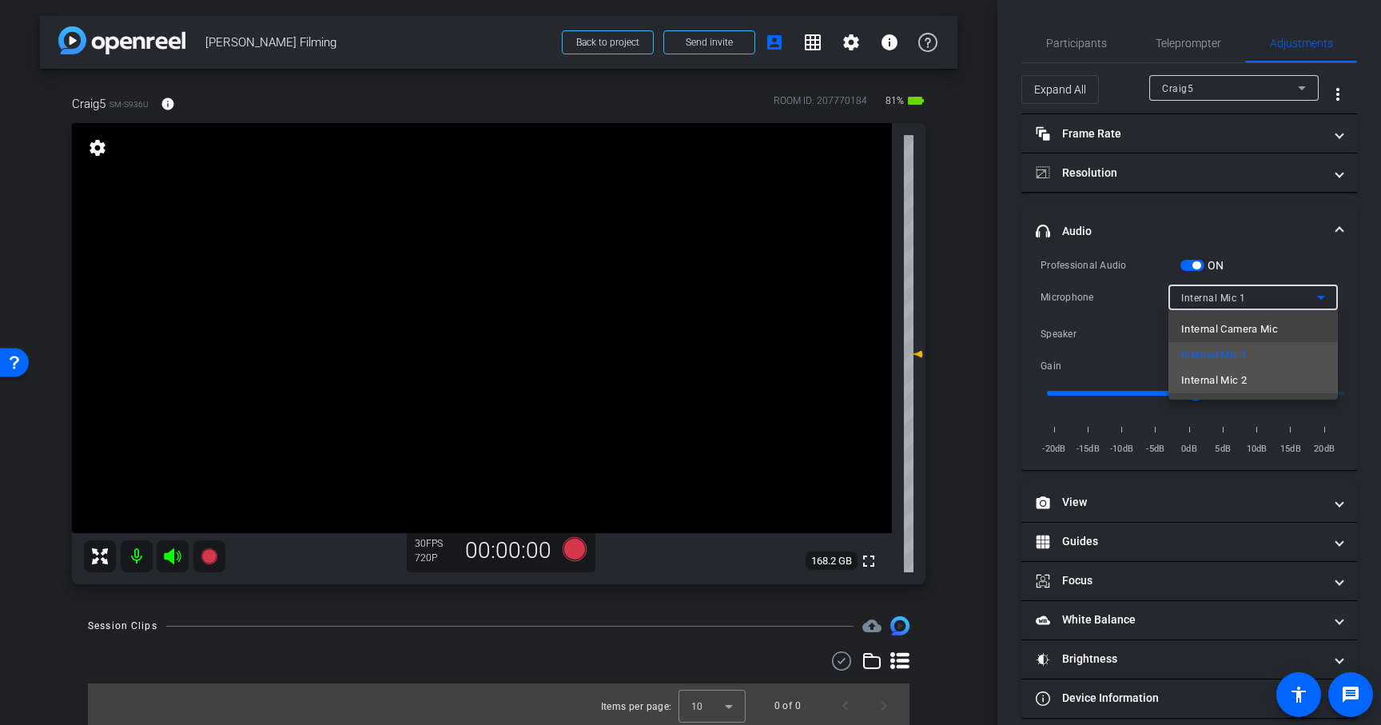
click at [1271, 380] on mat-option "Internal Mic 2" at bounding box center [1252, 381] width 169 height 26
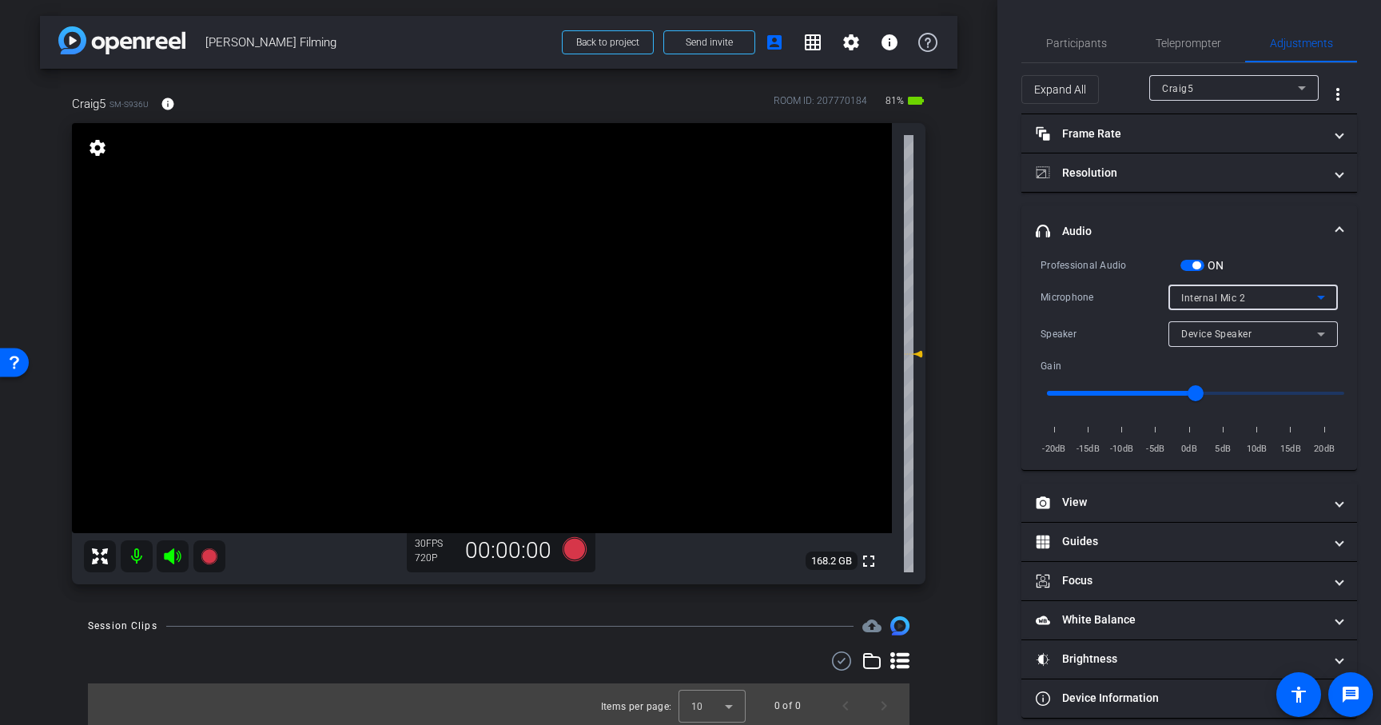
click at [1321, 332] on icon at bounding box center [1320, 333] width 19 height 19
click at [1322, 292] on icon at bounding box center [1320, 297] width 19 height 19
click at [1192, 268] on span "button" at bounding box center [1192, 265] width 24 height 11
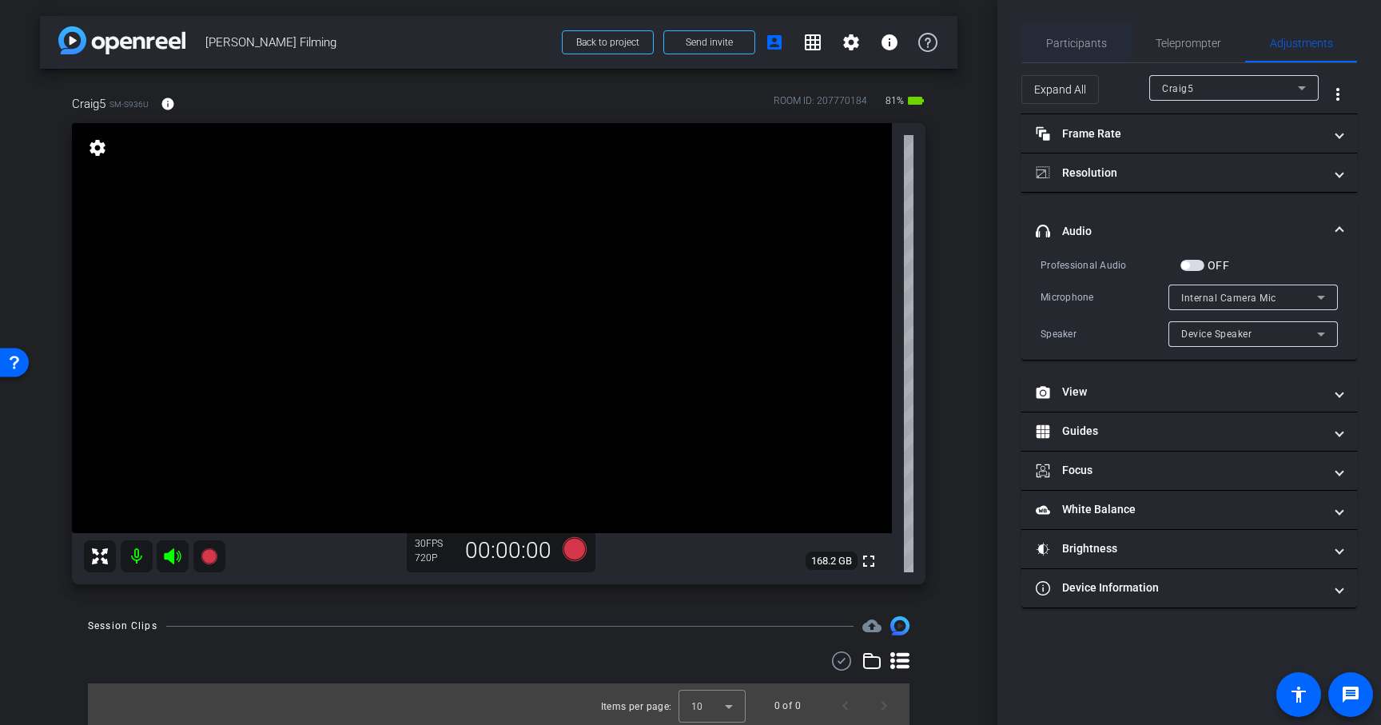
click at [1058, 39] on span "Participants" at bounding box center [1076, 43] width 61 height 11
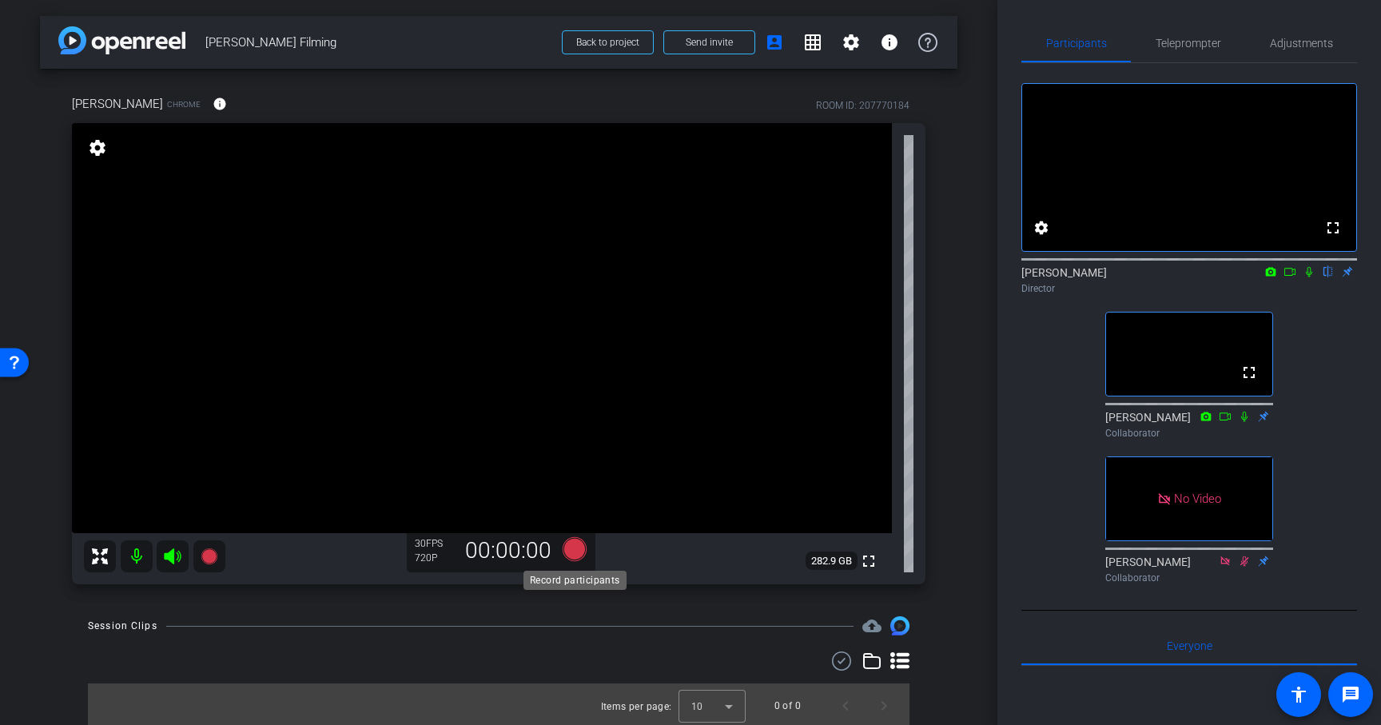
click at [566, 549] on icon at bounding box center [575, 549] width 24 height 24
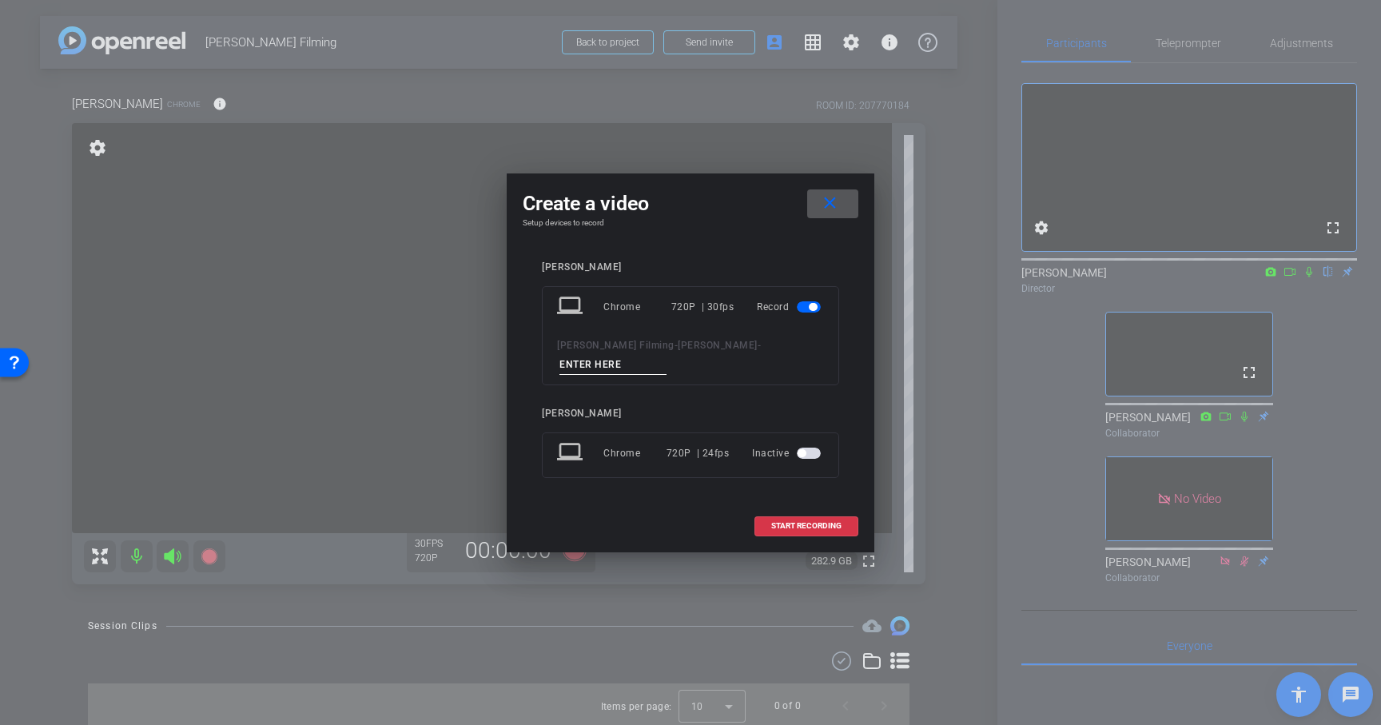
click at [599, 361] on input at bounding box center [612, 365] width 107 height 20
type input "Video 1"
click at [809, 520] on span at bounding box center [806, 526] width 102 height 38
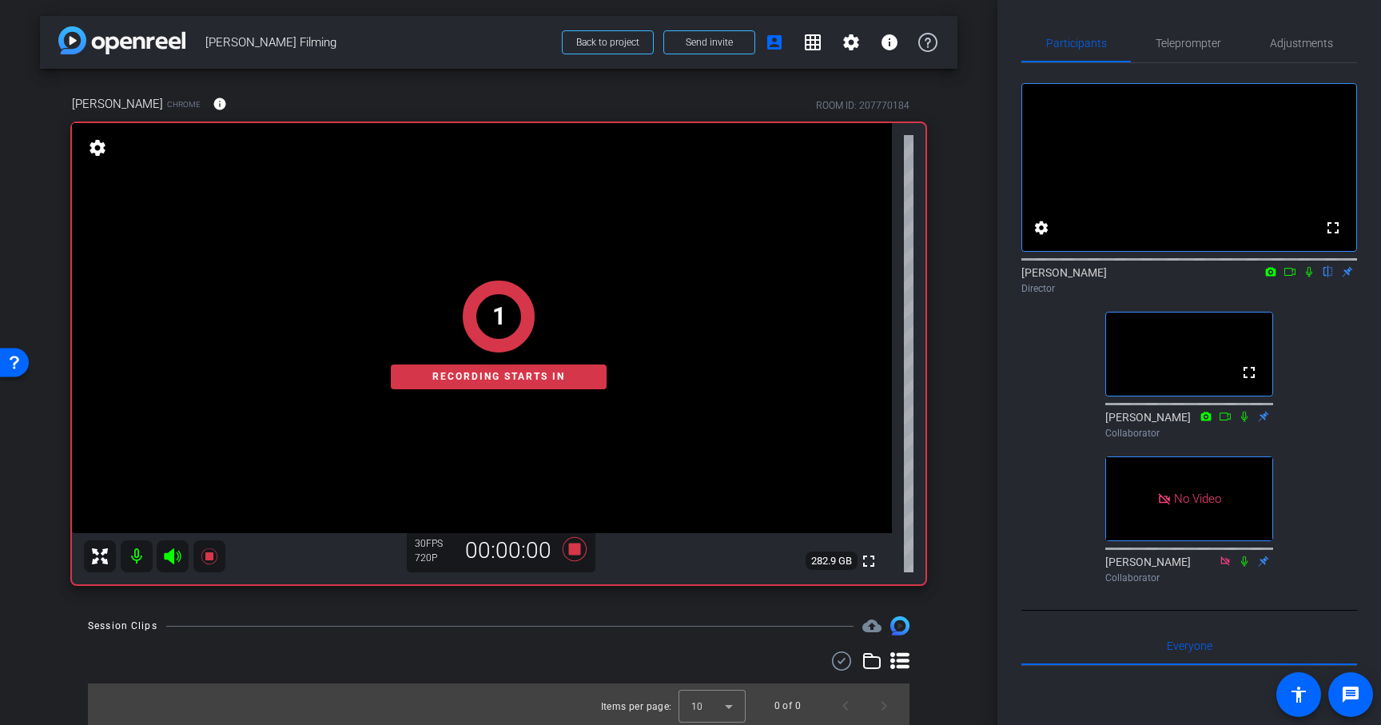
click at [1308, 277] on icon at bounding box center [1309, 272] width 6 height 10
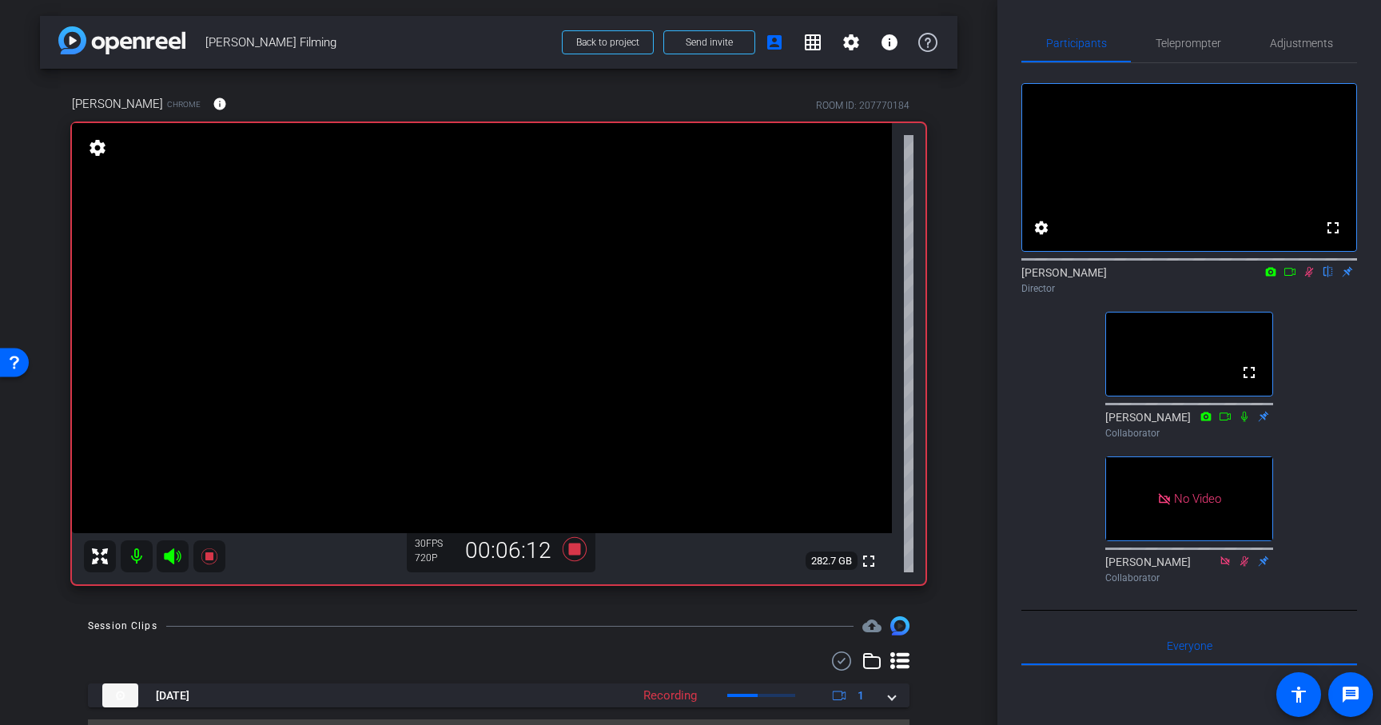
click at [1309, 277] on icon at bounding box center [1308, 271] width 13 height 11
click at [578, 547] on icon at bounding box center [575, 549] width 24 height 24
